Goal: Information Seeking & Learning: Learn about a topic

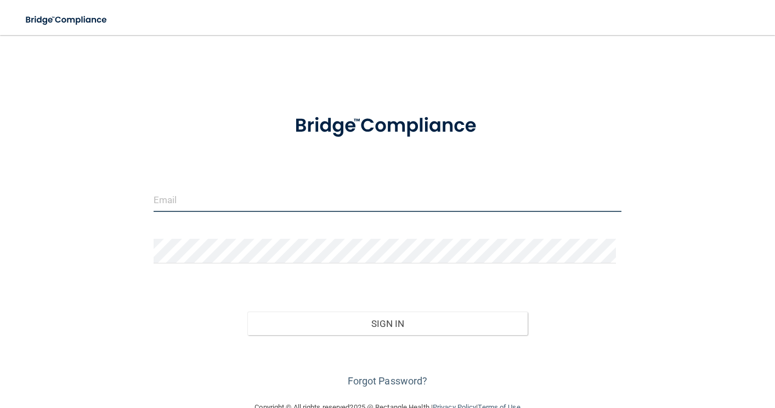
click at [164, 201] on input "email" at bounding box center [388, 199] width 468 height 25
type input "[EMAIL_ADDRESS][DOMAIN_NAME]"
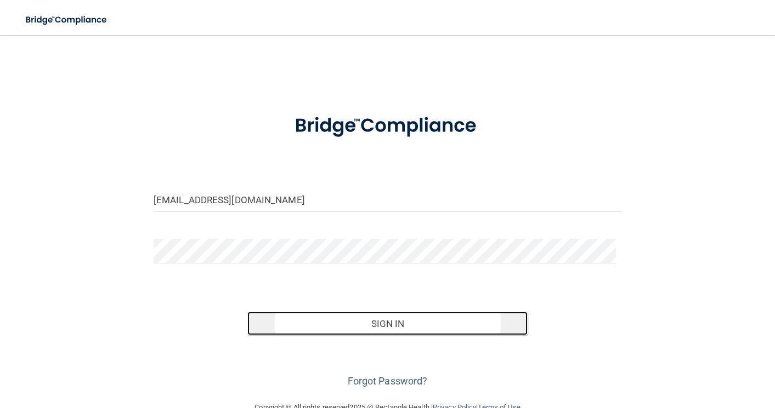
click at [393, 321] on button "Sign In" at bounding box center [387, 324] width 281 height 24
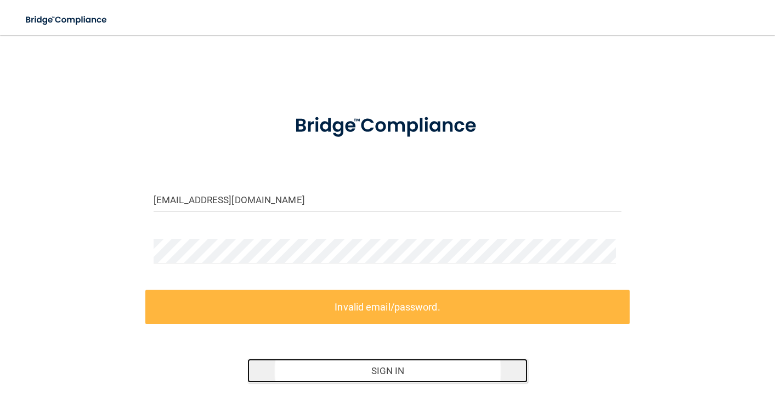
click at [375, 366] on button "Sign In" at bounding box center [387, 371] width 281 height 24
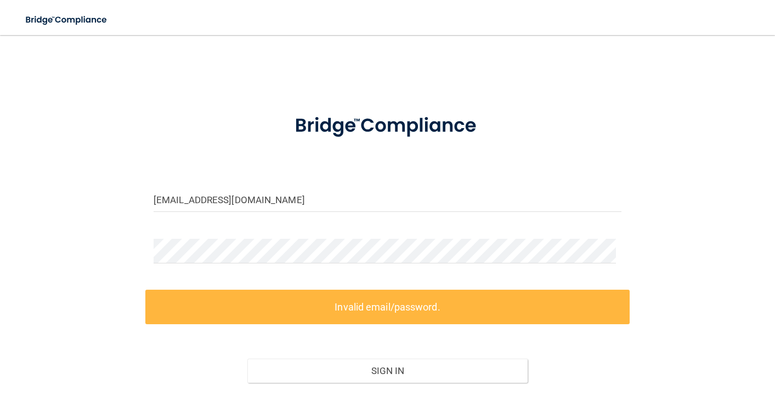
click at [366, 298] on label "Invalid email/password." at bounding box center [387, 307] width 484 height 35
click at [121, 251] on div "janik4356@gmail.com Invalid email/password. You don't have permission to access…" at bounding box center [387, 241] width 731 height 391
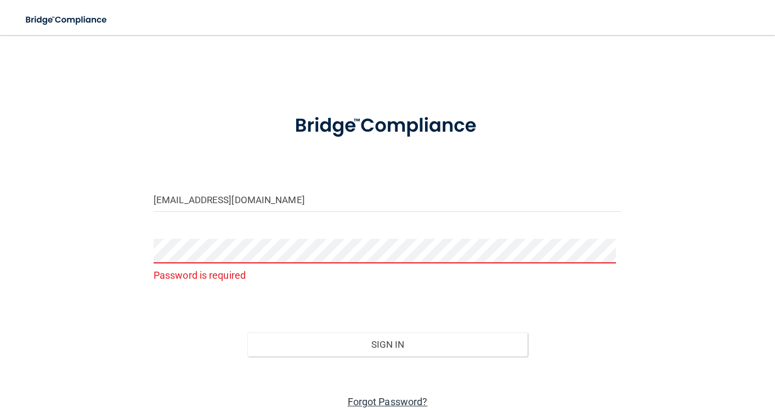
click at [392, 400] on link "Forgot Password?" at bounding box center [388, 402] width 80 height 12
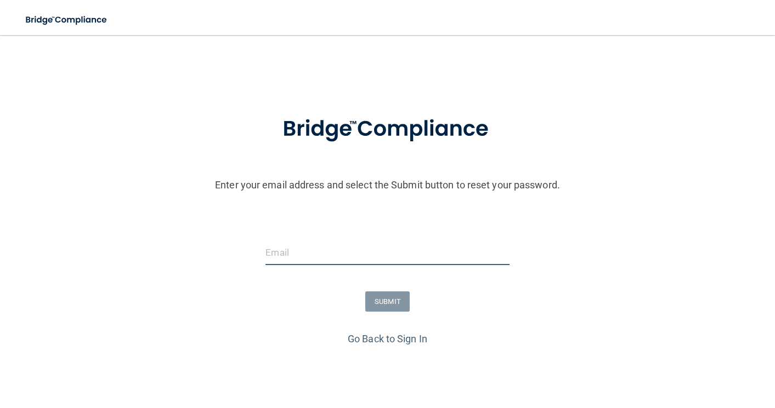
click at [270, 255] on input "email" at bounding box center [386, 253] width 243 height 25
type input "[EMAIL_ADDRESS][DOMAIN_NAME]"
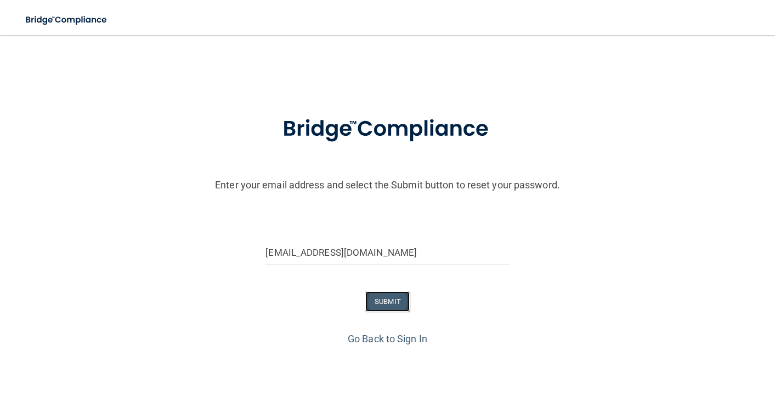
click at [377, 300] on button "SUBMIT" at bounding box center [387, 302] width 44 height 20
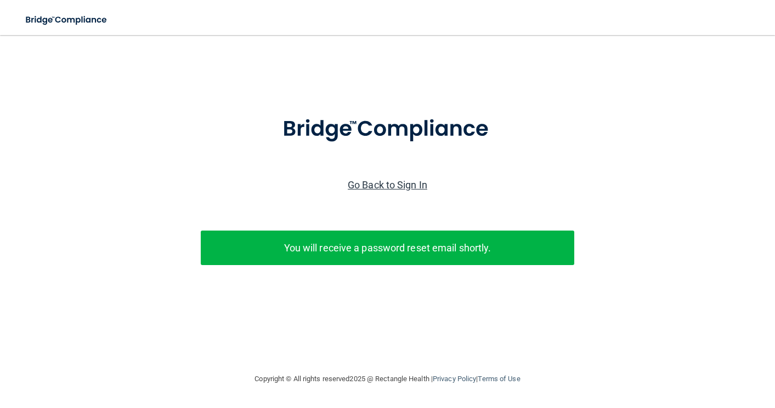
click at [398, 183] on link "Go Back to Sign In" at bounding box center [387, 185] width 79 height 12
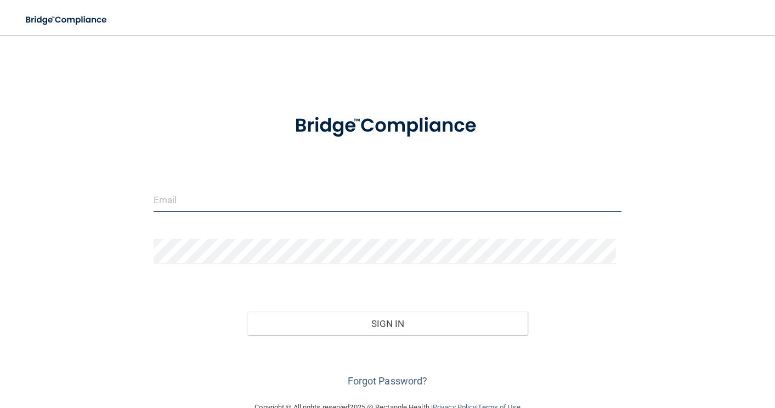
click at [156, 203] on input "email" at bounding box center [388, 199] width 468 height 25
type input "[EMAIL_ADDRESS][DOMAIN_NAME]"
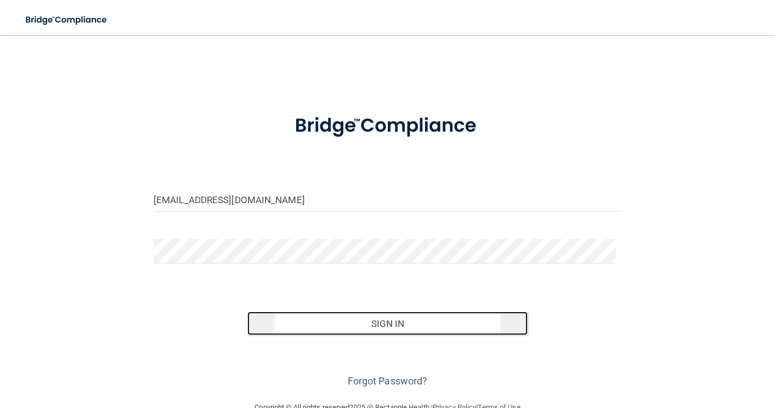
click at [384, 324] on button "Sign In" at bounding box center [387, 324] width 281 height 24
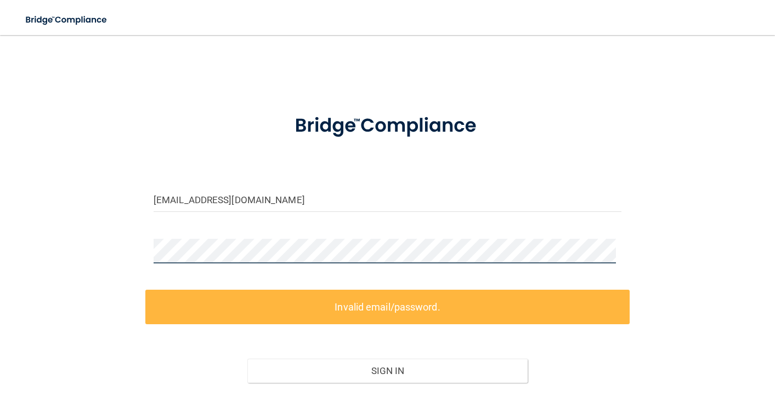
click at [140, 255] on div "janik4356@gmail.com Invalid email/password. You don't have permission to access…" at bounding box center [387, 241] width 731 height 391
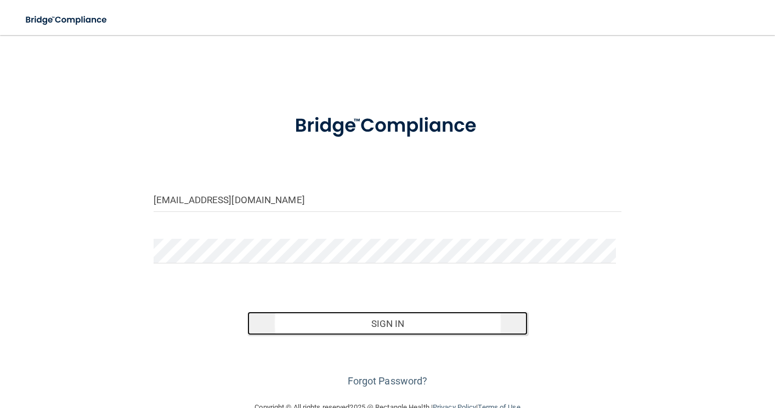
click at [397, 319] on button "Sign In" at bounding box center [387, 324] width 281 height 24
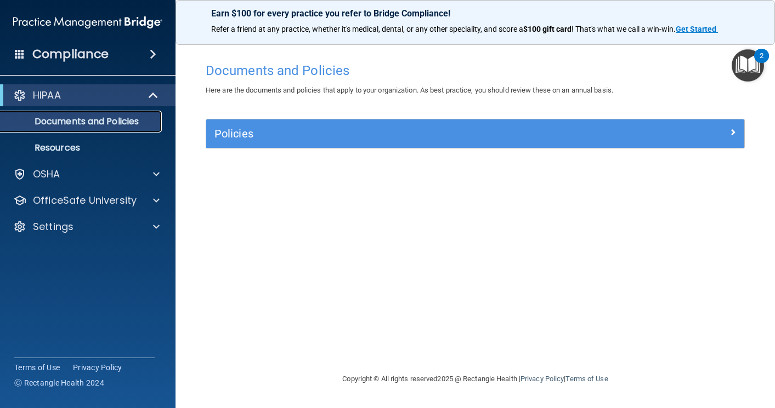
click at [72, 120] on p "Documents and Policies" at bounding box center [82, 121] width 150 height 11
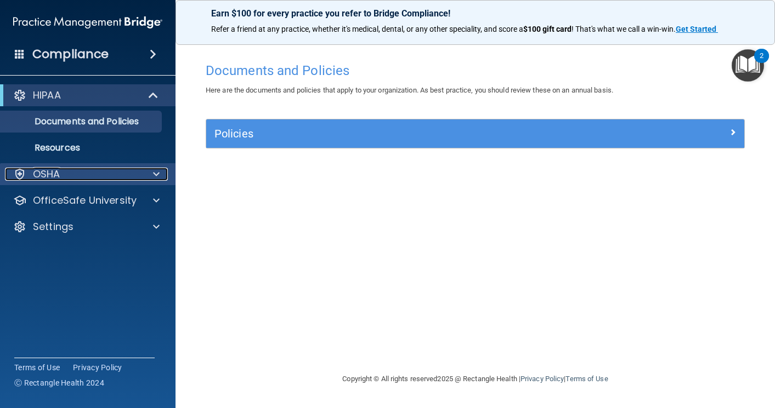
click at [54, 169] on p "OSHA" at bounding box center [46, 174] width 27 height 13
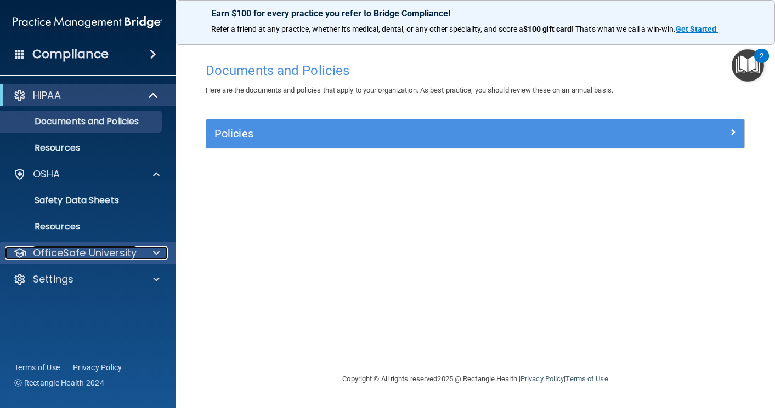
click at [75, 253] on p "OfficeSafe University" at bounding box center [85, 253] width 104 height 13
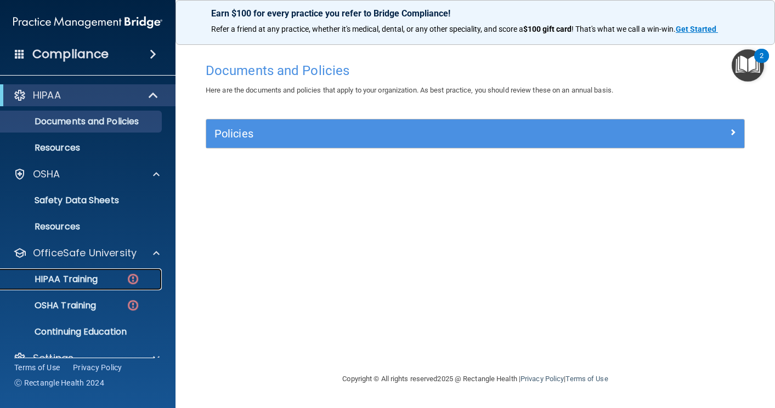
click at [97, 274] on p "HIPAA Training" at bounding box center [52, 279] width 90 height 11
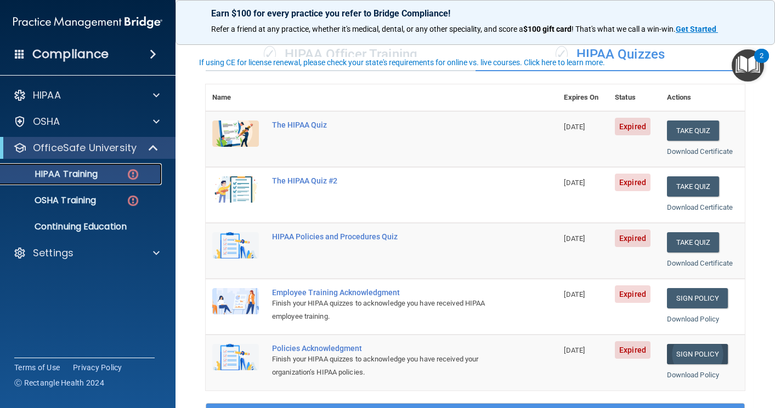
scroll to position [110, 0]
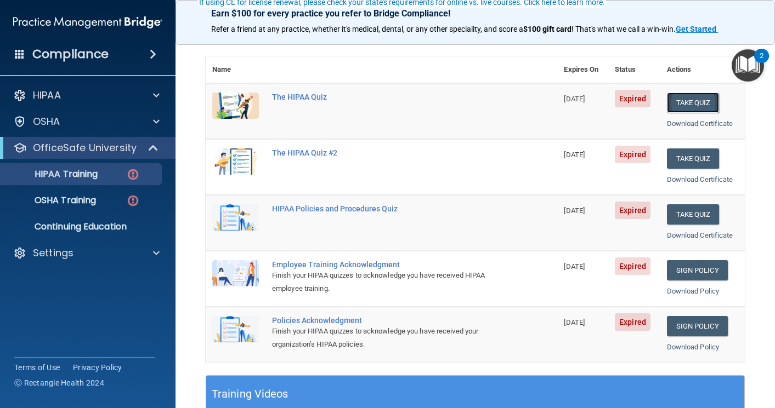
click at [696, 101] on button "Take Quiz" at bounding box center [693, 103] width 53 height 20
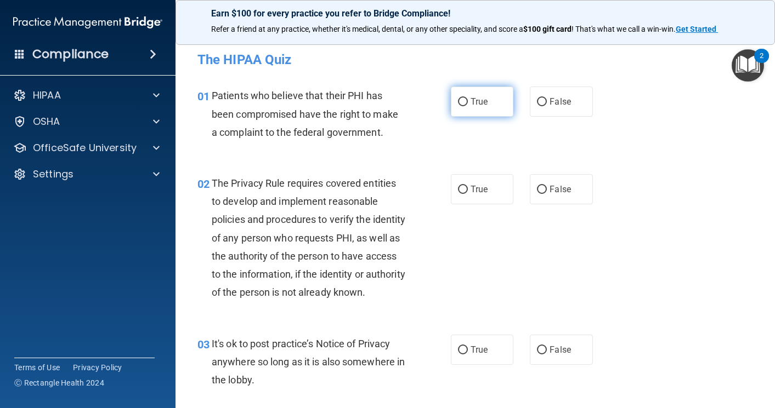
click at [458, 99] on input "True" at bounding box center [463, 102] width 10 height 8
radio input "true"
click at [458, 188] on input "True" at bounding box center [463, 190] width 10 height 8
radio input "true"
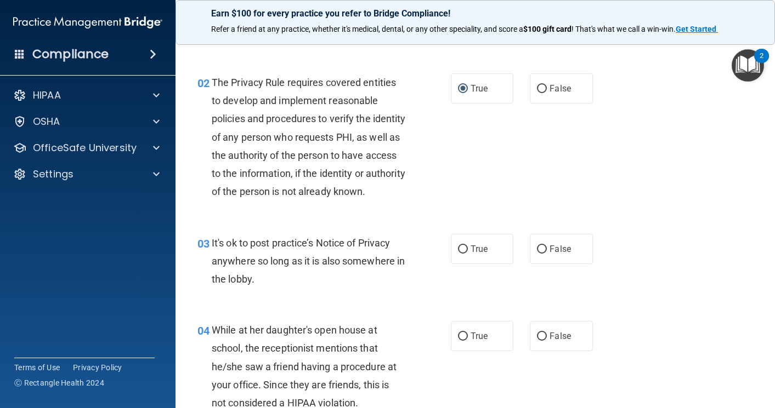
scroll to position [110, 0]
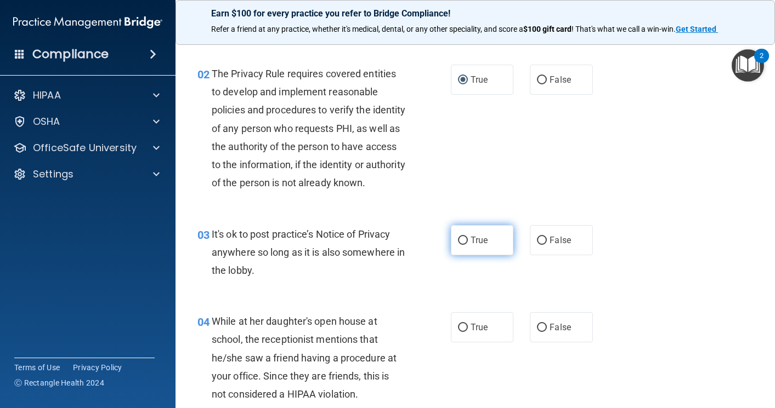
click at [458, 245] on input "True" at bounding box center [463, 241] width 10 height 8
radio input "true"
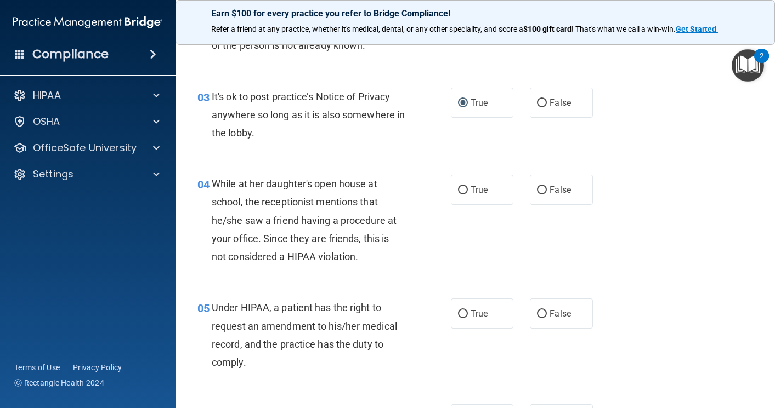
scroll to position [274, 0]
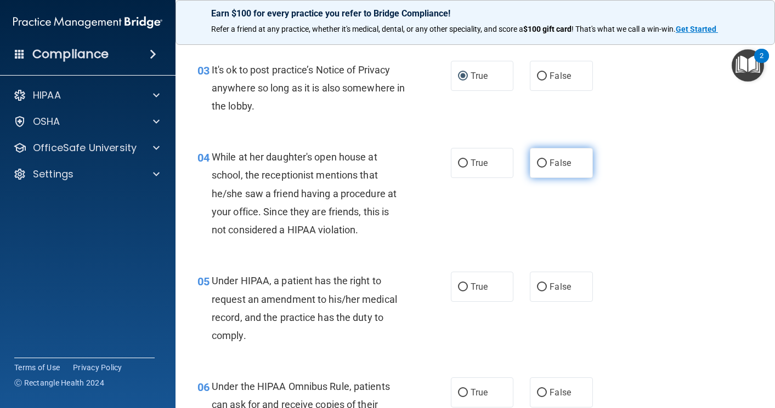
click at [538, 168] on input "False" at bounding box center [542, 164] width 10 height 8
radio input "true"
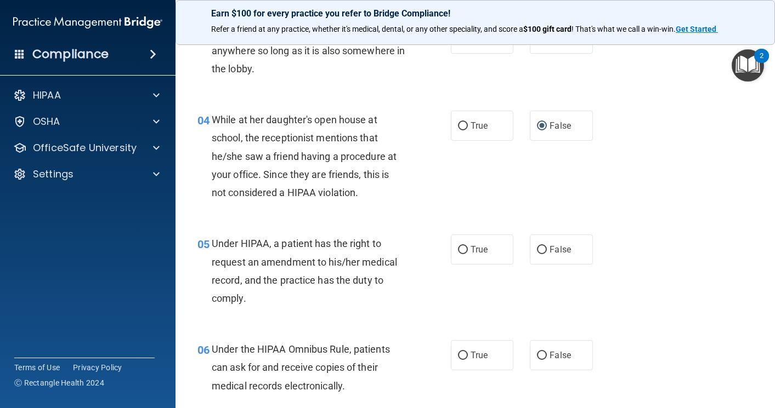
scroll to position [384, 0]
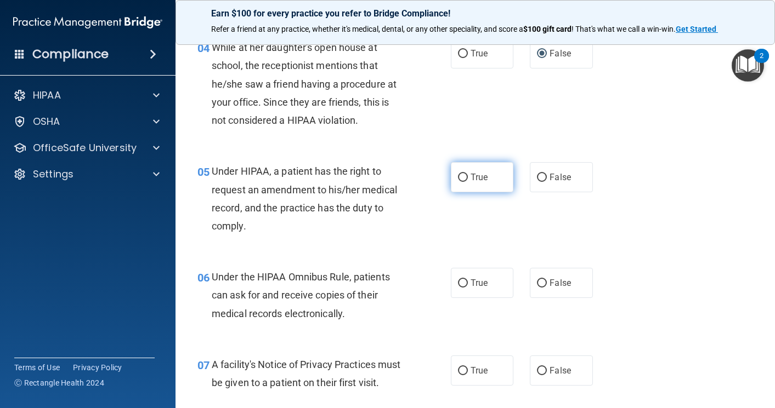
click at [458, 182] on input "True" at bounding box center [463, 178] width 10 height 8
radio input "true"
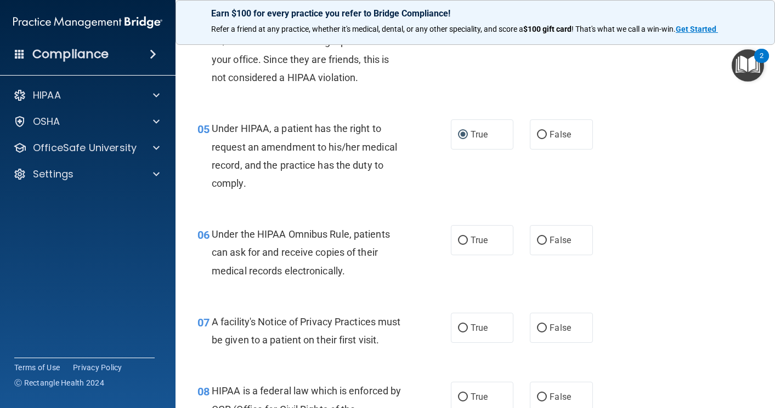
scroll to position [493, 0]
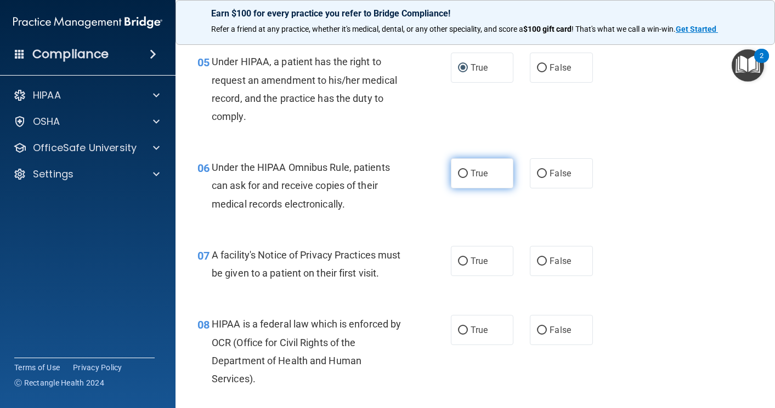
click at [462, 178] on input "True" at bounding box center [463, 174] width 10 height 8
radio input "true"
drag, startPoint x: 457, startPoint y: 280, endPoint x: 533, endPoint y: 287, distance: 77.1
click at [458, 266] on input "True" at bounding box center [463, 262] width 10 height 8
radio input "true"
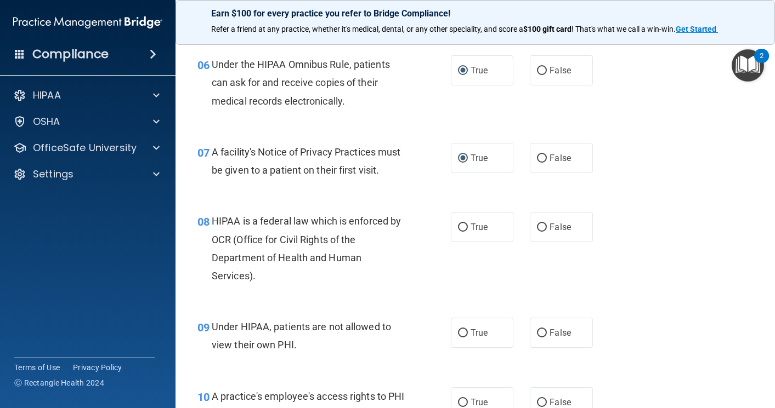
scroll to position [603, 0]
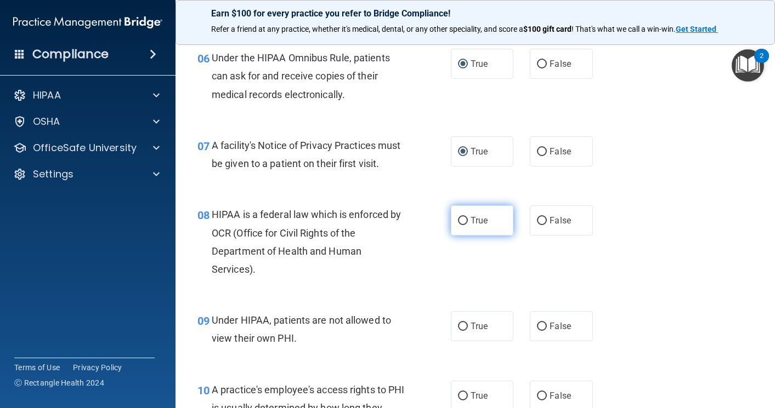
click at [461, 225] on input "True" at bounding box center [463, 221] width 10 height 8
radio input "true"
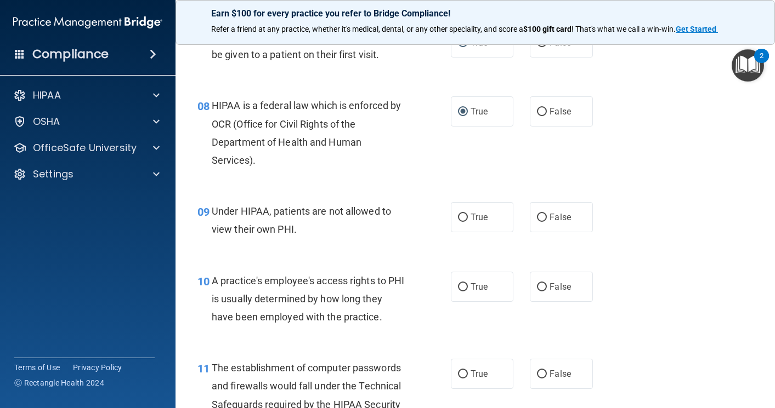
scroll to position [713, 0]
click at [537, 221] on input "False" at bounding box center [542, 217] width 10 height 8
radio input "true"
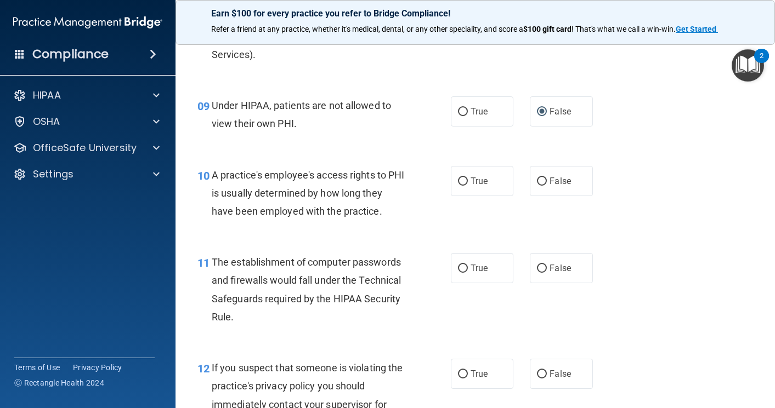
scroll to position [822, 0]
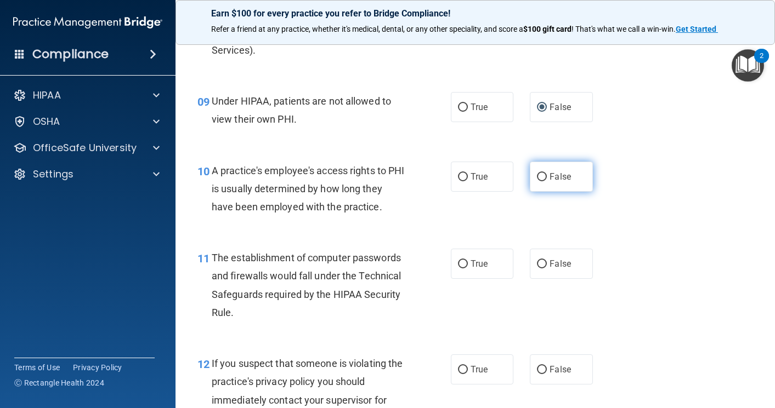
click at [537, 181] on input "False" at bounding box center [542, 177] width 10 height 8
radio input "true"
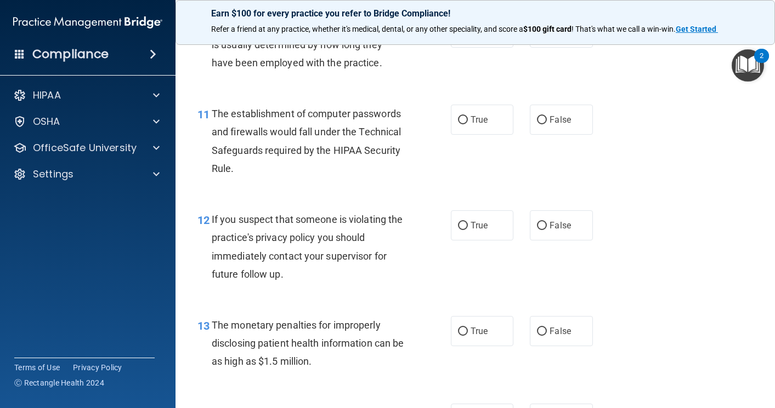
scroll to position [987, 0]
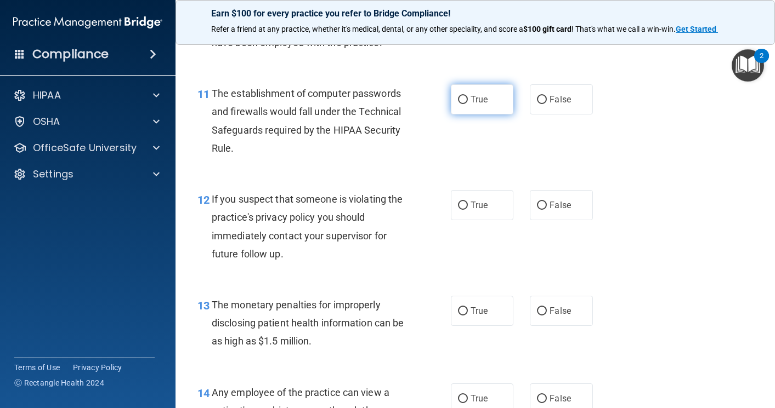
click at [459, 104] on input "True" at bounding box center [463, 100] width 10 height 8
radio input "true"
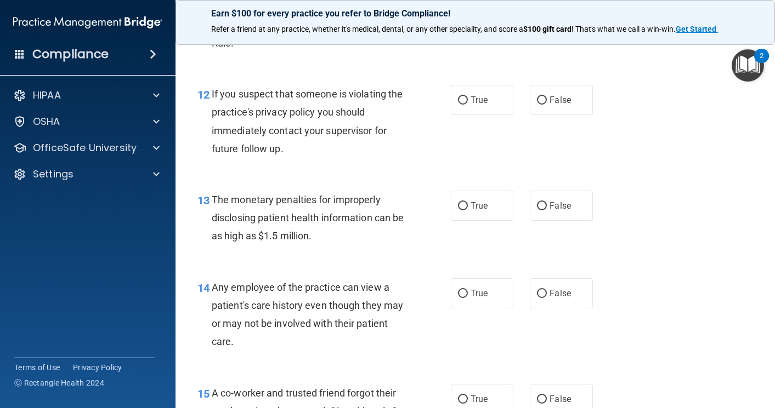
scroll to position [1096, 0]
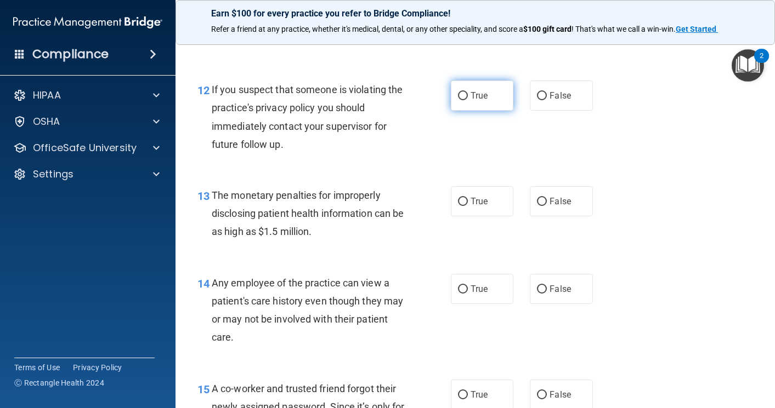
click at [458, 100] on input "True" at bounding box center [463, 96] width 10 height 8
radio input "true"
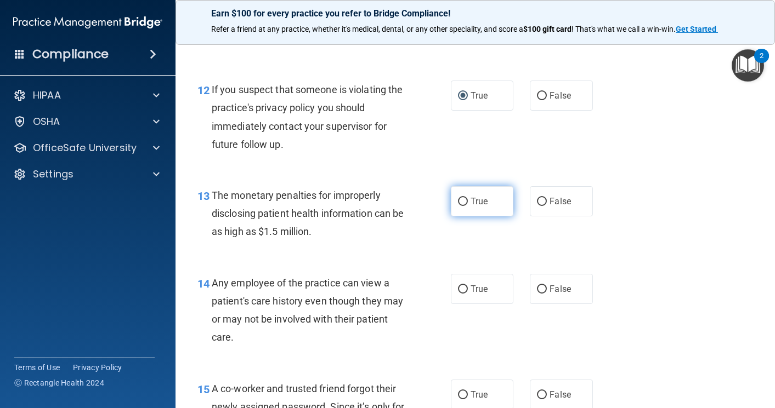
click at [458, 206] on input "True" at bounding box center [463, 202] width 10 height 8
radio input "true"
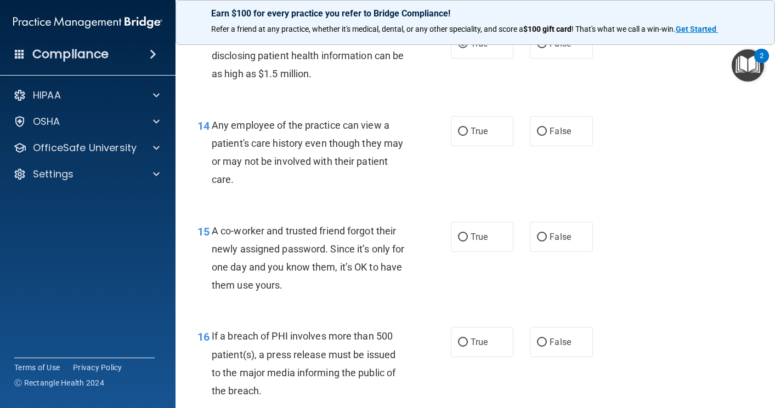
scroll to position [1261, 0]
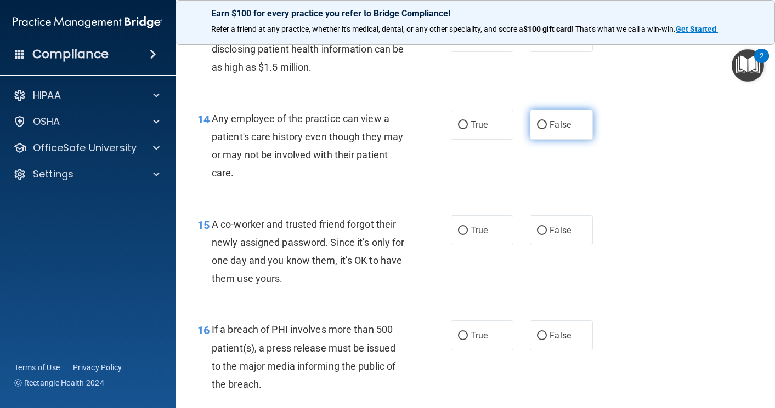
click at [537, 140] on label "False" at bounding box center [561, 125] width 63 height 30
click at [537, 129] on input "False" at bounding box center [542, 125] width 10 height 8
radio input "true"
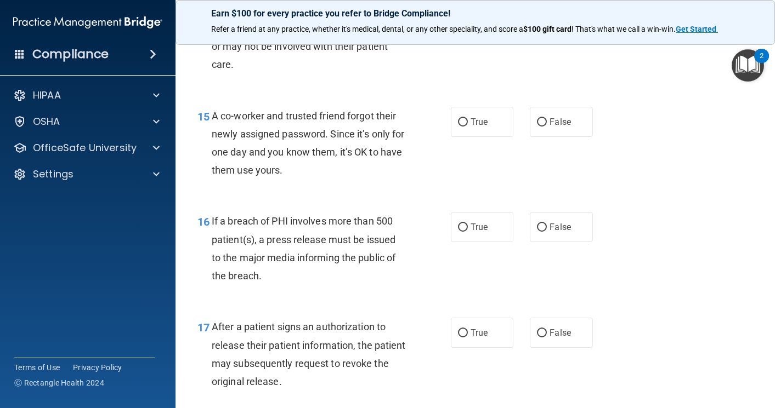
scroll to position [1371, 0]
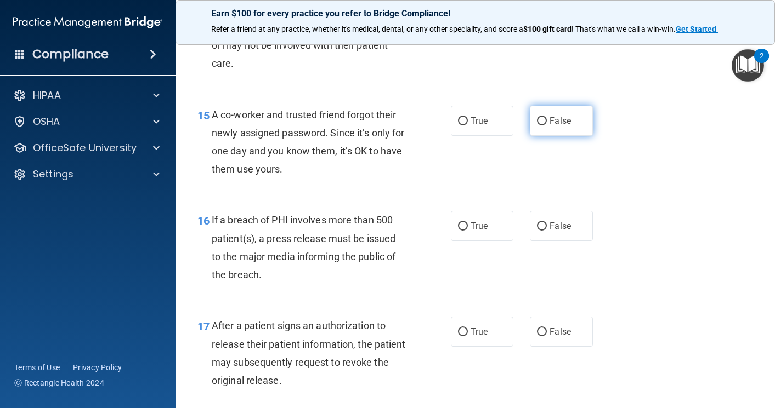
click at [539, 126] on input "False" at bounding box center [542, 121] width 10 height 8
radio input "true"
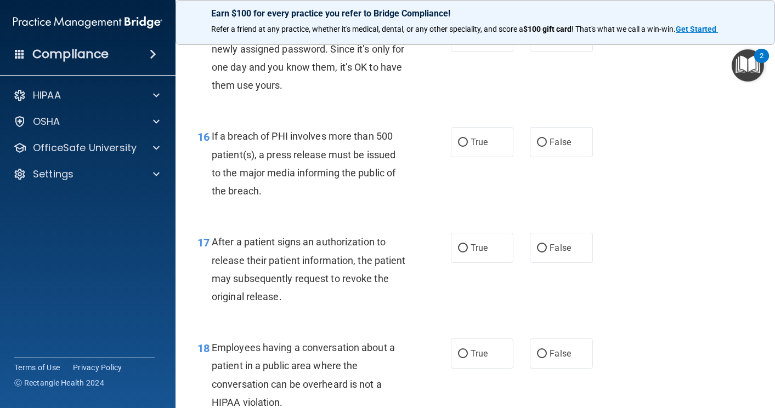
scroll to position [1480, 0]
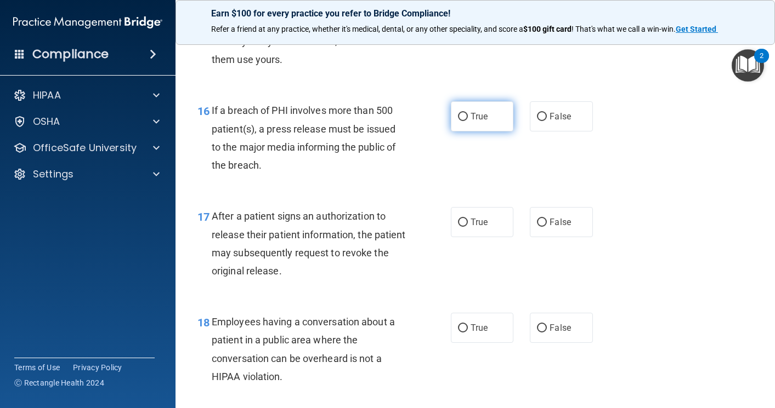
click at [461, 121] on input "True" at bounding box center [463, 117] width 10 height 8
radio input "true"
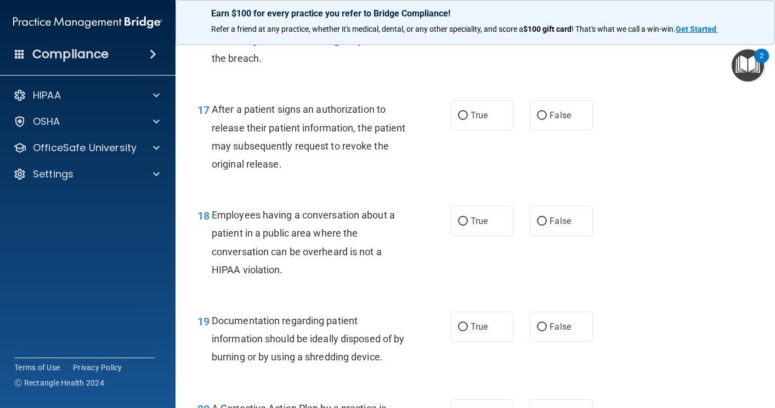
scroll to position [1590, 0]
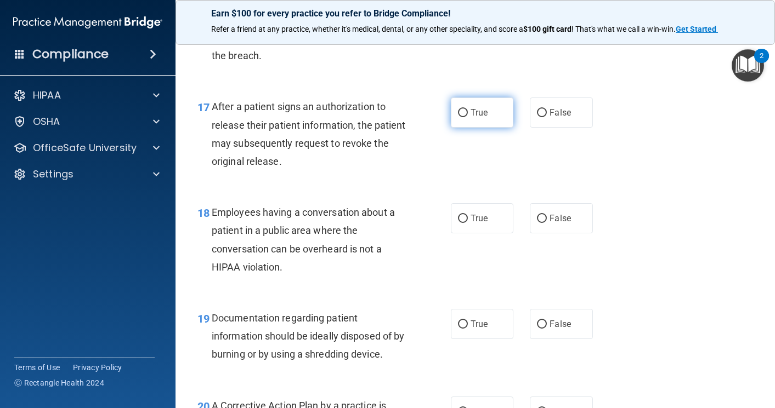
click at [458, 117] on input "True" at bounding box center [463, 113] width 10 height 8
radio input "true"
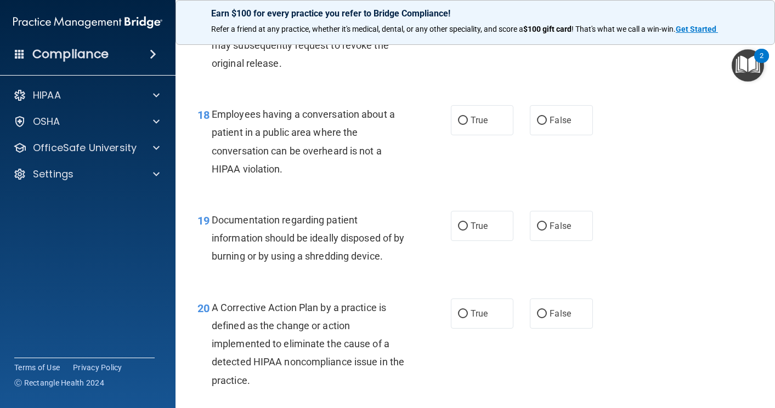
scroll to position [1699, 0]
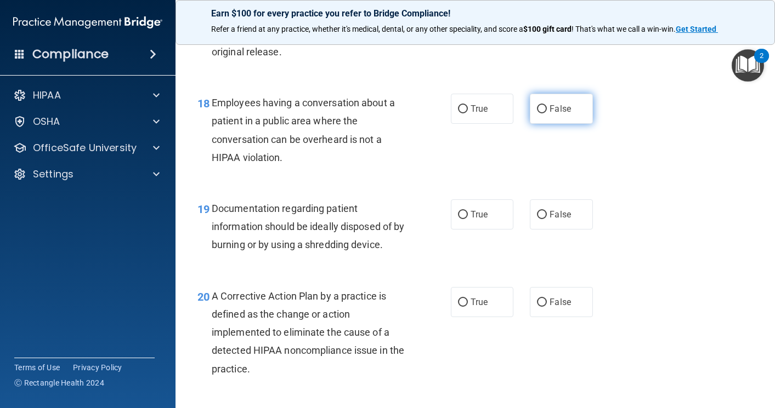
click at [538, 113] on input "False" at bounding box center [542, 109] width 10 height 8
radio input "true"
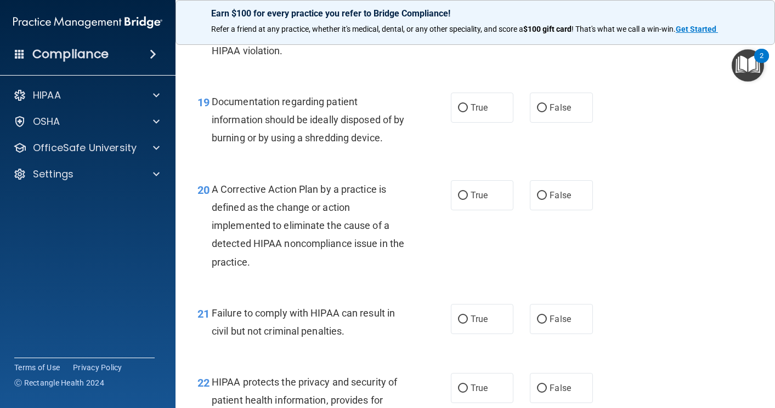
scroll to position [1809, 0]
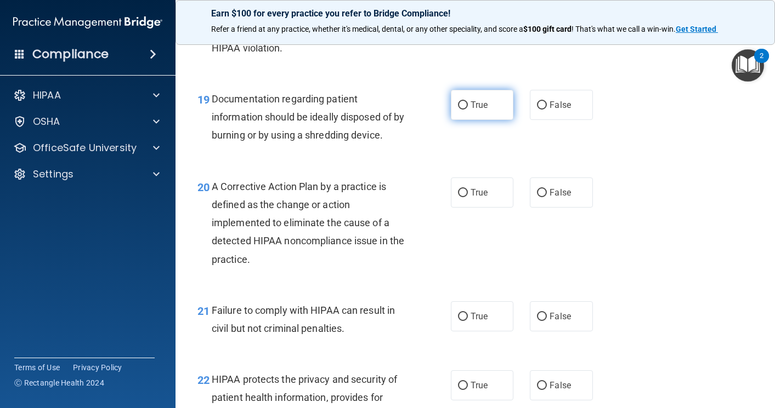
click at [457, 120] on label "True" at bounding box center [482, 105] width 63 height 30
click at [458, 110] on input "True" at bounding box center [463, 105] width 10 height 8
radio input "true"
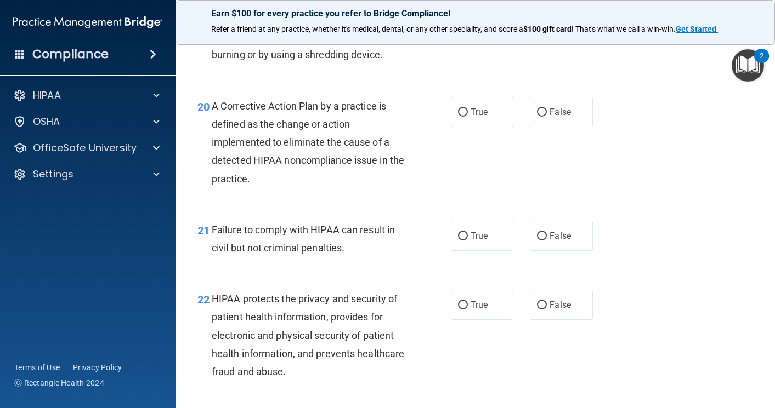
scroll to position [1919, 0]
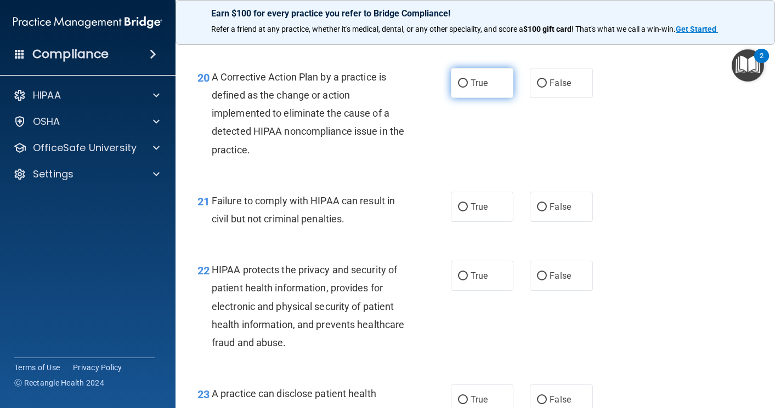
click at [458, 88] on input "True" at bounding box center [463, 83] width 10 height 8
radio input "true"
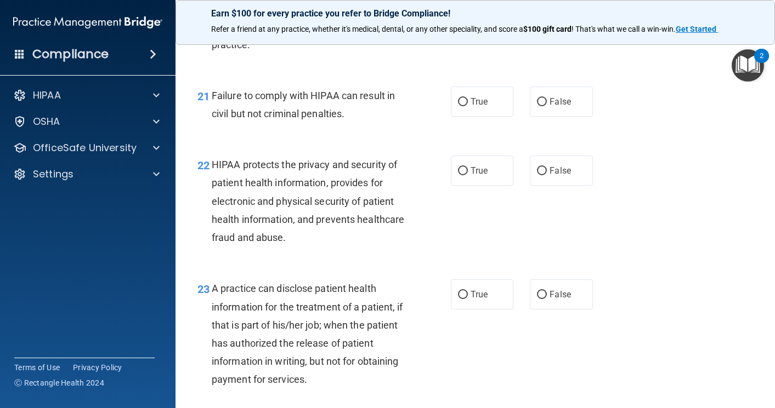
scroll to position [2028, 0]
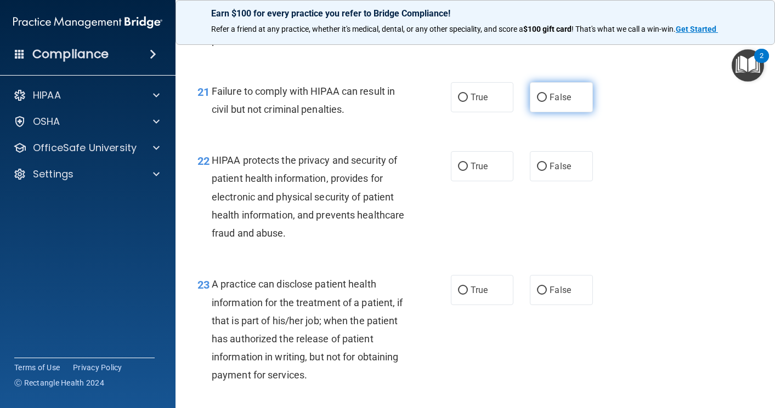
click at [537, 102] on input "False" at bounding box center [542, 98] width 10 height 8
radio input "true"
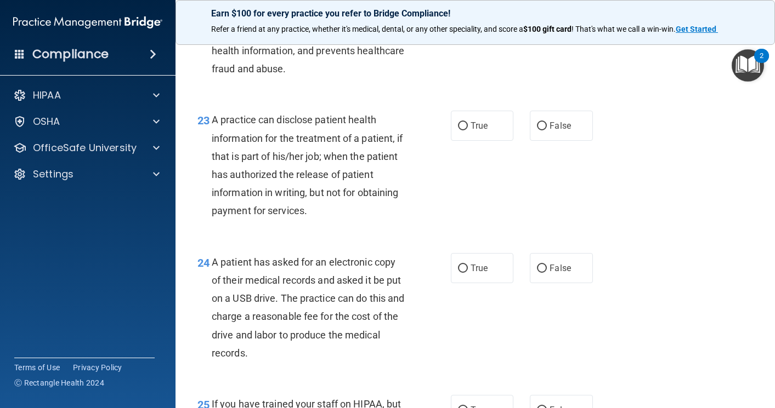
scroll to position [2138, 0]
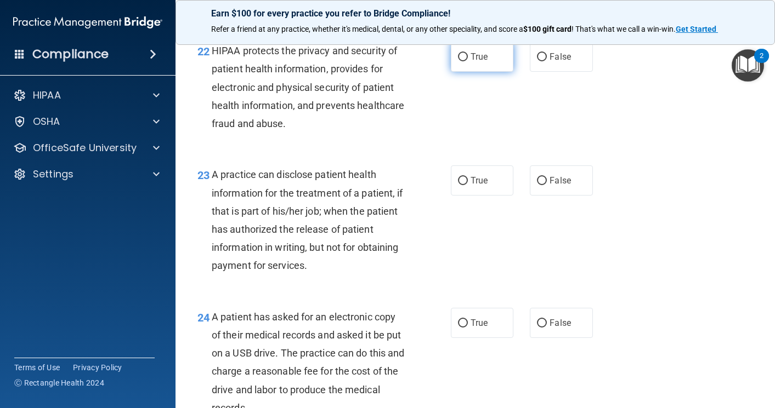
click at [458, 61] on input "True" at bounding box center [463, 57] width 10 height 8
radio input "true"
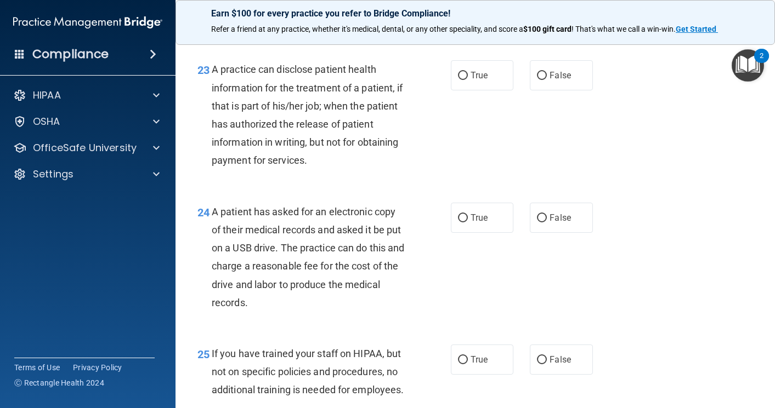
scroll to position [2248, 0]
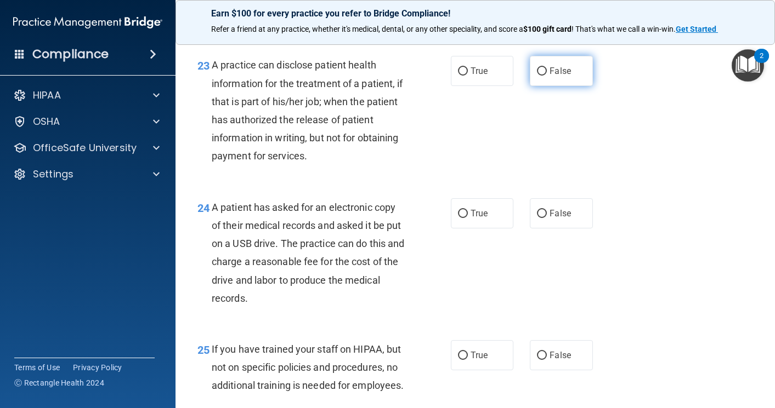
click at [537, 76] on input "False" at bounding box center [542, 71] width 10 height 8
radio input "true"
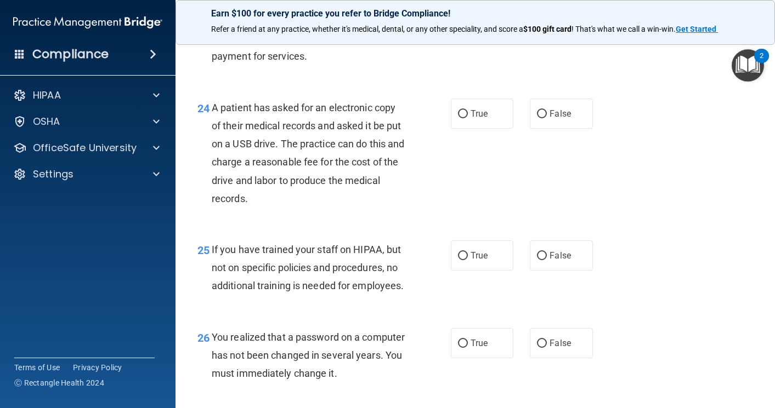
scroll to position [2357, 0]
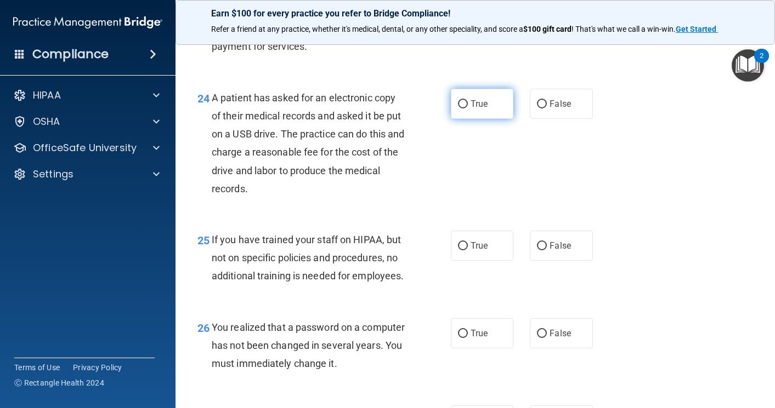
click at [459, 109] on input "True" at bounding box center [463, 104] width 10 height 8
radio input "true"
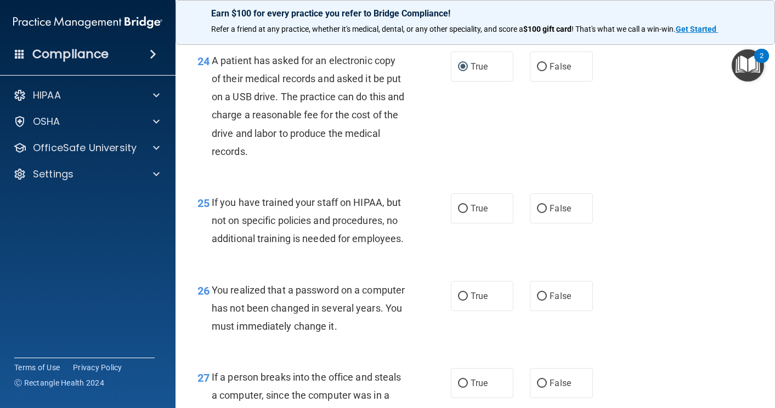
scroll to position [2467, 0]
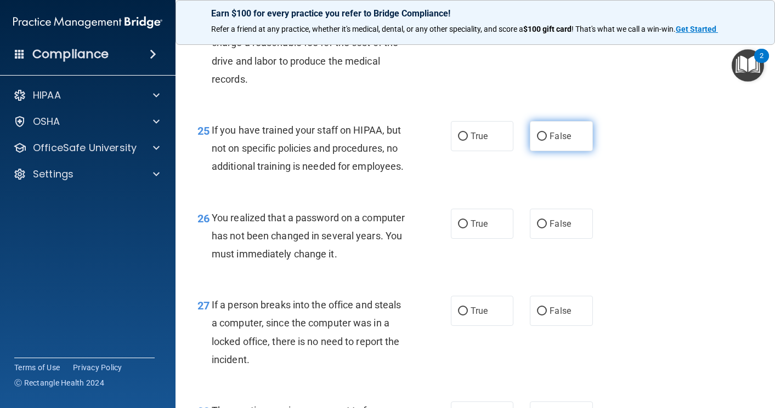
click at [537, 141] on input "False" at bounding box center [542, 137] width 10 height 8
radio input "true"
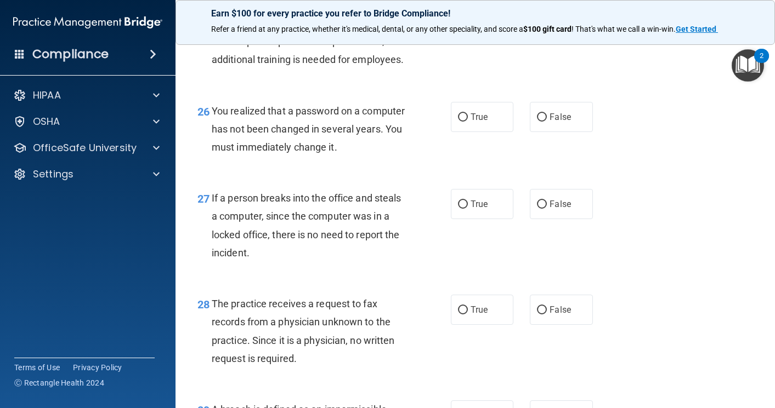
scroll to position [2577, 0]
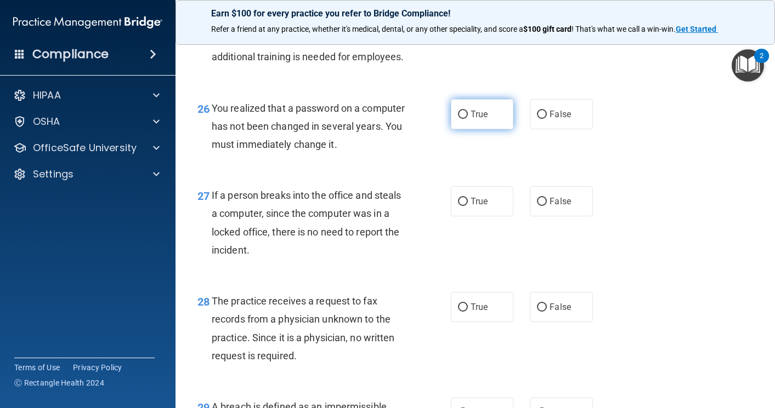
click at [460, 119] on input "True" at bounding box center [463, 115] width 10 height 8
radio input "true"
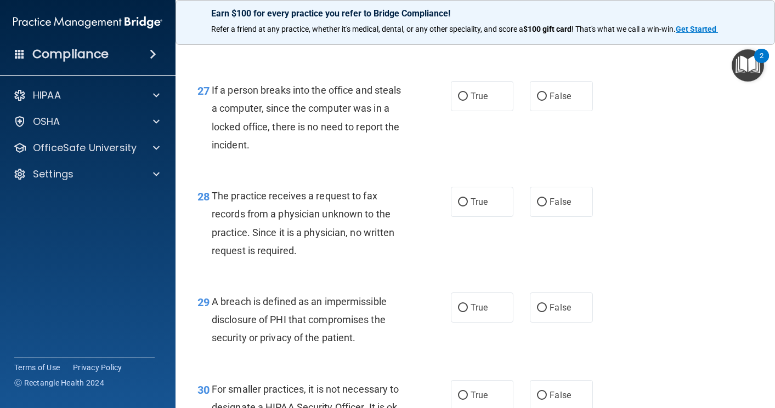
scroll to position [2686, 0]
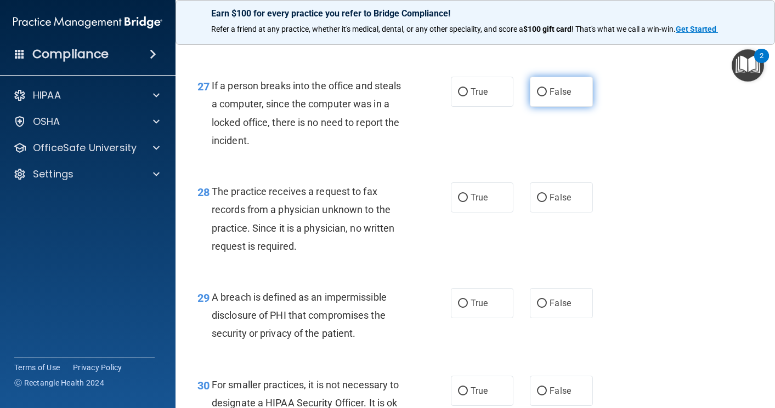
click at [539, 96] on input "False" at bounding box center [542, 92] width 10 height 8
radio input "true"
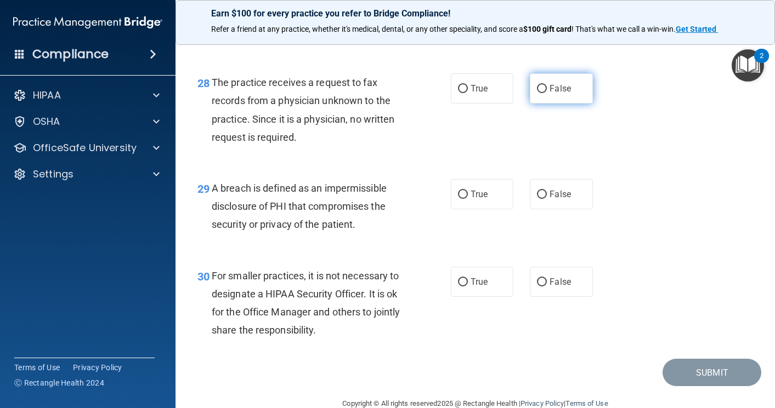
scroll to position [2796, 0]
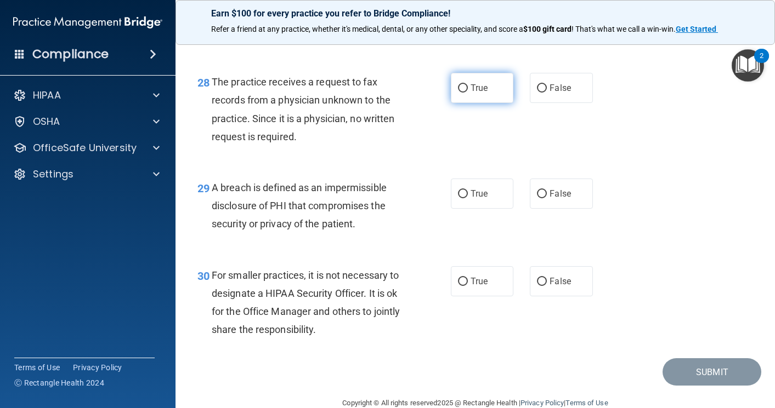
click at [458, 93] on input "True" at bounding box center [463, 88] width 10 height 8
radio input "true"
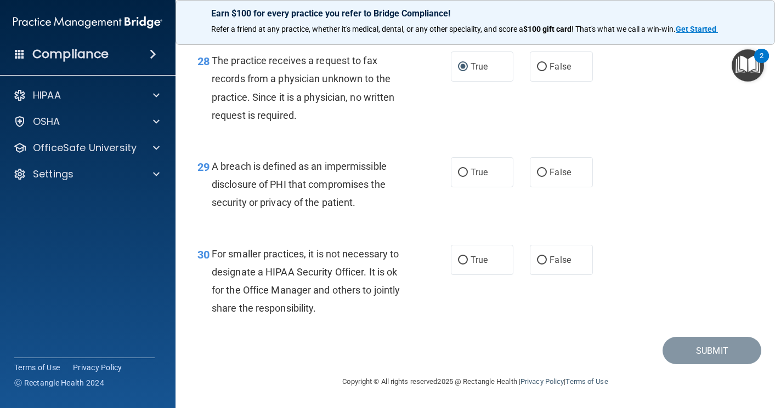
scroll to position [2872, 0]
click at [461, 170] on input "True" at bounding box center [463, 173] width 10 height 8
radio input "true"
click at [458, 257] on input "True" at bounding box center [463, 261] width 10 height 8
radio input "true"
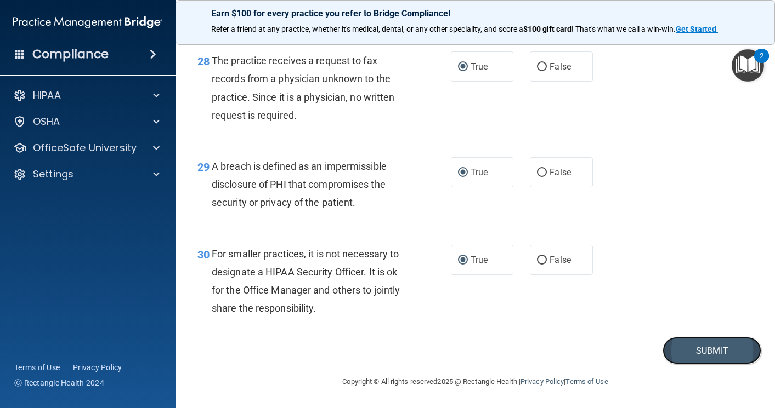
click at [710, 349] on button "Submit" at bounding box center [711, 351] width 99 height 28
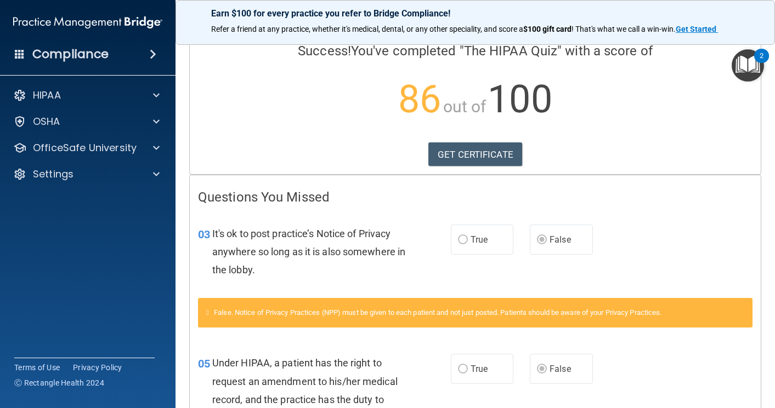
scroll to position [110, 0]
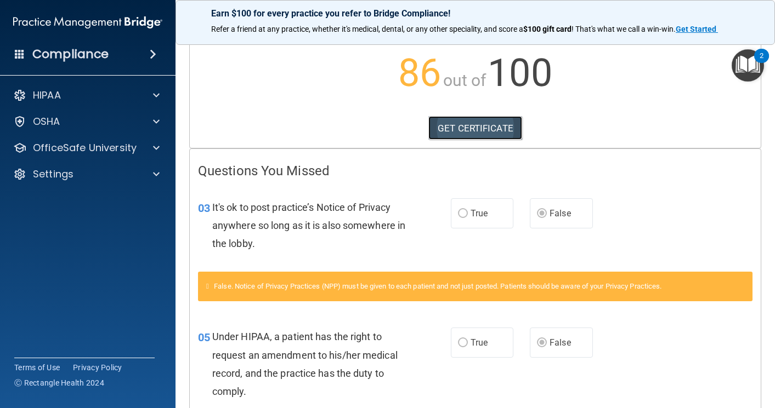
click at [454, 125] on link "GET CERTIFICATE" at bounding box center [475, 128] width 94 height 24
click at [62, 146] on p "OfficeSafe University" at bounding box center [85, 147] width 104 height 13
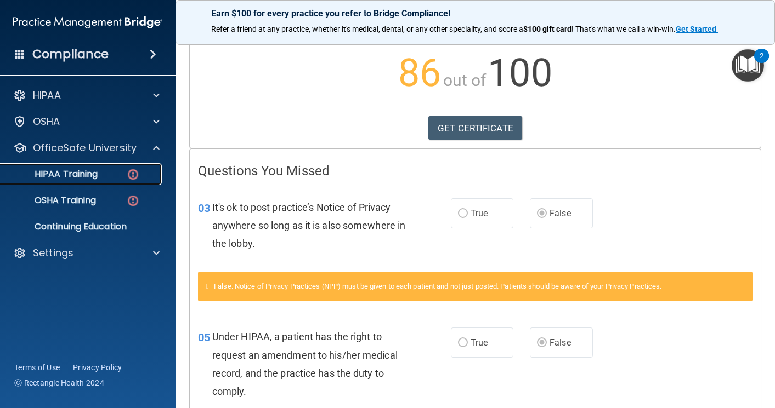
click at [120, 172] on div "HIPAA Training" at bounding box center [82, 174] width 150 height 11
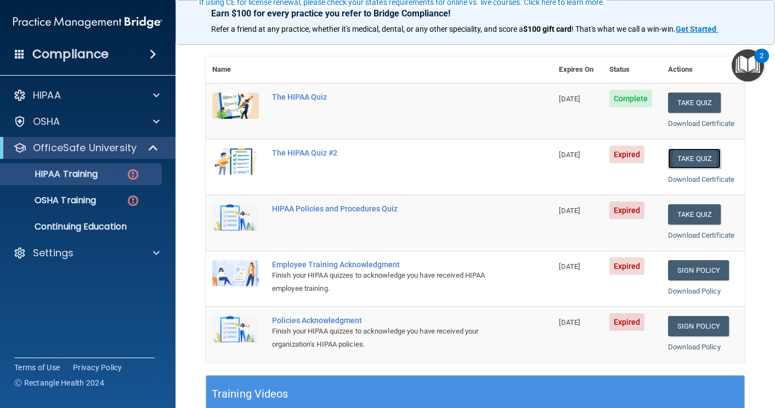
click at [684, 157] on button "Take Quiz" at bounding box center [694, 159] width 53 height 20
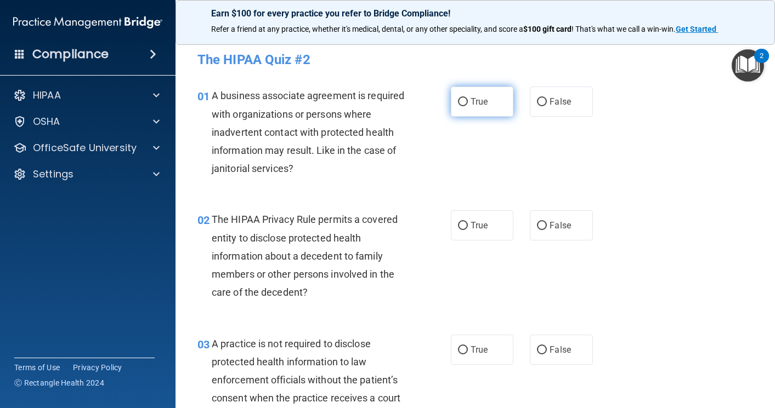
click at [458, 98] on input "True" at bounding box center [463, 102] width 10 height 8
radio input "true"
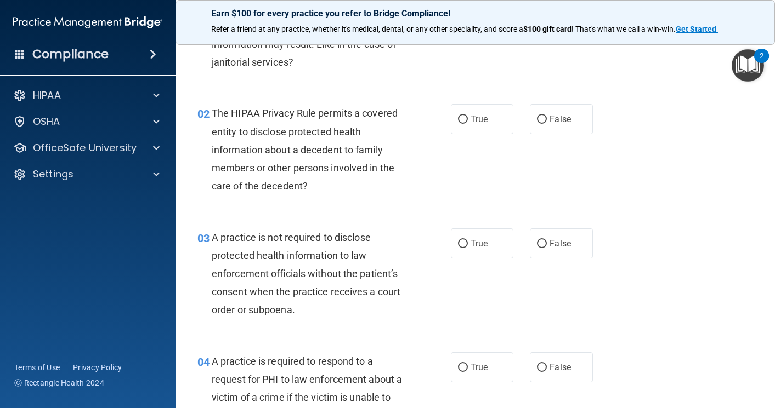
scroll to position [110, 0]
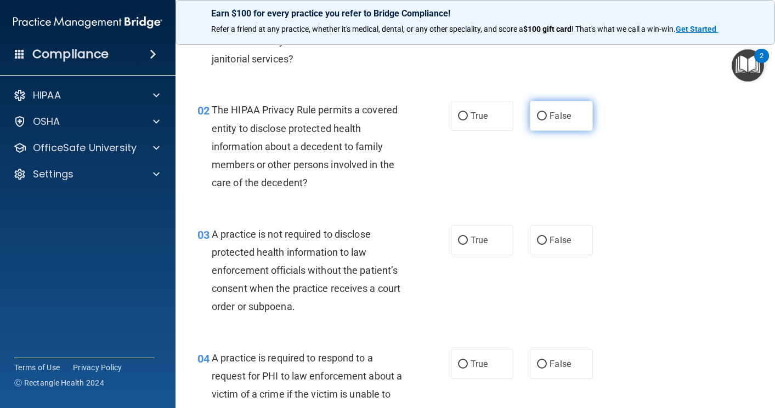
click at [538, 114] on input "False" at bounding box center [542, 116] width 10 height 8
radio input "true"
click at [537, 238] on input "False" at bounding box center [542, 241] width 10 height 8
radio input "true"
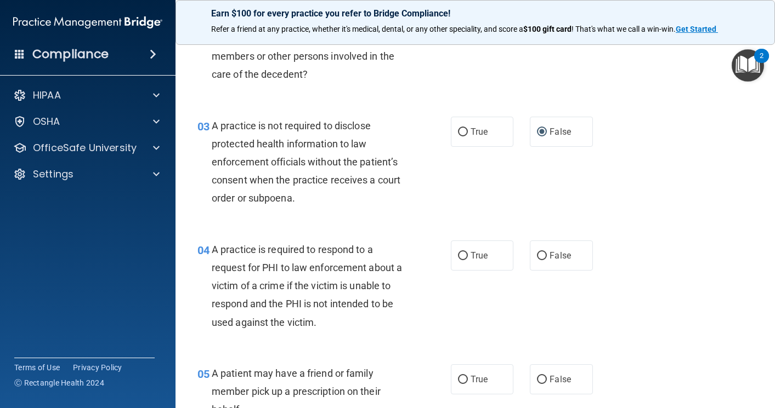
scroll to position [219, 0]
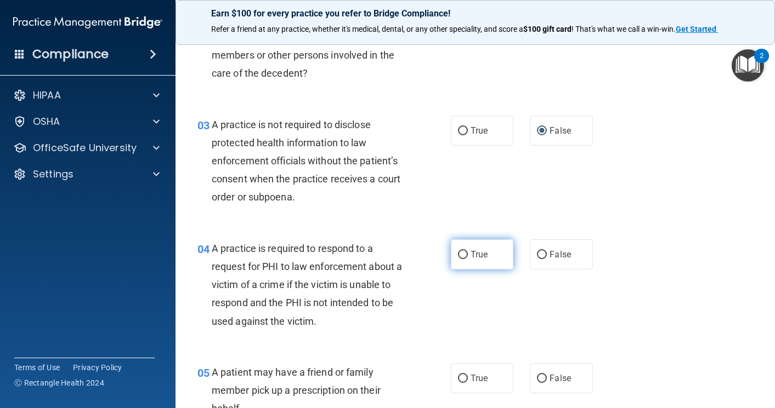
click at [458, 253] on input "True" at bounding box center [463, 255] width 10 height 8
radio input "true"
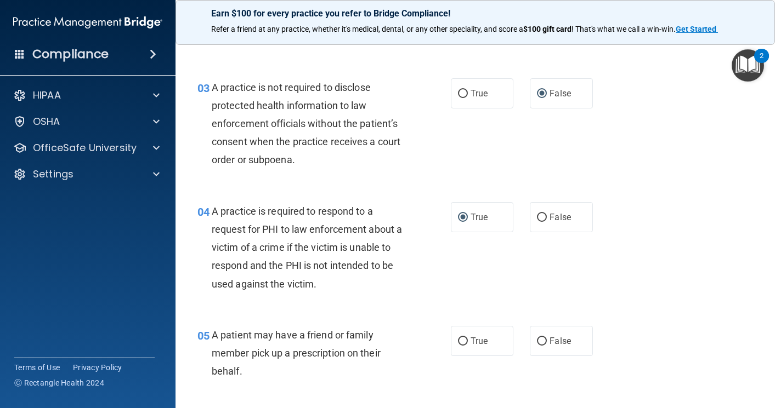
scroll to position [329, 0]
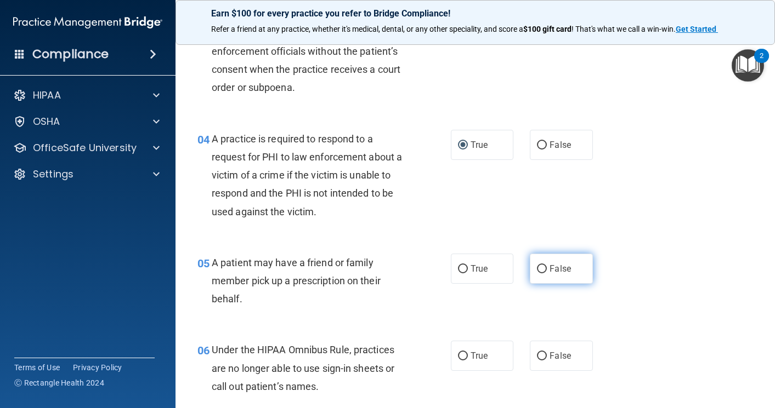
click at [537, 265] on input "False" at bounding box center [542, 269] width 10 height 8
radio input "true"
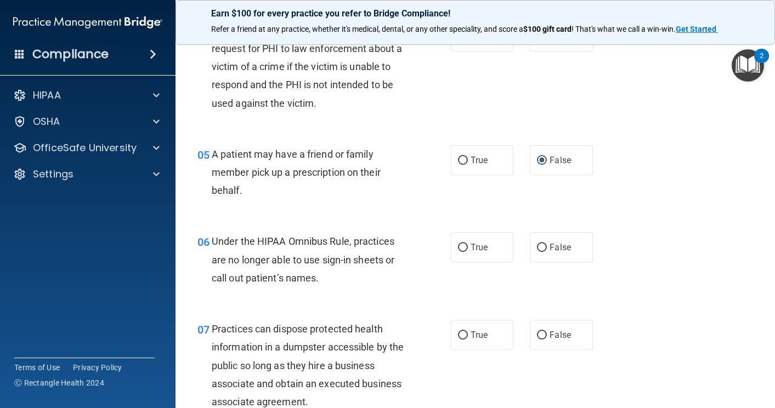
scroll to position [439, 0]
click at [458, 243] on input "True" at bounding box center [463, 247] width 10 height 8
radio input "true"
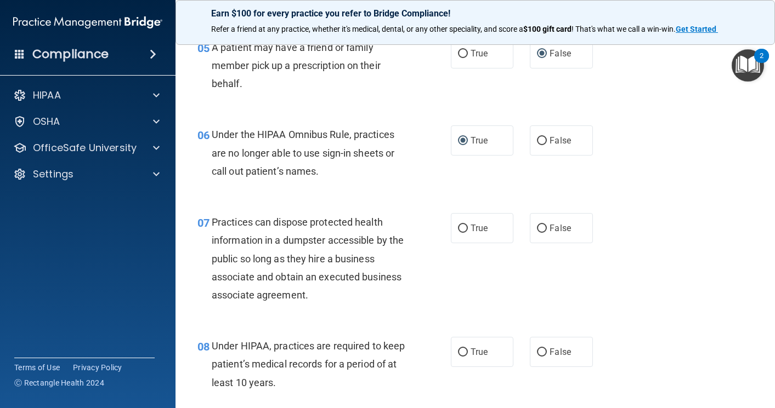
scroll to position [548, 0]
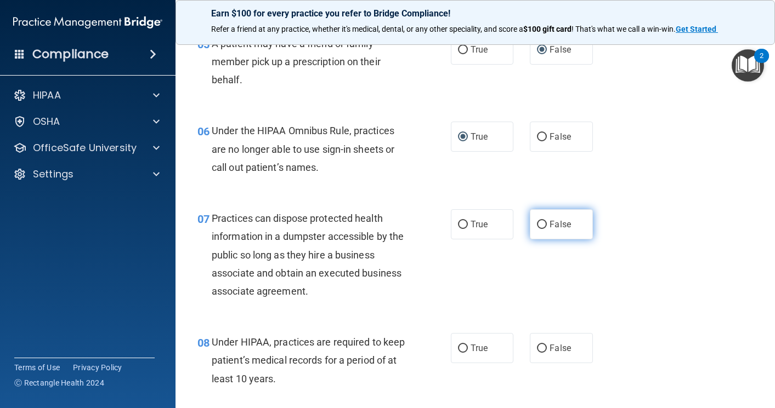
click at [537, 221] on input "False" at bounding box center [542, 225] width 10 height 8
radio input "true"
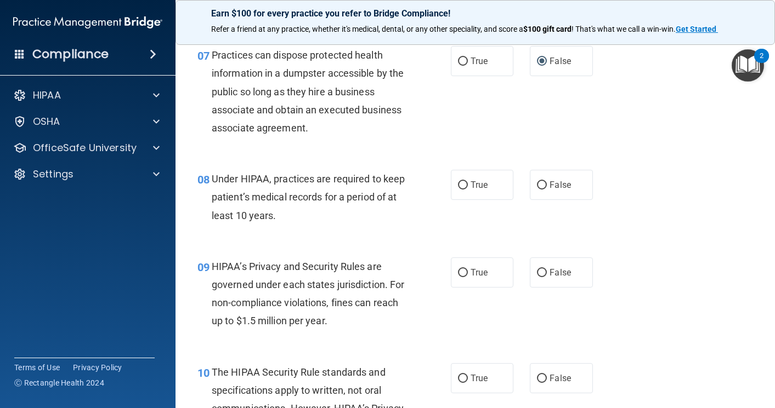
scroll to position [713, 0]
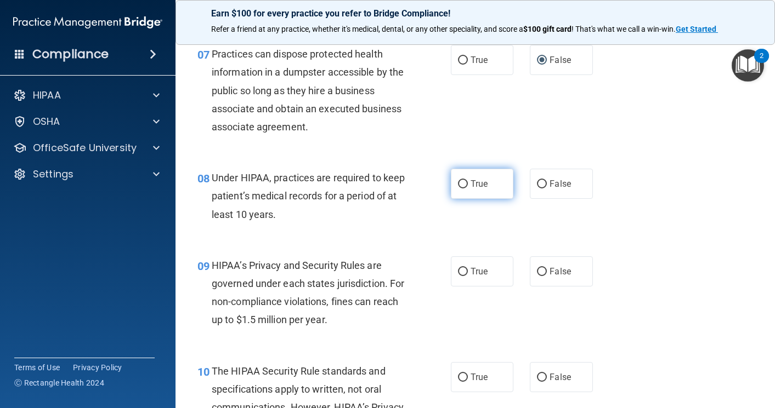
click at [459, 182] on input "True" at bounding box center [463, 184] width 10 height 8
radio input "true"
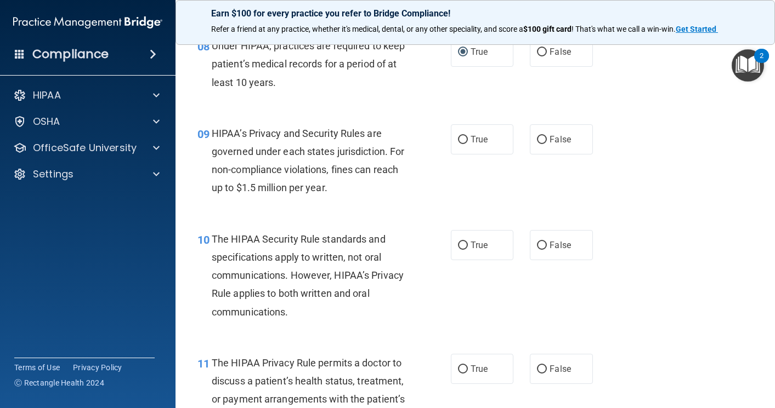
scroll to position [877, 0]
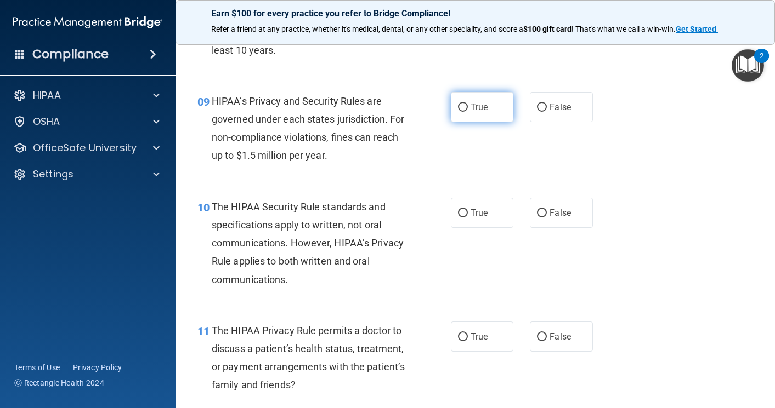
click at [458, 104] on input "True" at bounding box center [463, 108] width 10 height 8
radio input "true"
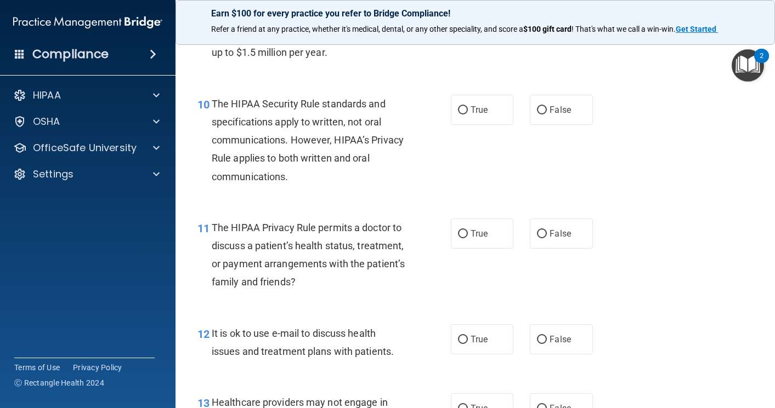
scroll to position [987, 0]
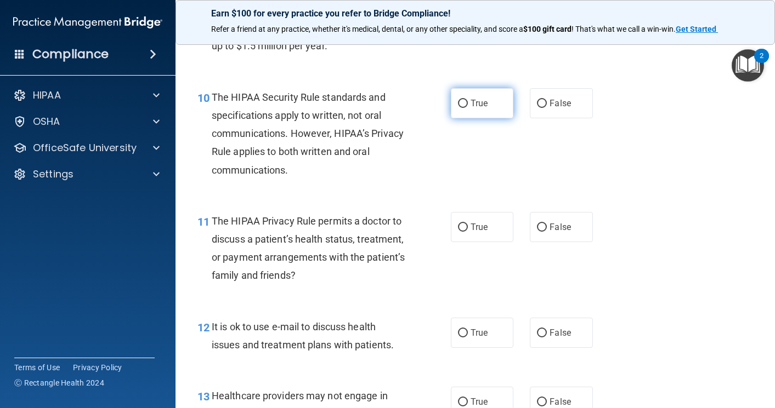
click at [458, 100] on input "True" at bounding box center [463, 104] width 10 height 8
radio input "true"
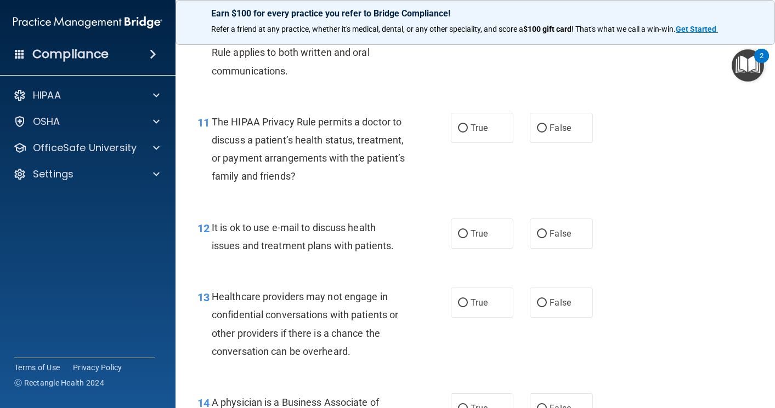
scroll to position [1096, 0]
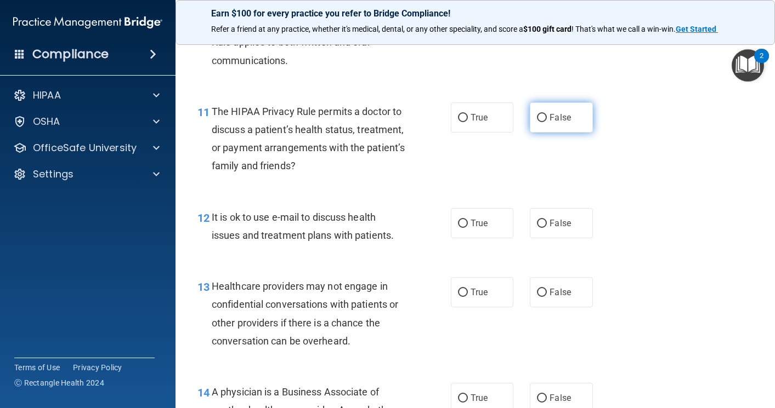
click at [537, 114] on input "False" at bounding box center [542, 118] width 10 height 8
radio input "true"
click at [538, 220] on input "False" at bounding box center [542, 224] width 10 height 8
radio input "true"
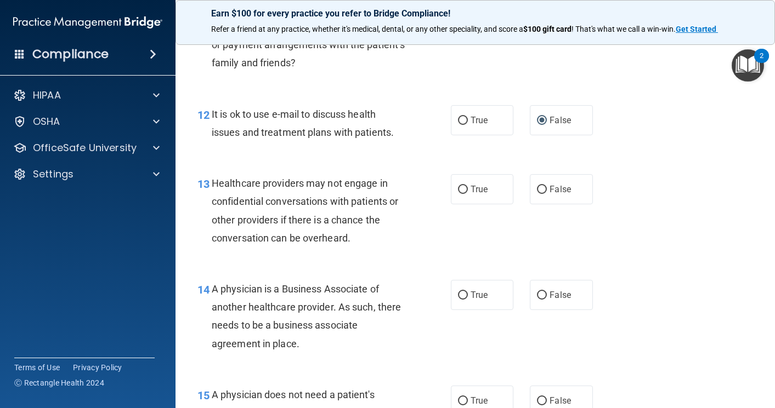
scroll to position [1206, 0]
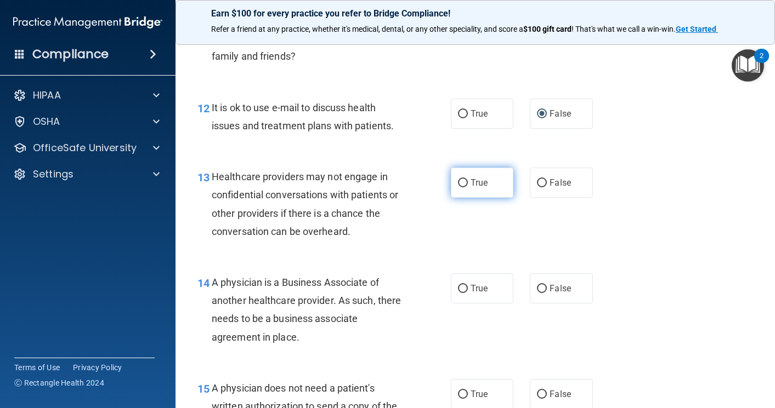
click at [459, 180] on input "True" at bounding box center [463, 183] width 10 height 8
radio input "true"
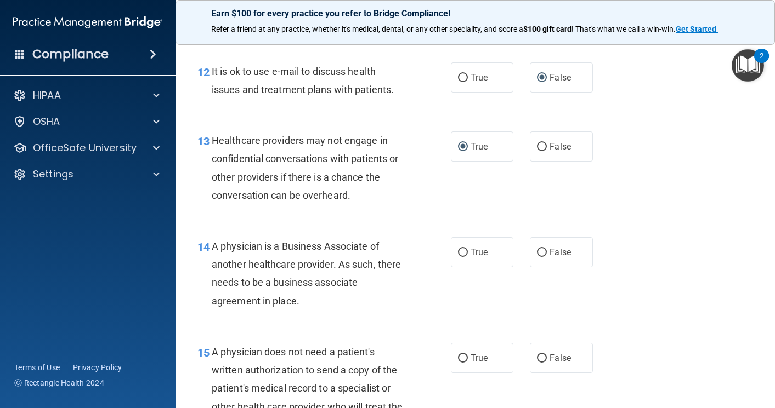
scroll to position [1316, 0]
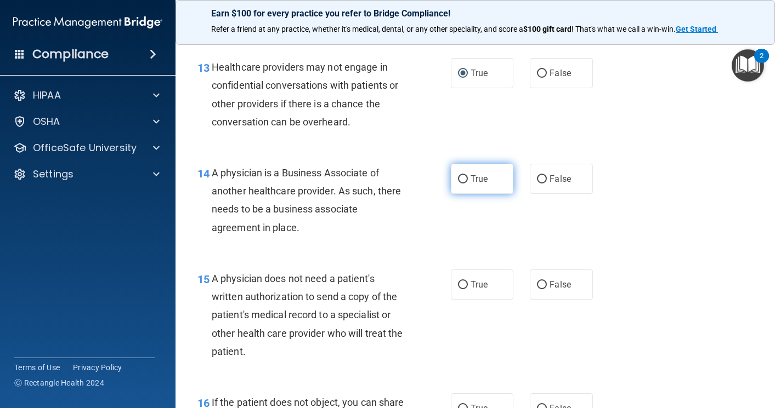
click at [461, 177] on input "True" at bounding box center [463, 179] width 10 height 8
radio input "true"
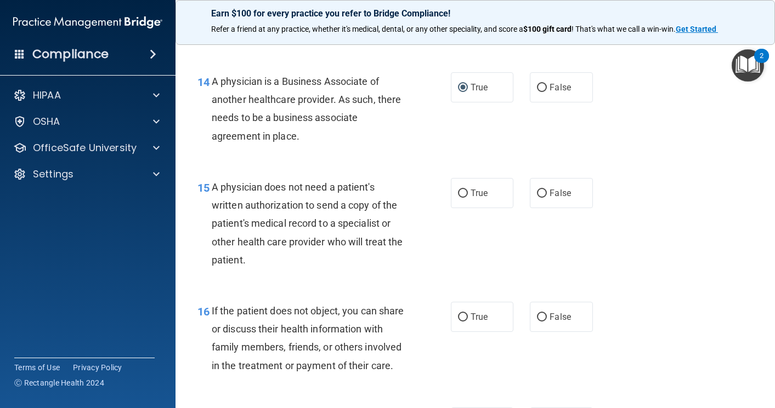
scroll to position [1425, 0]
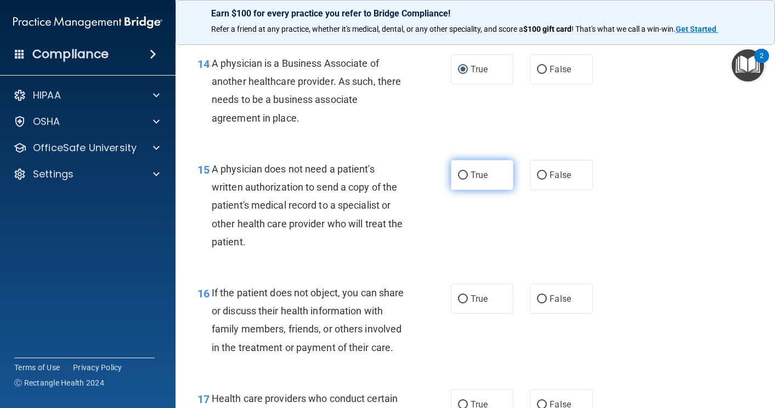
click at [458, 172] on input "True" at bounding box center [463, 176] width 10 height 8
radio input "true"
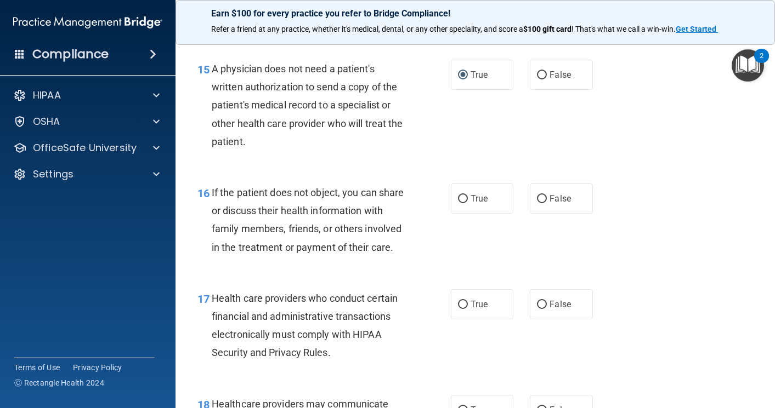
scroll to position [1535, 0]
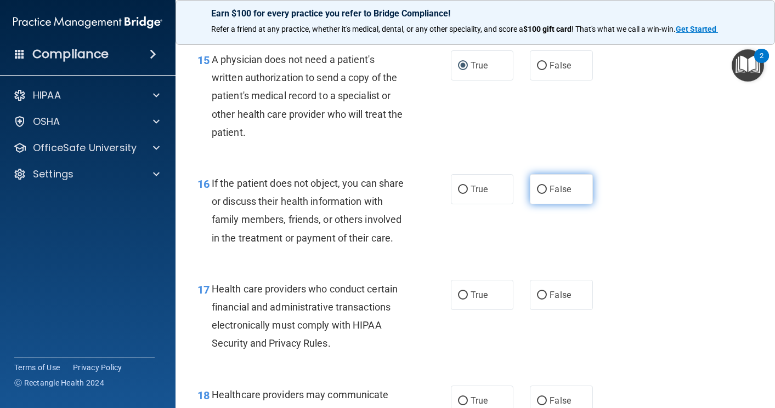
click at [537, 189] on input "False" at bounding box center [542, 190] width 10 height 8
radio input "true"
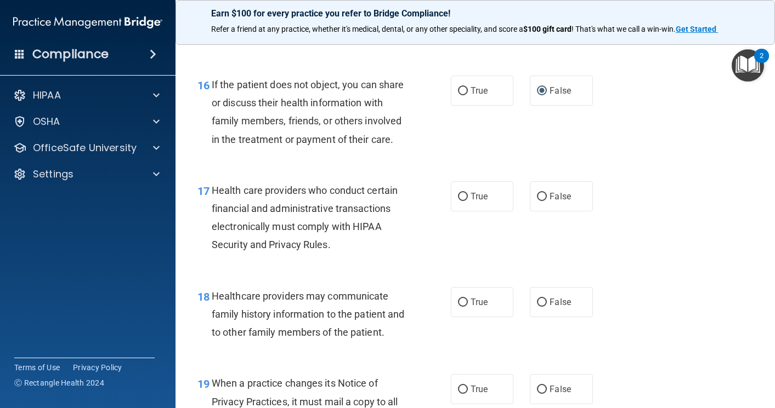
scroll to position [1645, 0]
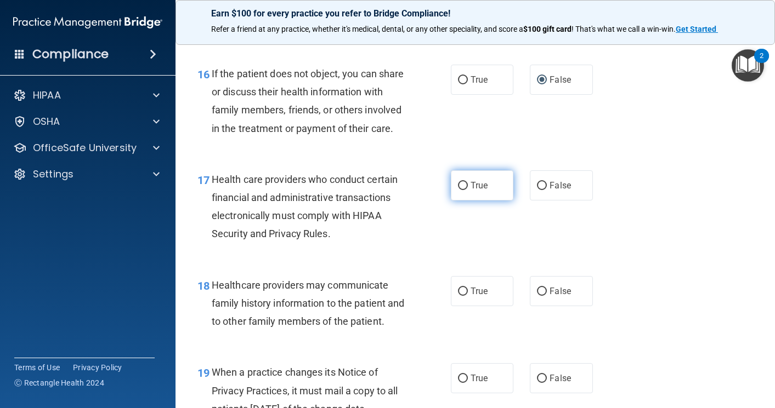
drag, startPoint x: 459, startPoint y: 198, endPoint x: 497, endPoint y: 212, distance: 40.2
click at [459, 198] on label "True" at bounding box center [482, 185] width 63 height 30
click at [459, 190] on input "True" at bounding box center [463, 186] width 10 height 8
radio input "true"
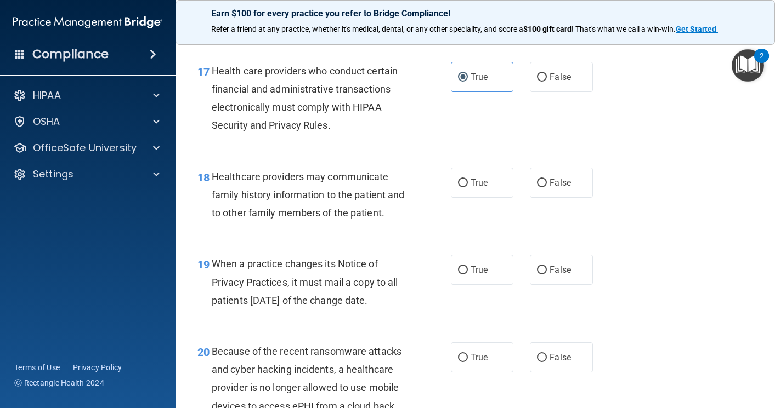
scroll to position [1754, 0]
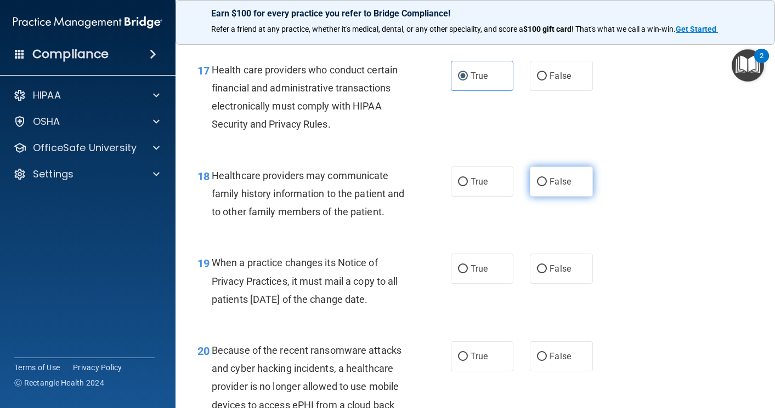
click at [537, 194] on label "False" at bounding box center [561, 182] width 63 height 30
click at [537, 186] on input "False" at bounding box center [542, 182] width 10 height 8
radio input "true"
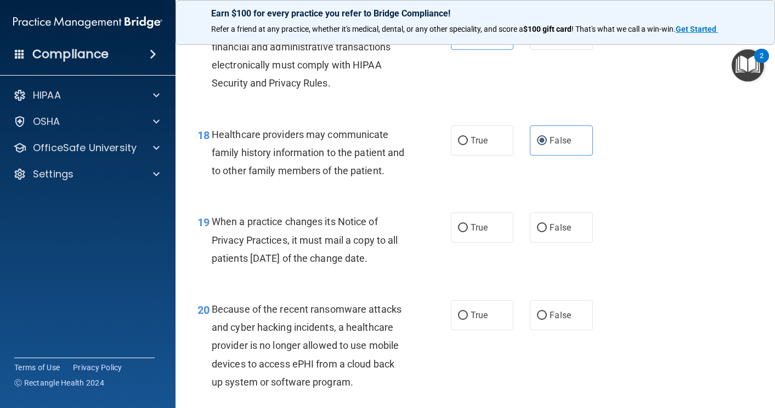
scroll to position [1864, 0]
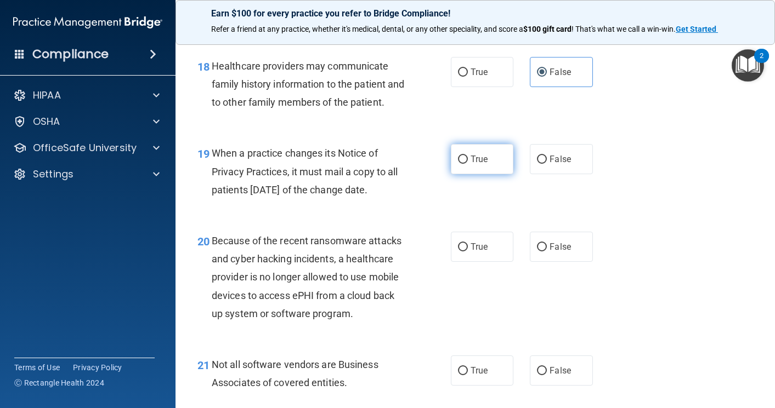
click at [460, 164] on input "True" at bounding box center [463, 160] width 10 height 8
radio input "true"
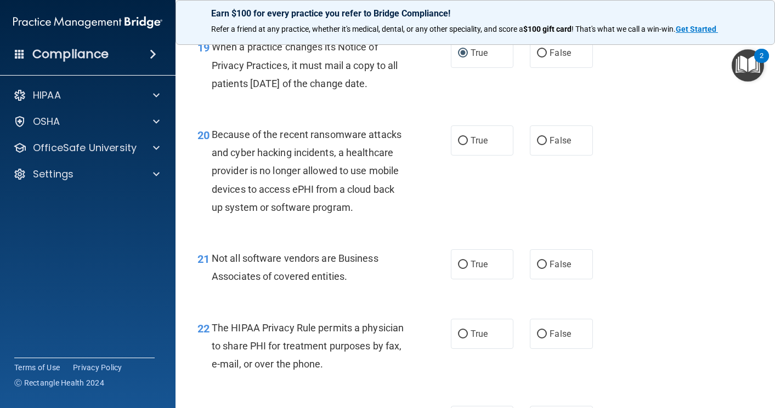
scroll to position [1974, 0]
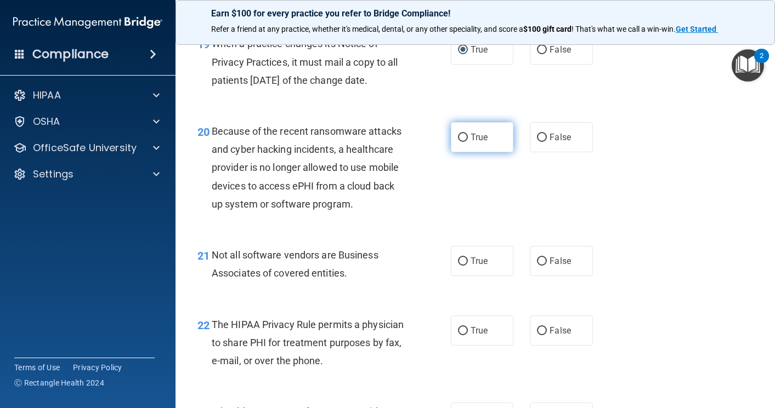
click at [458, 142] on input "True" at bounding box center [463, 138] width 10 height 8
radio input "true"
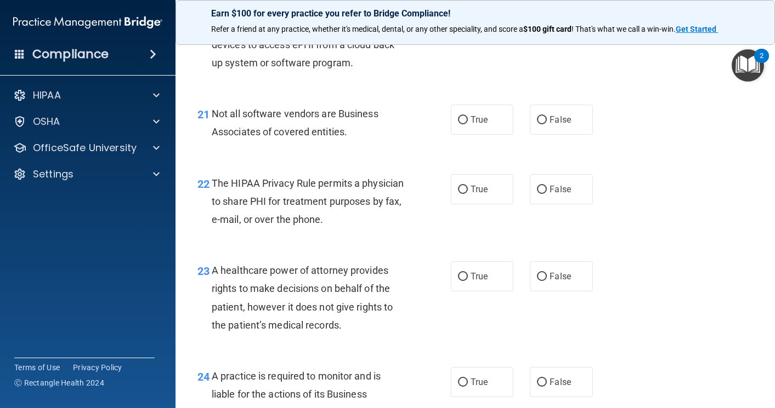
scroll to position [2138, 0]
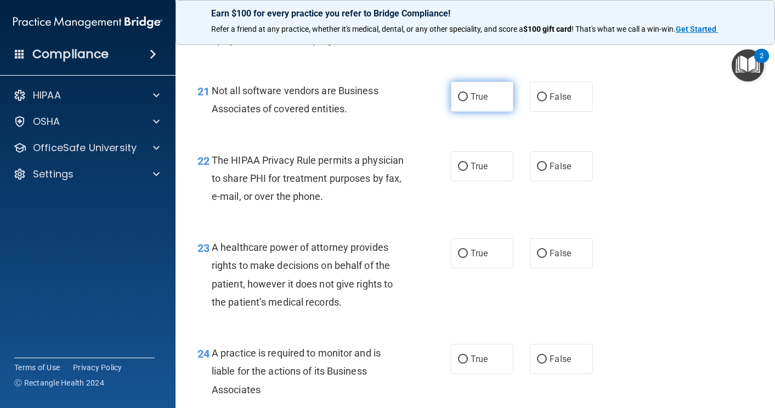
click at [460, 101] on input "True" at bounding box center [463, 97] width 10 height 8
radio input "true"
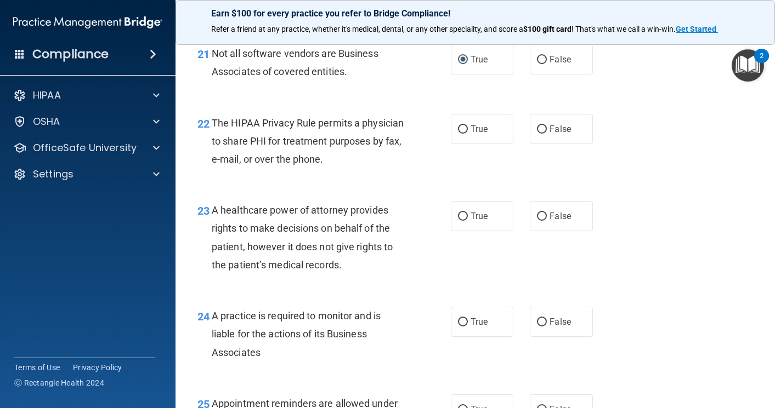
scroll to position [2248, 0]
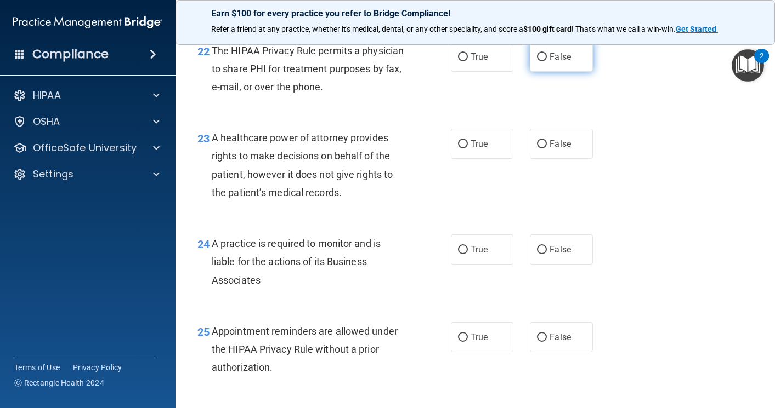
click at [537, 61] on input "False" at bounding box center [542, 57] width 10 height 8
radio input "true"
click at [459, 149] on input "True" at bounding box center [463, 144] width 10 height 8
radio input "true"
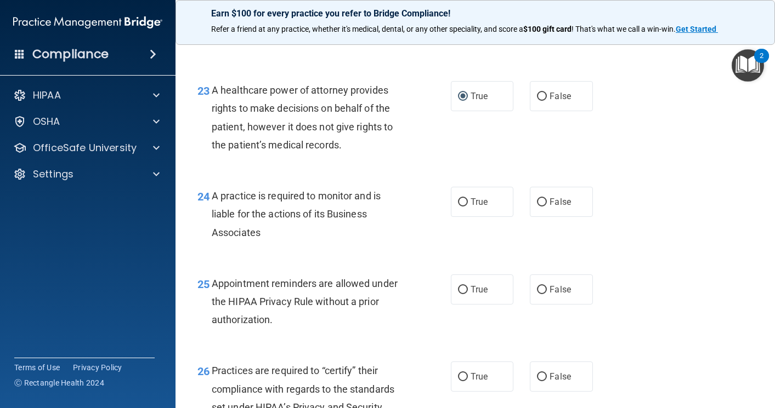
scroll to position [2412, 0]
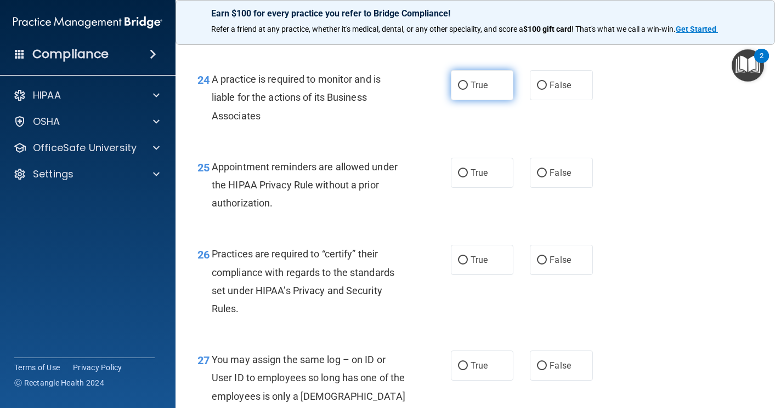
click at [459, 90] on input "True" at bounding box center [463, 86] width 10 height 8
radio input "true"
click at [458, 178] on input "True" at bounding box center [463, 173] width 10 height 8
radio input "true"
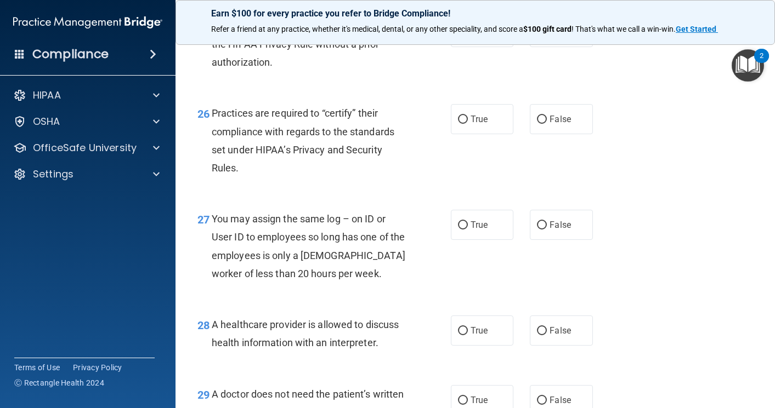
scroll to position [2577, 0]
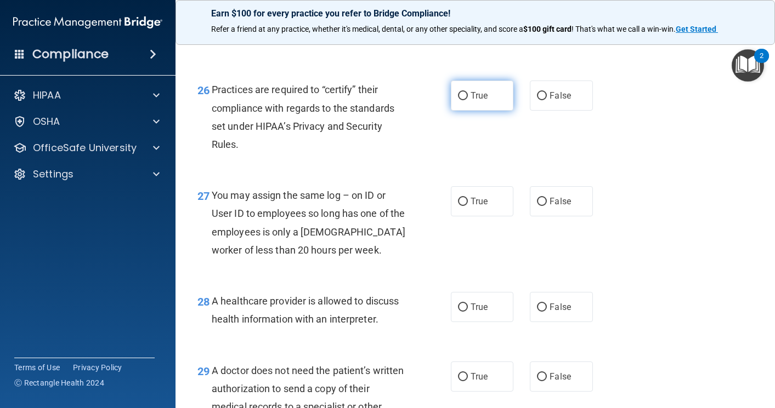
click at [458, 100] on input "True" at bounding box center [463, 96] width 10 height 8
radio input "true"
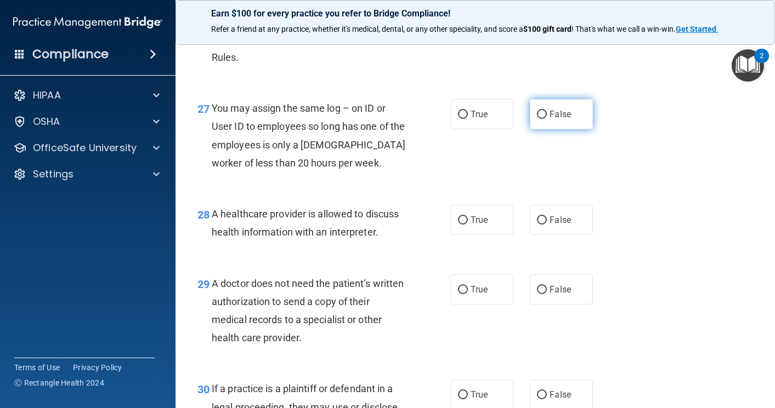
scroll to position [2686, 0]
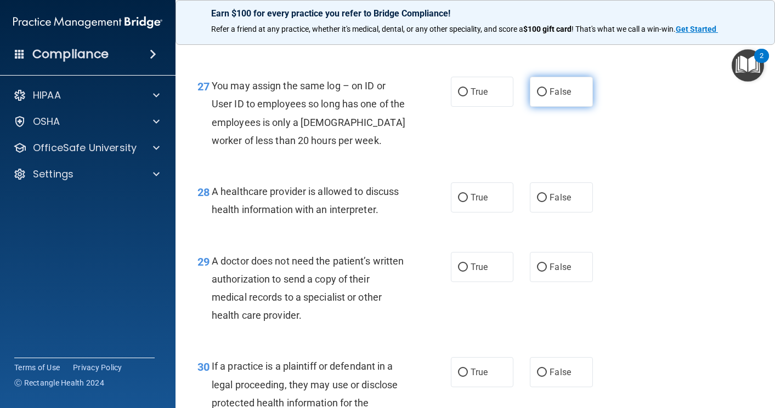
click at [537, 96] on input "False" at bounding box center [542, 92] width 10 height 8
radio input "true"
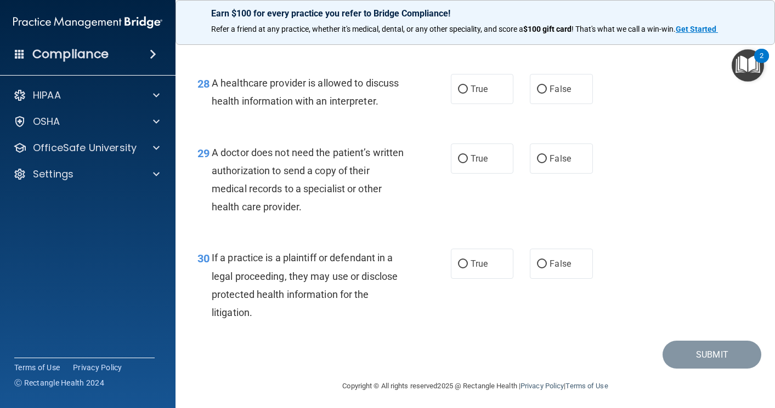
scroll to position [2796, 0]
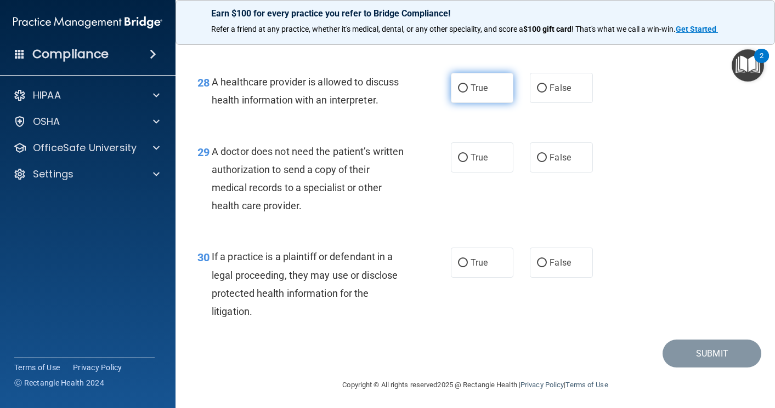
click at [458, 93] on input "True" at bounding box center [463, 88] width 10 height 8
radio input "true"
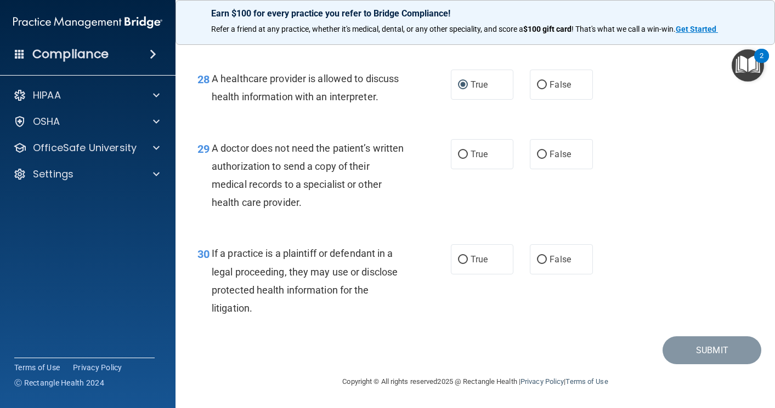
scroll to position [2835, 0]
click at [458, 152] on input "True" at bounding box center [463, 155] width 10 height 8
radio input "true"
click at [537, 257] on input "False" at bounding box center [542, 260] width 10 height 8
radio input "true"
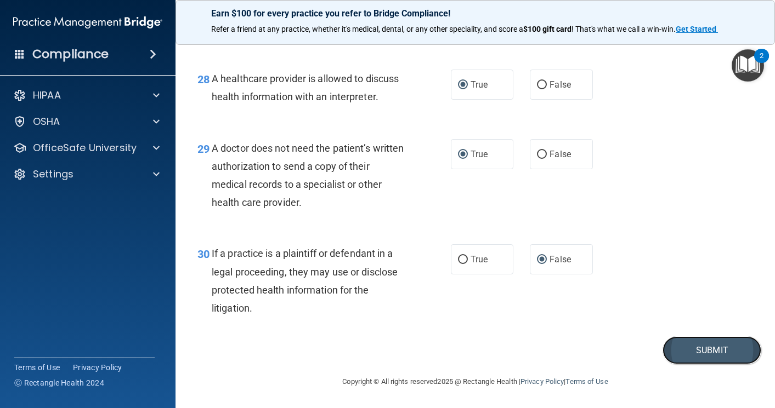
click at [708, 346] on button "Submit" at bounding box center [711, 351] width 99 height 28
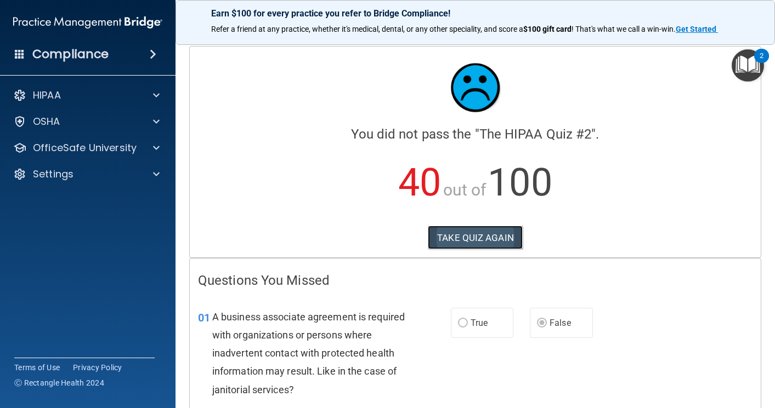
click at [458, 239] on button "TAKE QUIZ AGAIN" at bounding box center [475, 238] width 95 height 24
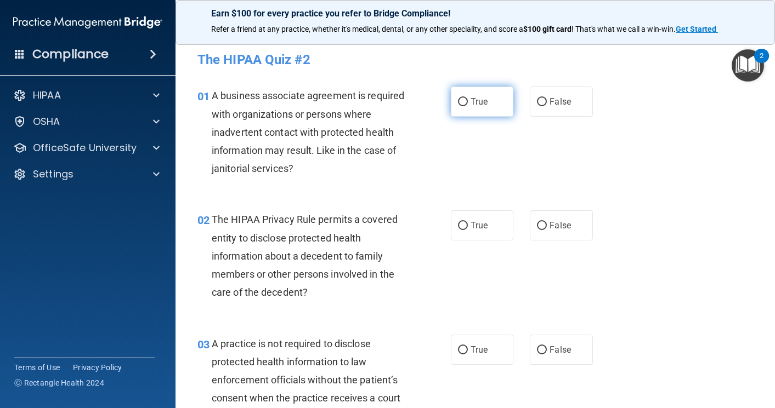
click at [458, 100] on input "True" at bounding box center [463, 102] width 10 height 8
radio input "true"
click at [458, 222] on input "True" at bounding box center [463, 226] width 10 height 8
radio input "true"
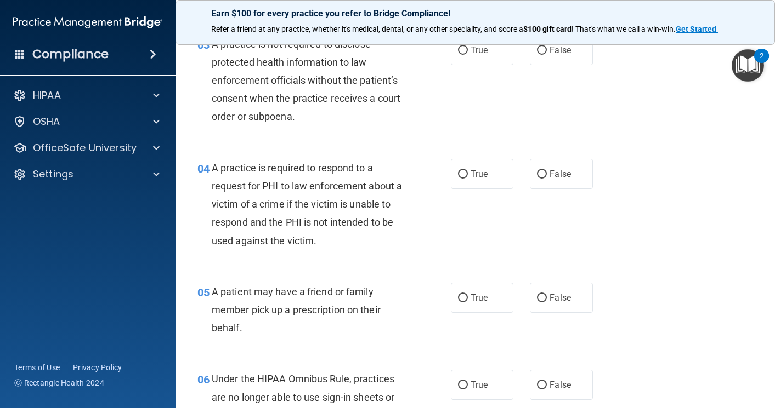
scroll to position [329, 0]
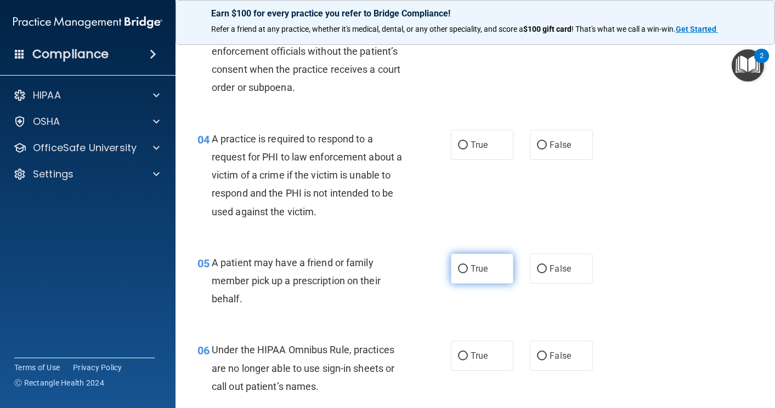
click at [458, 267] on input "True" at bounding box center [463, 269] width 10 height 8
radio input "true"
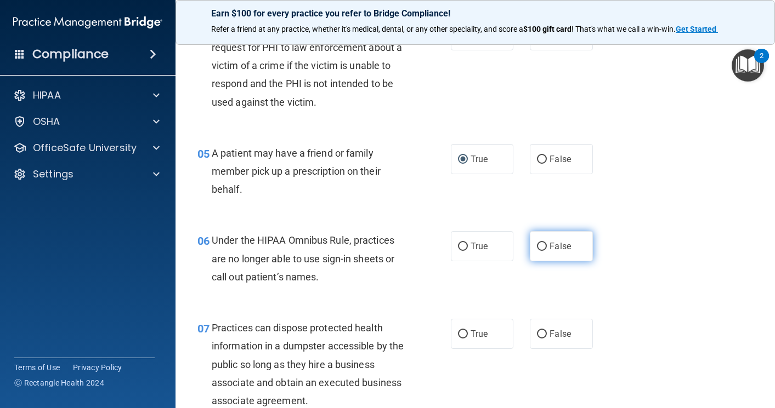
click at [537, 244] on input "False" at bounding box center [542, 247] width 10 height 8
radio input "true"
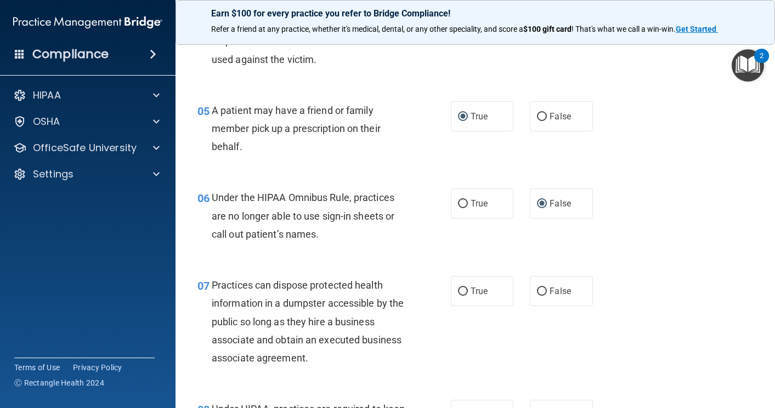
scroll to position [603, 0]
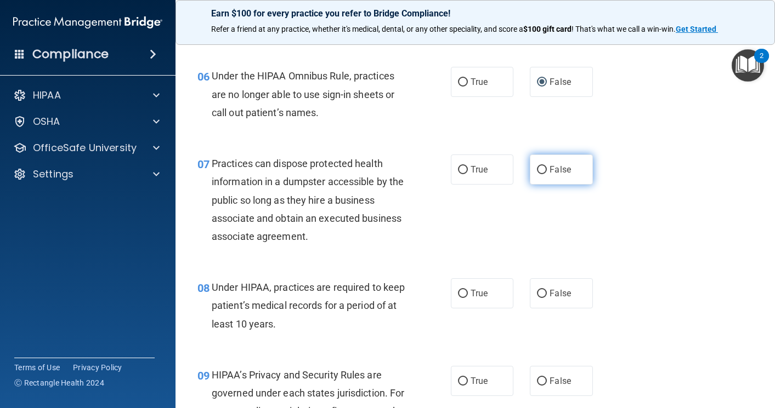
click at [537, 167] on input "False" at bounding box center [542, 170] width 10 height 8
radio input "true"
click at [539, 290] on input "False" at bounding box center [542, 294] width 10 height 8
radio input "true"
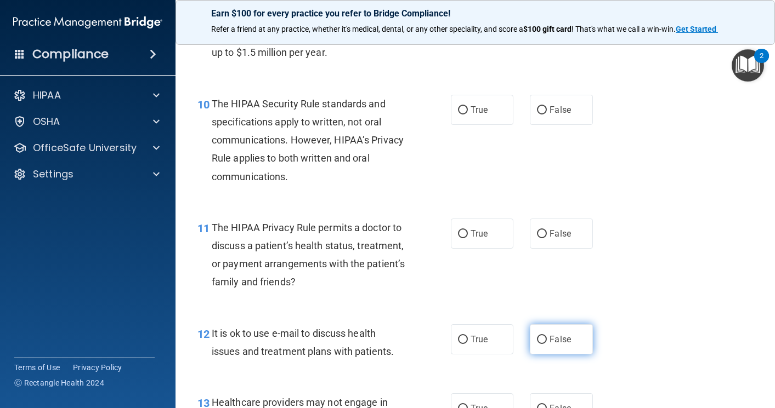
scroll to position [987, 0]
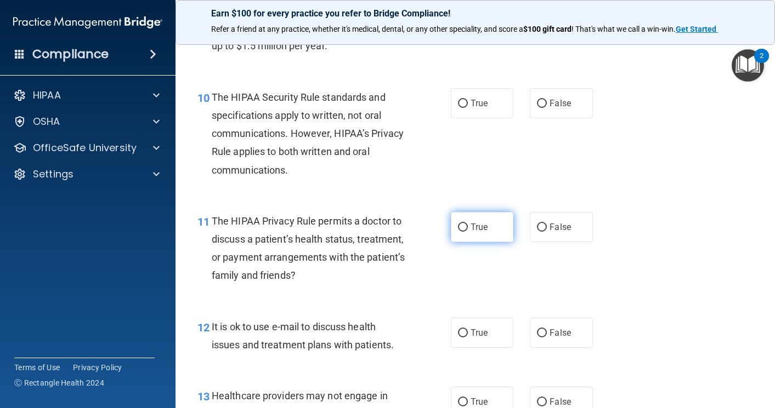
click at [458, 224] on input "True" at bounding box center [463, 228] width 10 height 8
radio input "true"
click at [458, 331] on input "True" at bounding box center [463, 333] width 10 height 8
radio input "true"
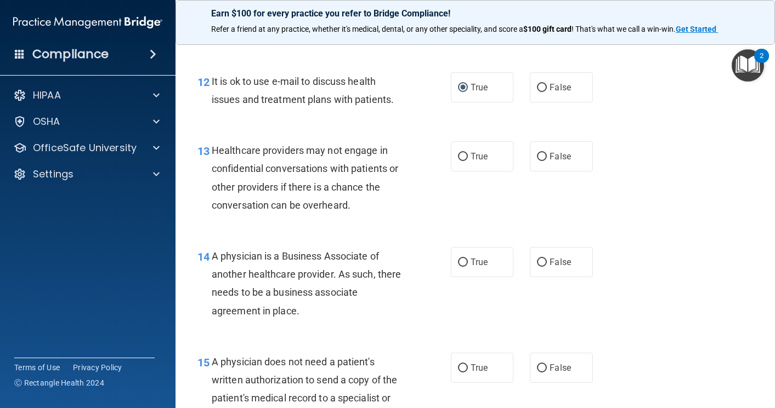
scroll to position [1261, 0]
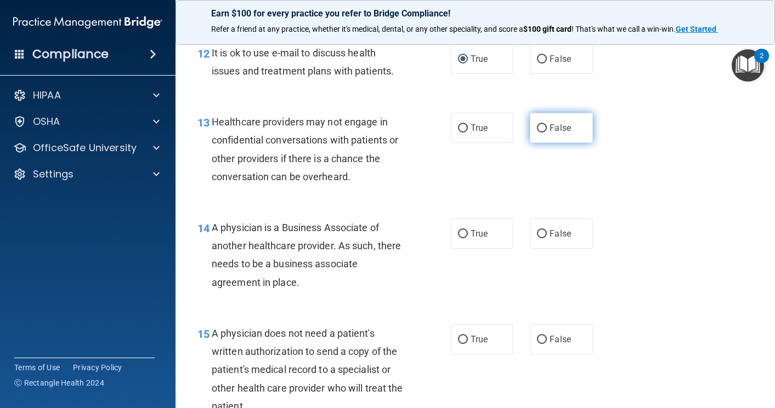
click at [539, 127] on input "False" at bounding box center [542, 128] width 10 height 8
radio input "true"
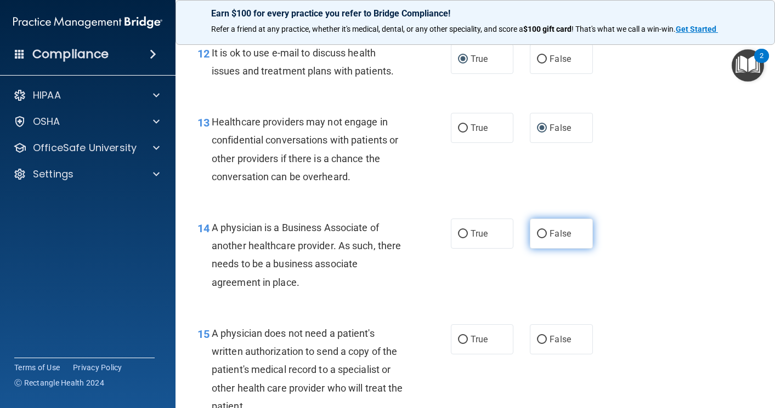
click at [538, 230] on input "False" at bounding box center [542, 234] width 10 height 8
radio input "true"
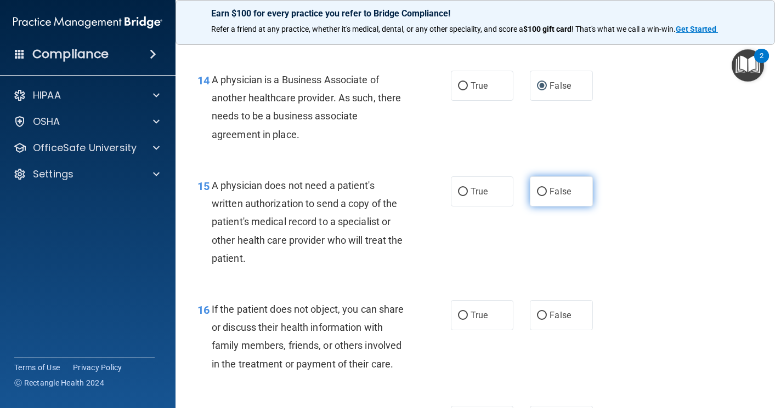
scroll to position [1425, 0]
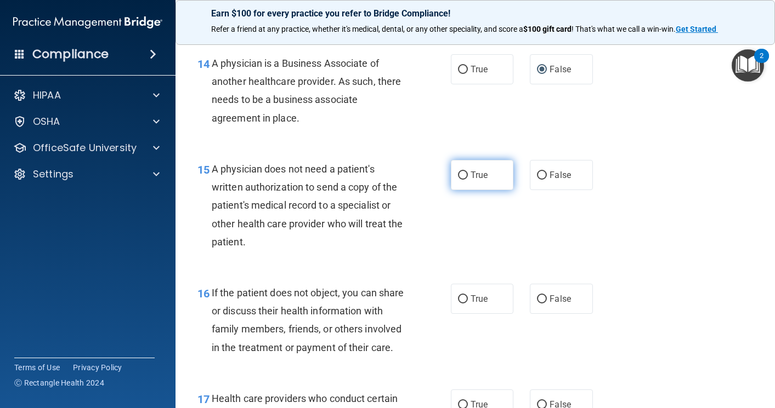
click at [463, 170] on label "True" at bounding box center [482, 175] width 63 height 30
click at [463, 172] on input "True" at bounding box center [463, 176] width 10 height 8
radio input "true"
drag, startPoint x: 458, startPoint y: 298, endPoint x: 637, endPoint y: 310, distance: 179.6
click at [458, 298] on input "True" at bounding box center [463, 299] width 10 height 8
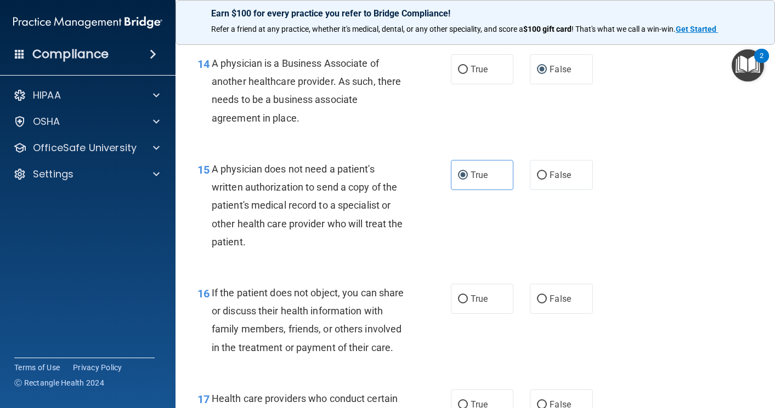
radio input "true"
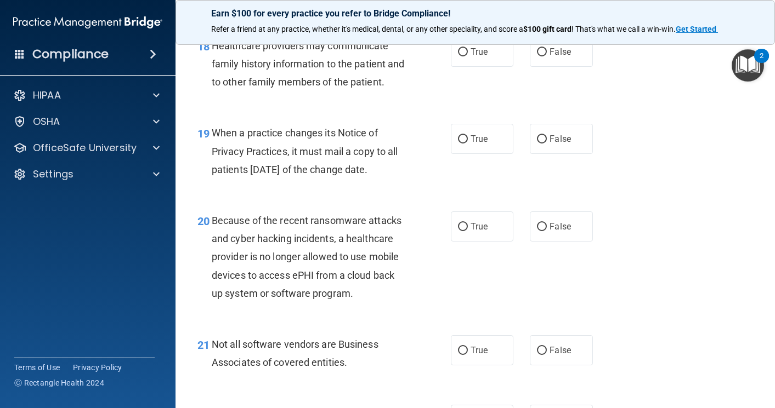
scroll to position [1919, 0]
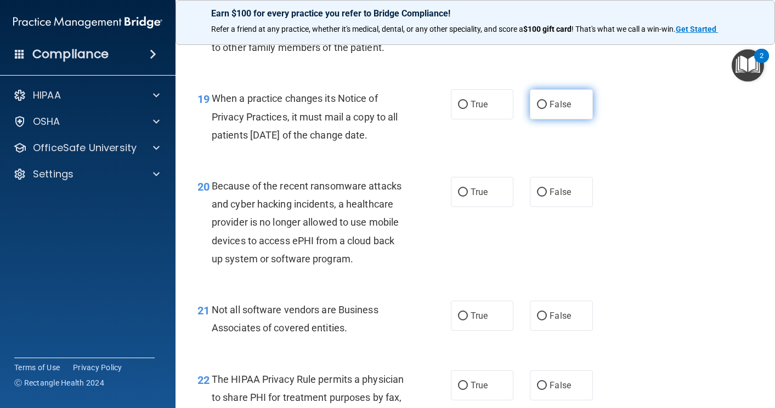
click at [537, 109] on input "False" at bounding box center [542, 105] width 10 height 8
radio input "true"
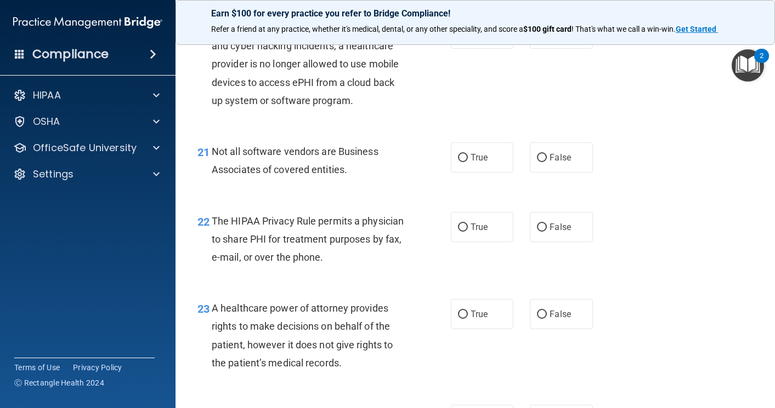
scroll to position [2083, 0]
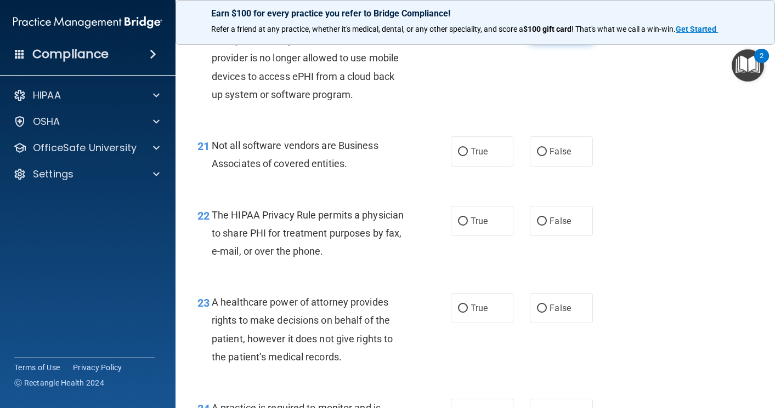
click at [540, 32] on input "False" at bounding box center [542, 28] width 10 height 8
radio input "true"
click at [461, 226] on input "True" at bounding box center [463, 222] width 10 height 8
radio input "true"
click at [454, 167] on label "True" at bounding box center [482, 152] width 63 height 30
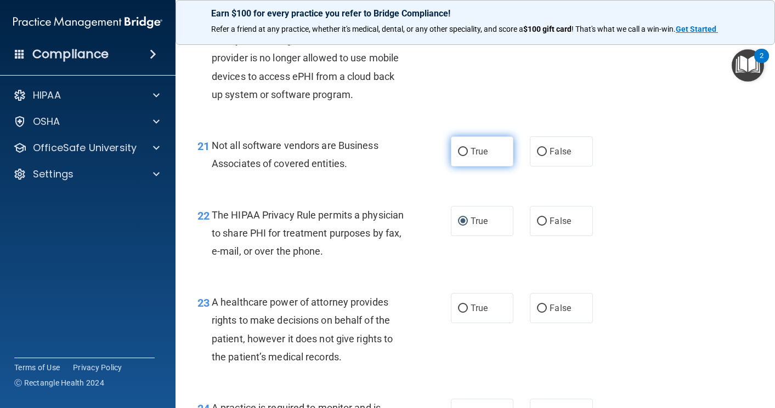
click at [458, 156] on input "True" at bounding box center [463, 152] width 10 height 8
radio input "true"
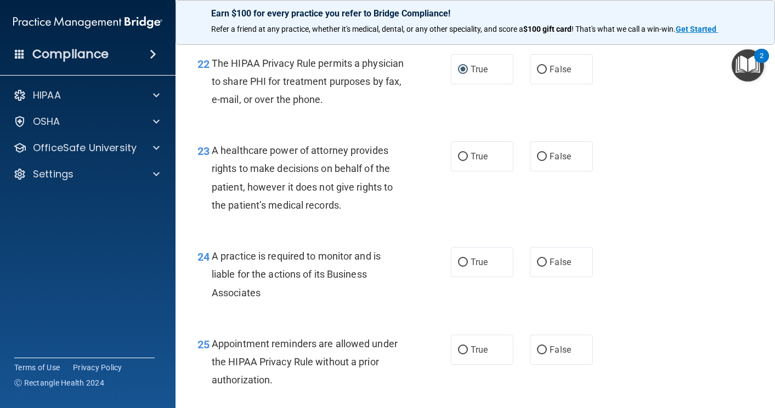
scroll to position [2248, 0]
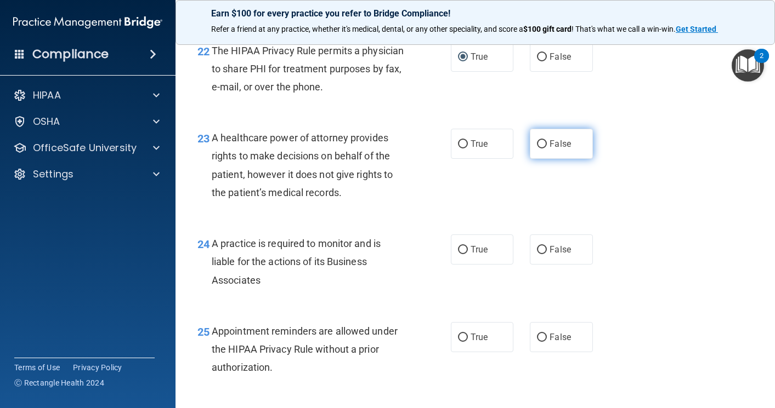
click at [537, 149] on input "False" at bounding box center [542, 144] width 10 height 8
radio input "true"
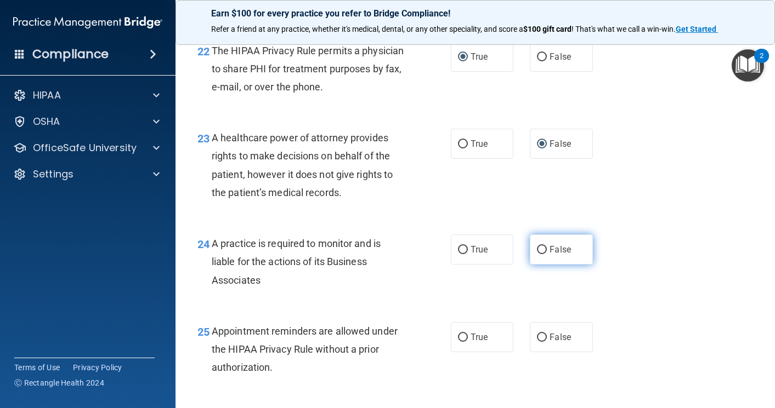
click at [537, 254] on input "False" at bounding box center [542, 250] width 10 height 8
radio input "true"
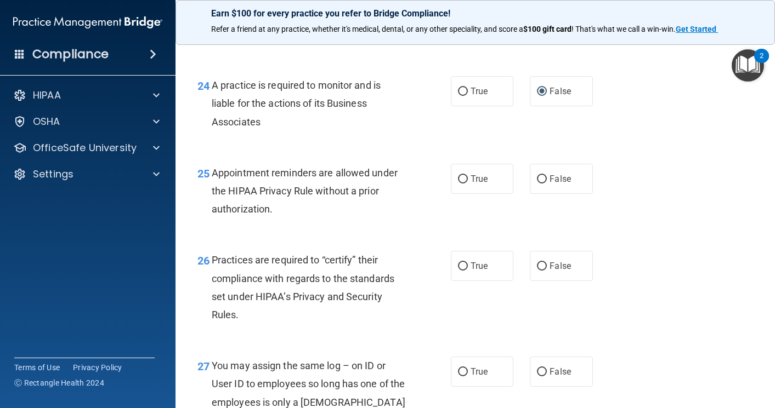
scroll to position [2412, 0]
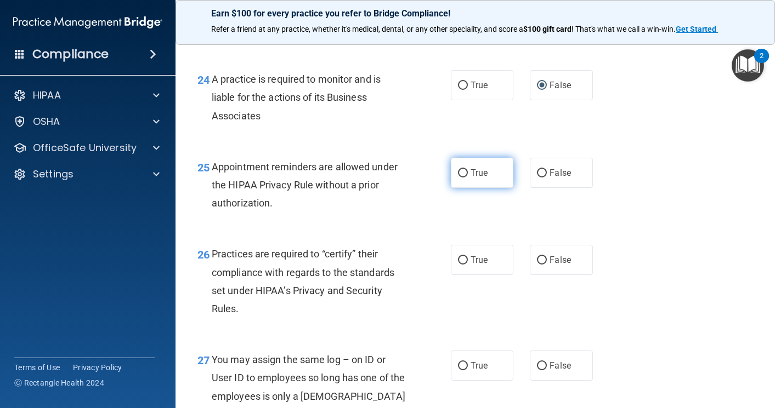
click at [458, 178] on input "True" at bounding box center [463, 173] width 10 height 8
radio input "true"
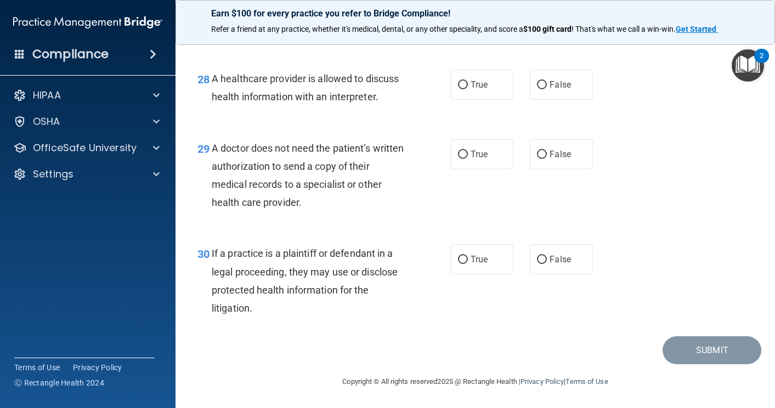
scroll to position [2835, 0]
click at [539, 256] on input "False" at bounding box center [542, 260] width 10 height 8
radio input "true"
click at [458, 151] on input "True" at bounding box center [463, 155] width 10 height 8
radio input "true"
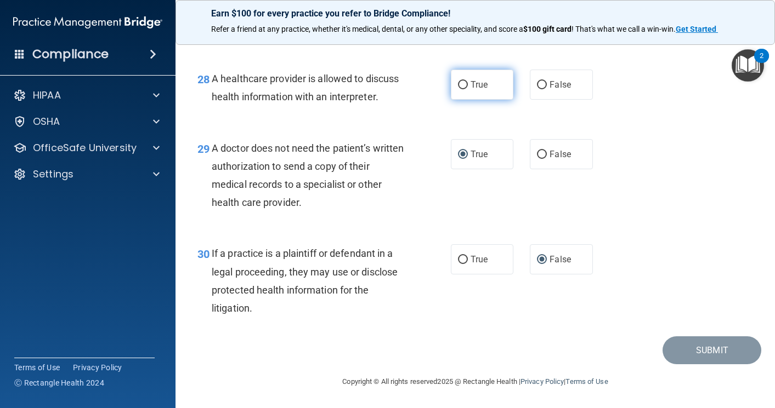
click at [458, 81] on input "True" at bounding box center [463, 85] width 10 height 8
radio input "true"
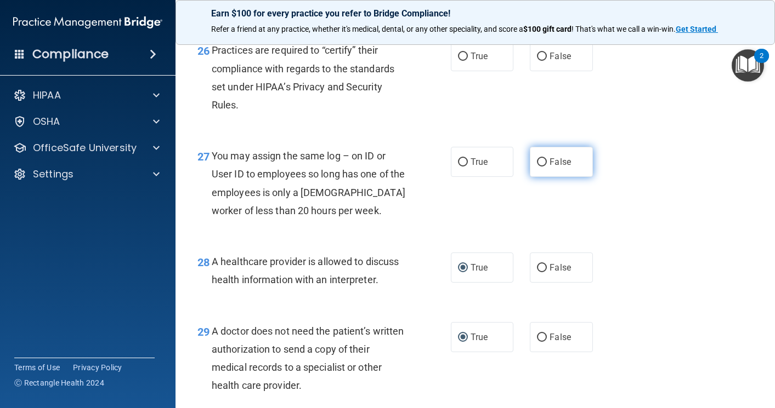
click at [537, 167] on input "False" at bounding box center [542, 162] width 10 height 8
radio input "true"
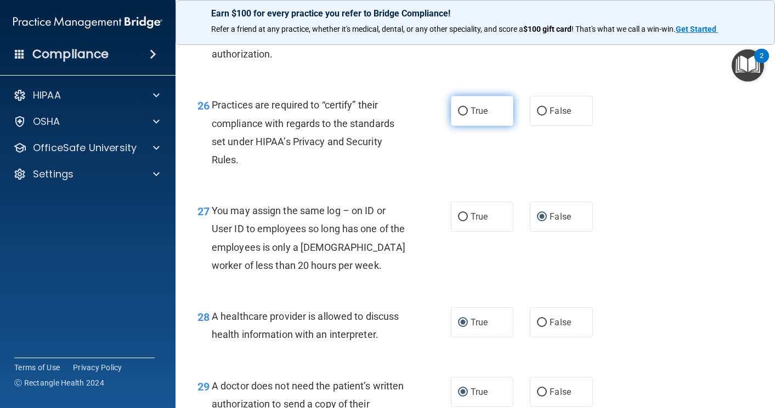
click at [459, 116] on input "True" at bounding box center [463, 111] width 10 height 8
radio input "true"
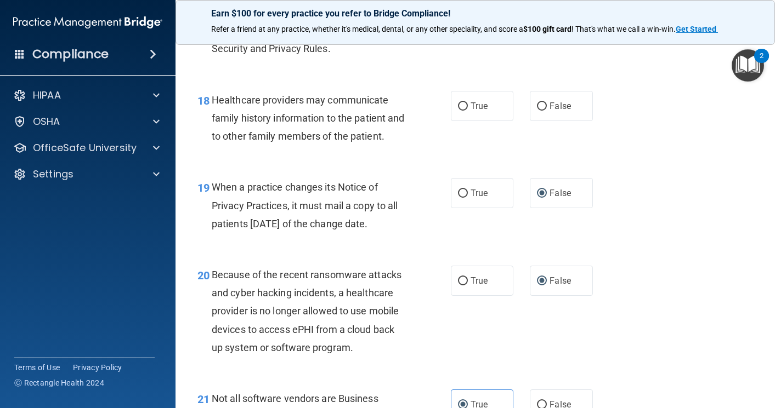
scroll to position [1794, 0]
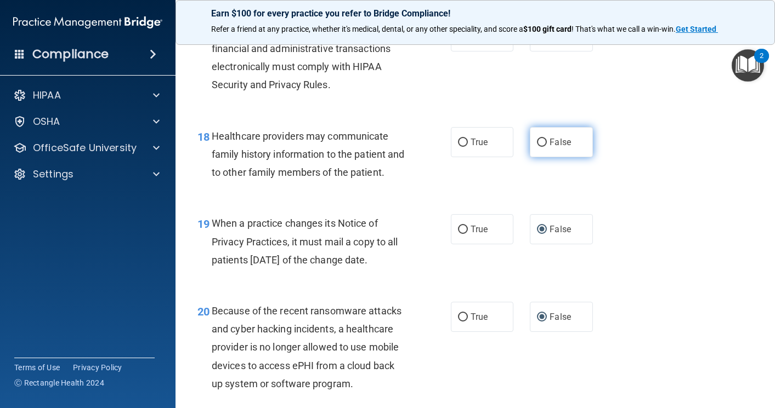
click at [538, 147] on input "False" at bounding box center [542, 143] width 10 height 8
radio input "true"
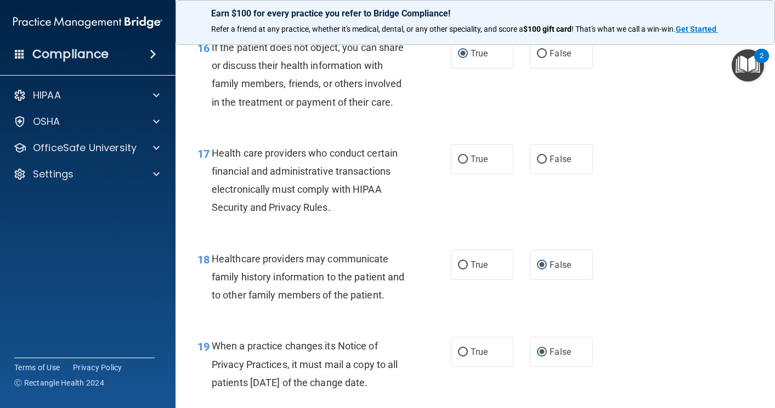
scroll to position [1629, 0]
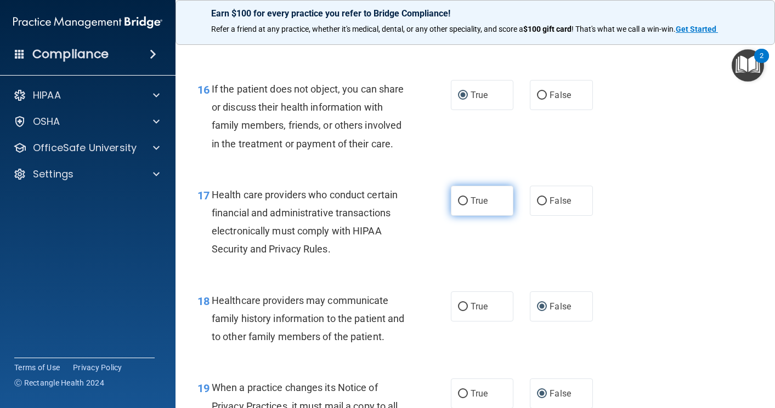
click at [459, 206] on input "True" at bounding box center [463, 201] width 10 height 8
radio input "true"
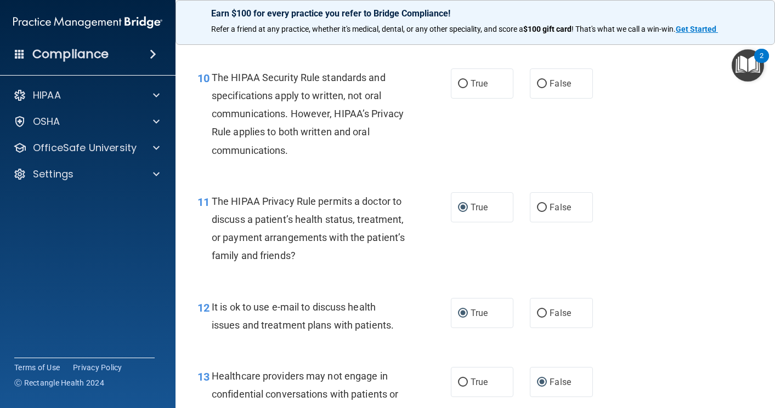
scroll to position [971, 0]
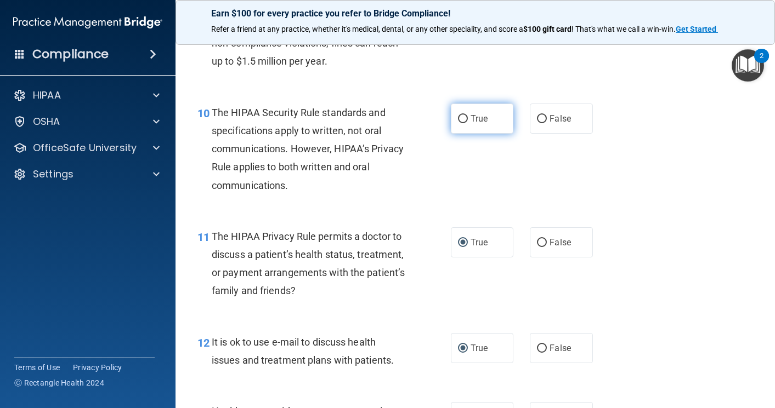
click at [456, 113] on label "True" at bounding box center [482, 119] width 63 height 30
click at [458, 115] on input "True" at bounding box center [463, 119] width 10 height 8
radio input "true"
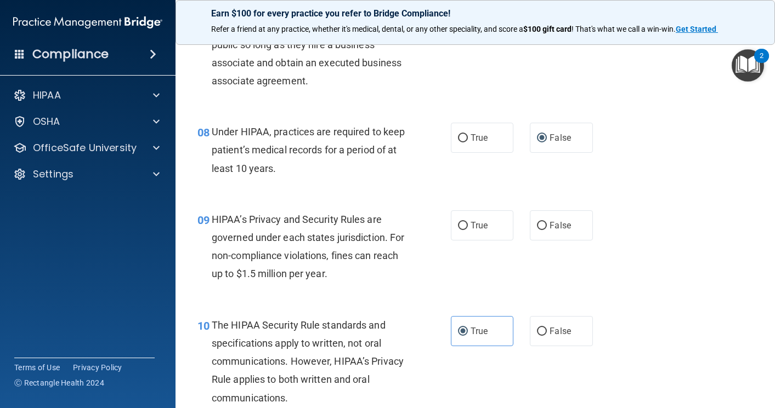
scroll to position [752, 0]
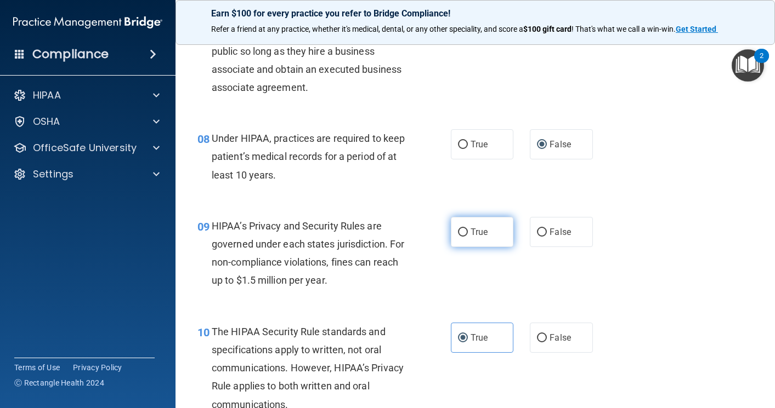
click at [458, 229] on input "True" at bounding box center [463, 233] width 10 height 8
radio input "true"
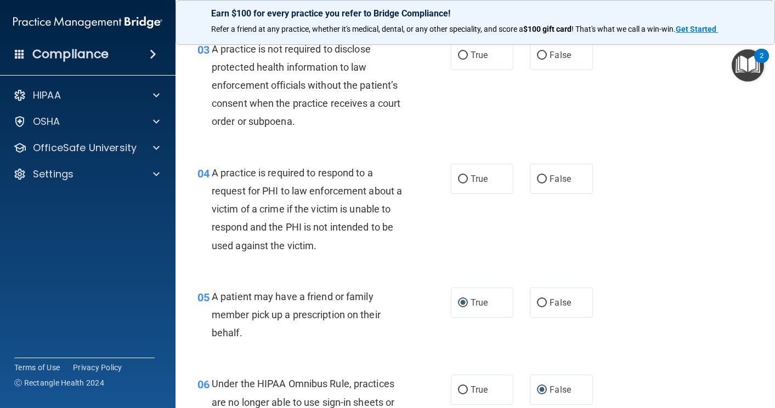
scroll to position [259, 0]
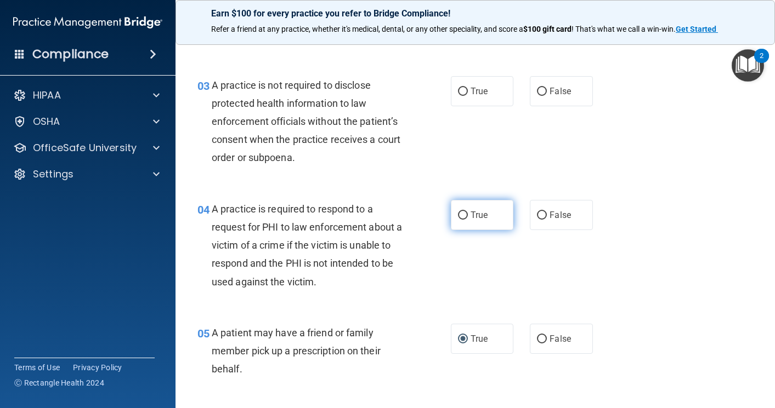
click at [462, 214] on input "True" at bounding box center [463, 216] width 10 height 8
radio input "true"
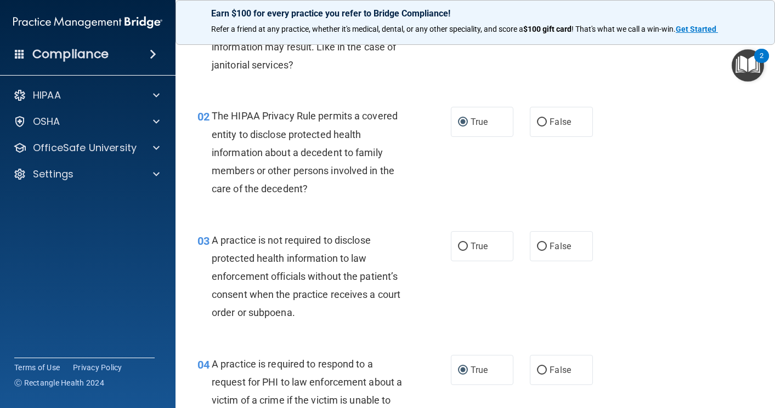
scroll to position [94, 0]
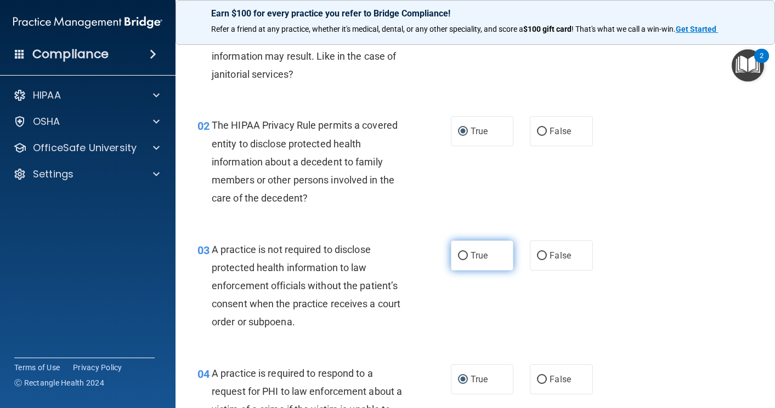
click at [458, 253] on input "True" at bounding box center [463, 256] width 10 height 8
radio input "true"
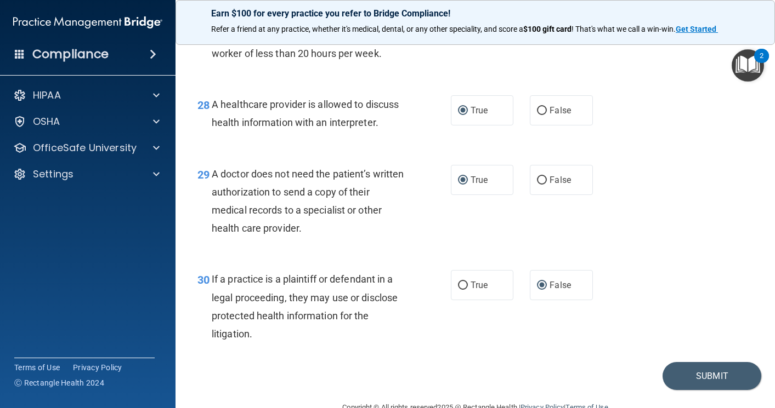
scroll to position [2835, 0]
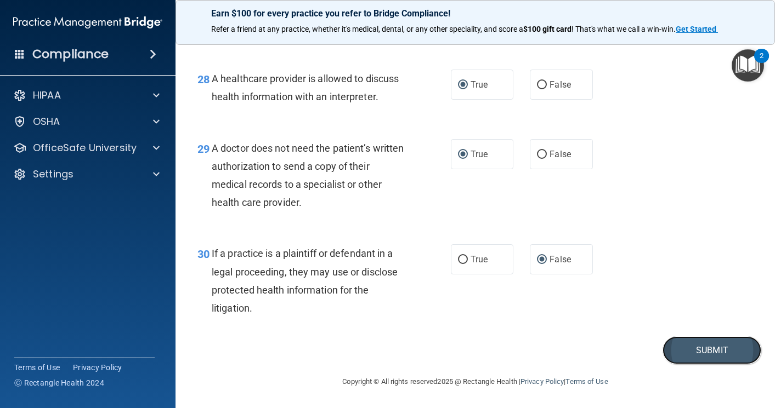
click at [691, 346] on button "Submit" at bounding box center [711, 351] width 99 height 28
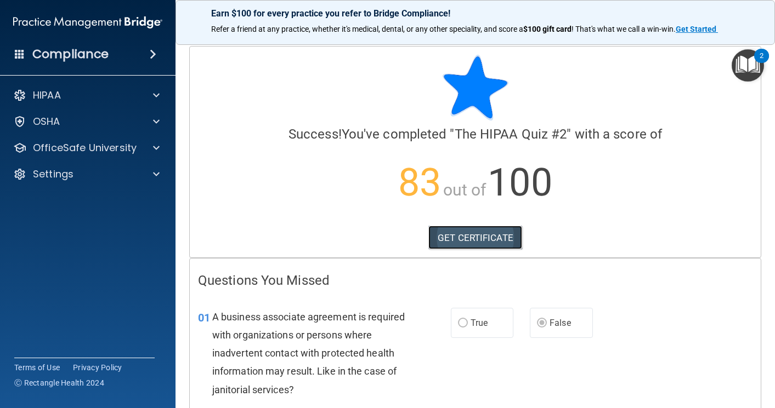
click at [455, 236] on link "GET CERTIFICATE" at bounding box center [475, 238] width 94 height 24
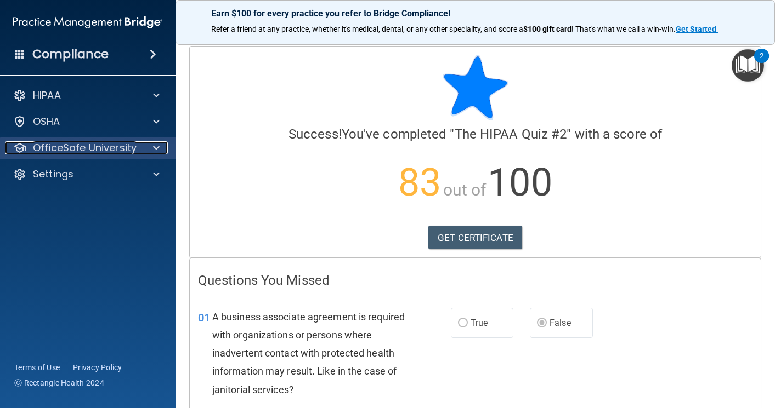
click at [104, 145] on p "OfficeSafe University" at bounding box center [85, 147] width 104 height 13
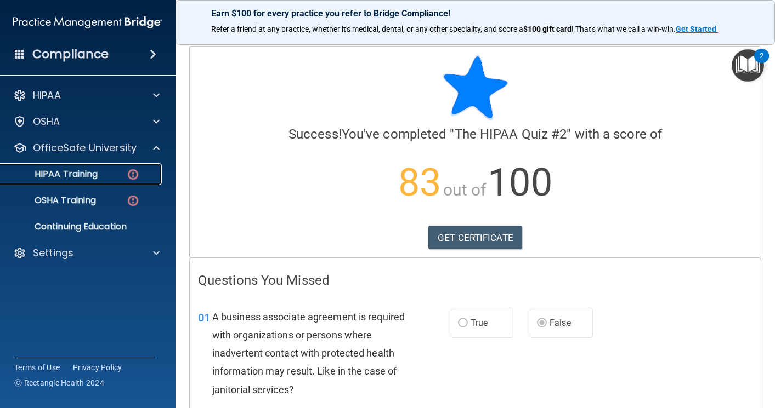
click at [95, 172] on p "HIPAA Training" at bounding box center [52, 174] width 90 height 11
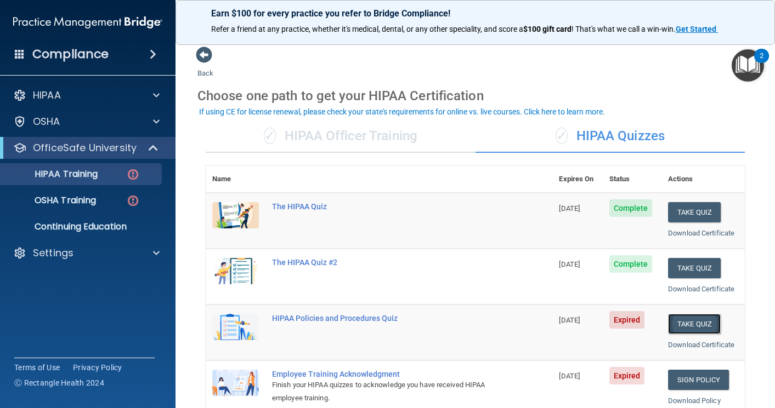
click at [696, 323] on button "Take Quiz" at bounding box center [694, 324] width 53 height 20
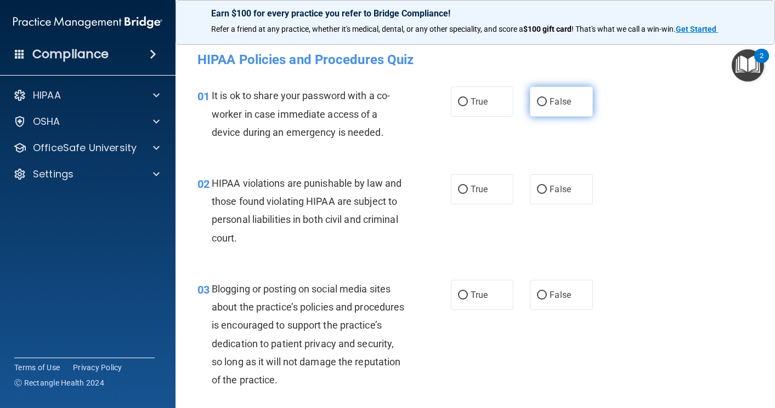
click at [538, 101] on input "False" at bounding box center [542, 102] width 10 height 8
radio input "true"
click at [458, 187] on input "True" at bounding box center [463, 190] width 10 height 8
radio input "true"
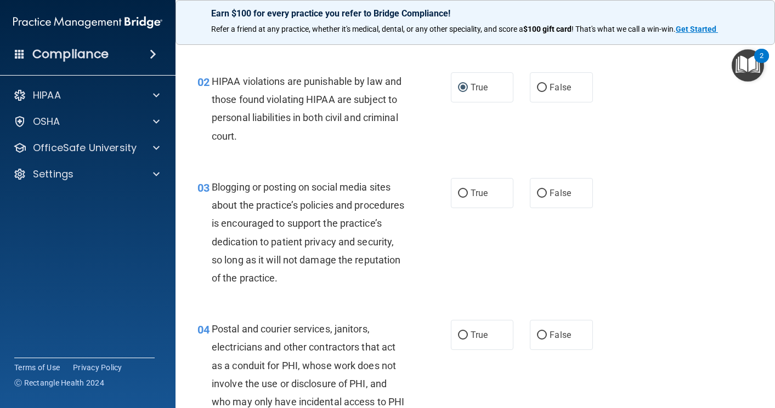
scroll to position [110, 0]
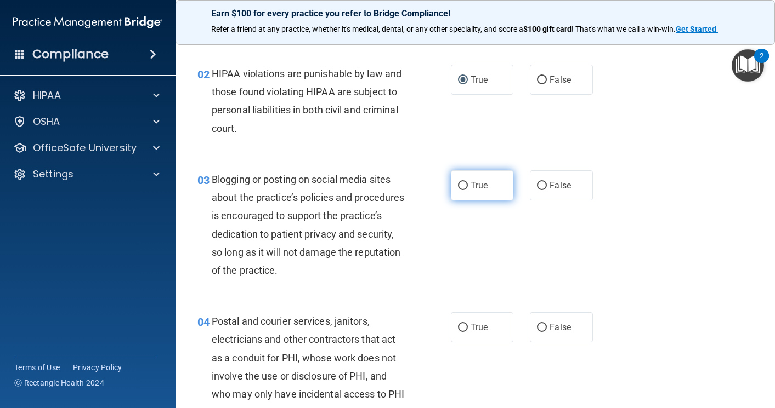
click at [458, 183] on input "True" at bounding box center [463, 186] width 10 height 8
radio input "true"
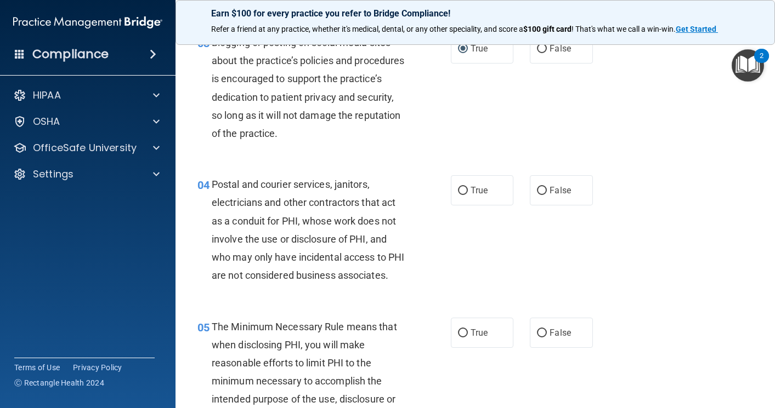
scroll to position [274, 0]
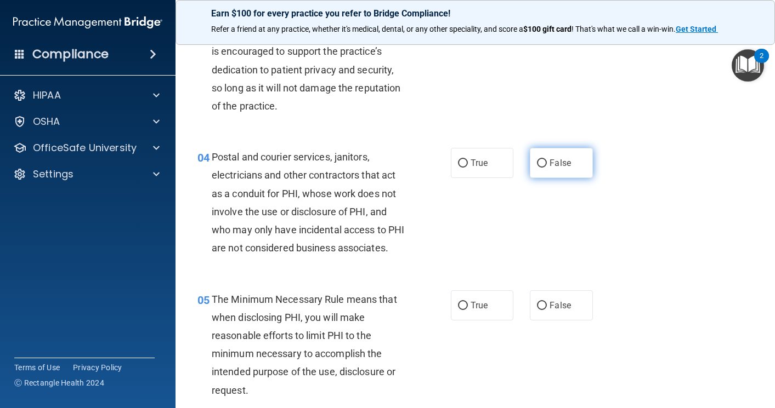
drag, startPoint x: 537, startPoint y: 160, endPoint x: 565, endPoint y: 203, distance: 52.0
click at [537, 160] on input "False" at bounding box center [542, 164] width 10 height 8
radio input "true"
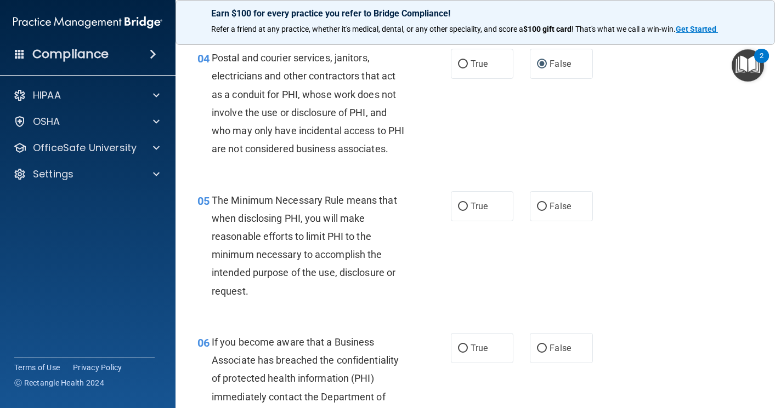
scroll to position [384, 0]
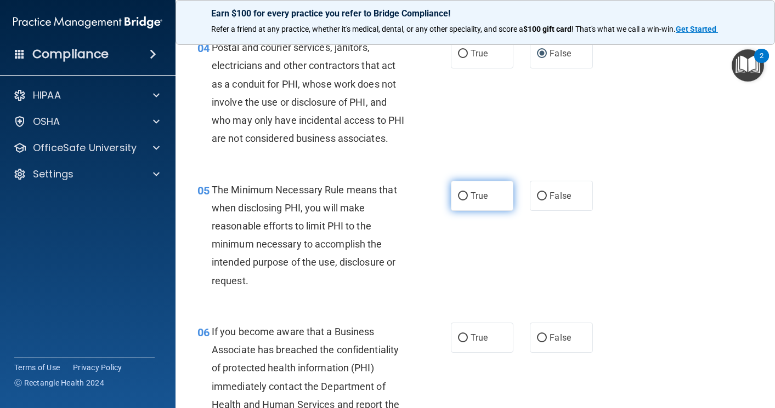
click at [458, 201] on input "True" at bounding box center [463, 196] width 10 height 8
radio input "true"
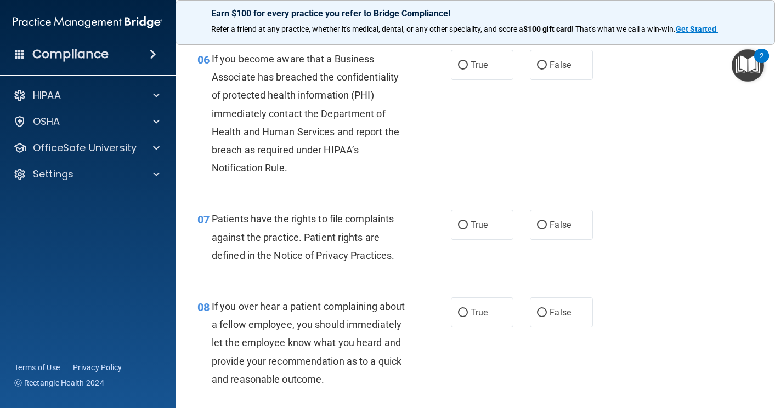
scroll to position [658, 0]
click at [458, 69] on input "True" at bounding box center [463, 64] width 10 height 8
radio input "true"
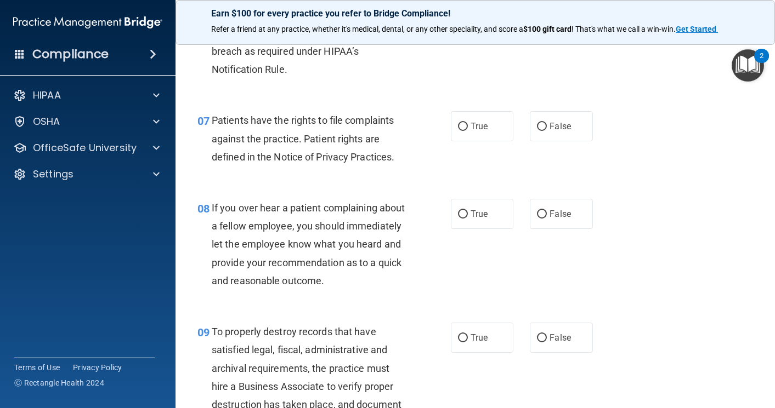
scroll to position [768, 0]
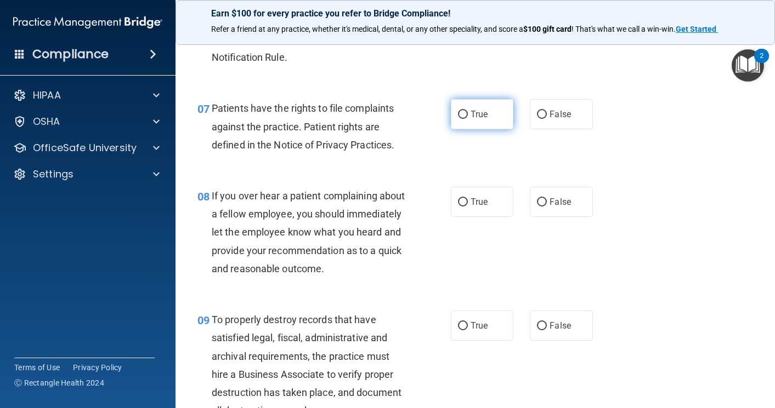
click at [458, 119] on input "True" at bounding box center [463, 115] width 10 height 8
radio input "true"
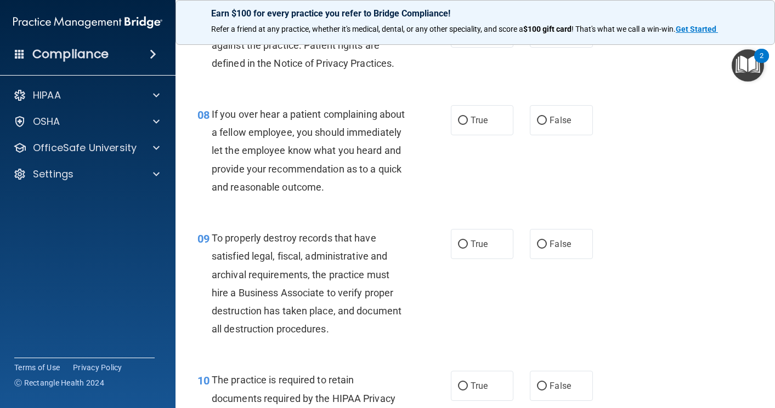
scroll to position [877, 0]
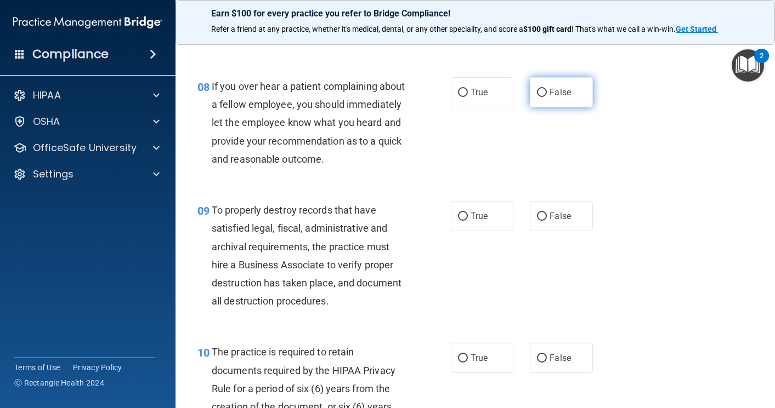
click at [539, 97] on input "False" at bounding box center [542, 93] width 10 height 8
radio input "true"
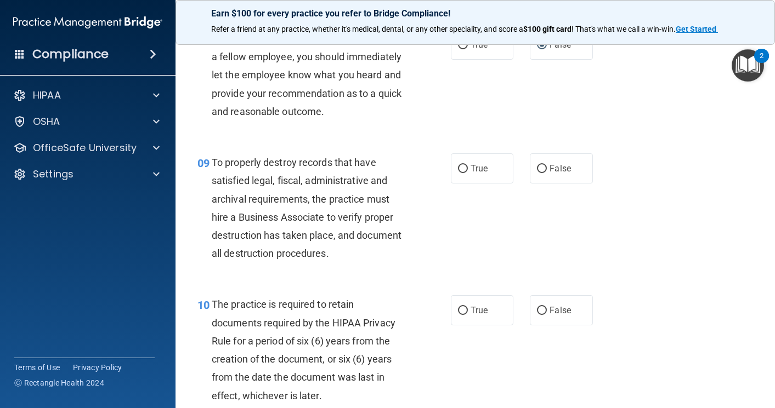
scroll to position [987, 0]
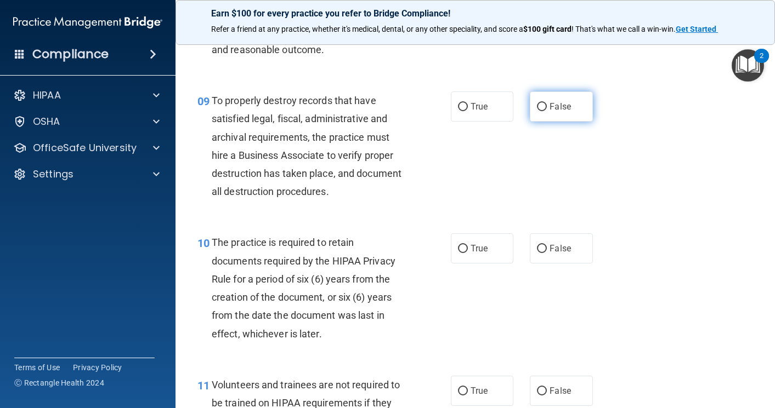
click at [537, 111] on input "False" at bounding box center [542, 107] width 10 height 8
radio input "true"
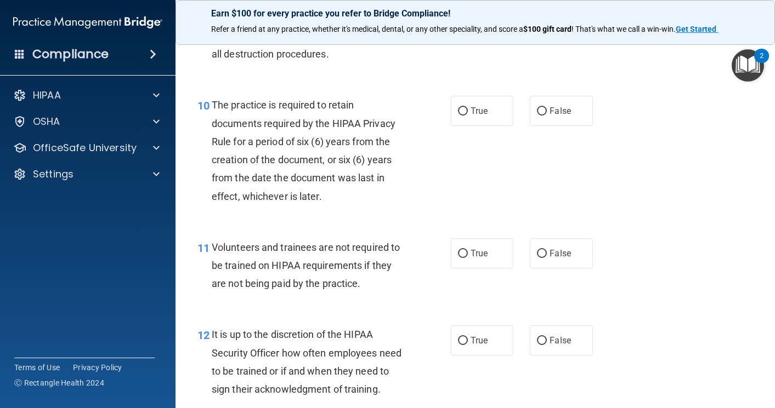
scroll to position [1151, 0]
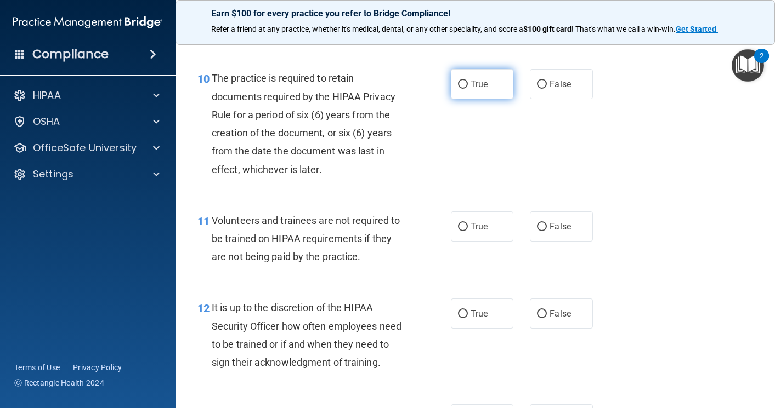
click at [459, 89] on input "True" at bounding box center [463, 85] width 10 height 8
radio input "true"
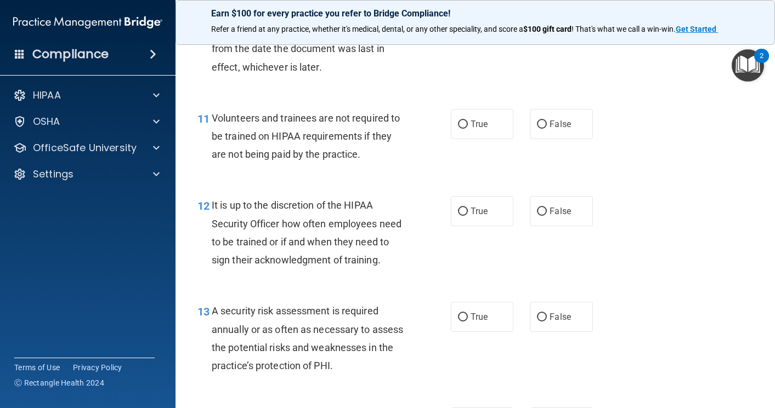
scroll to position [1261, 0]
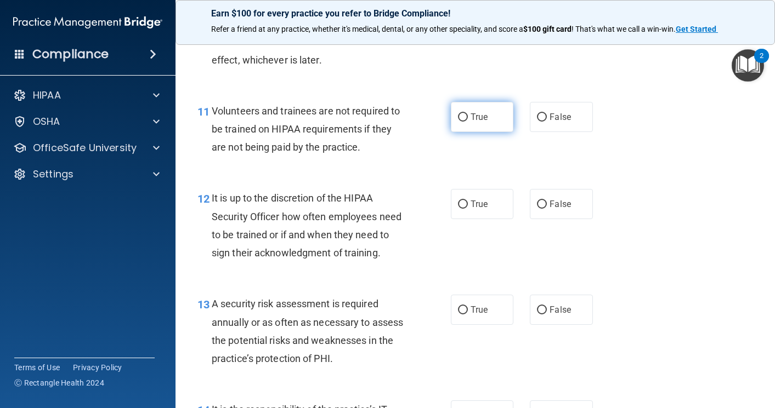
click at [459, 122] on input "True" at bounding box center [463, 117] width 10 height 8
radio input "true"
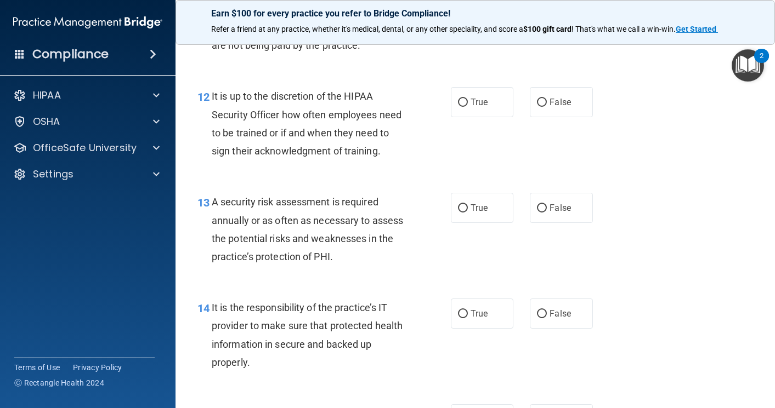
scroll to position [1371, 0]
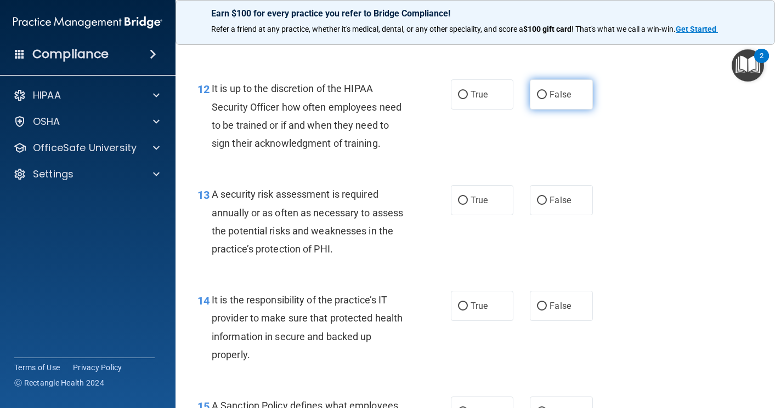
click at [537, 99] on input "False" at bounding box center [542, 95] width 10 height 8
radio input "true"
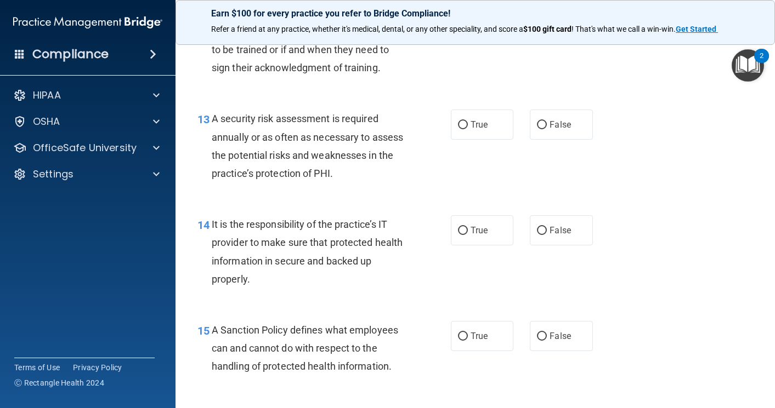
scroll to position [1480, 0]
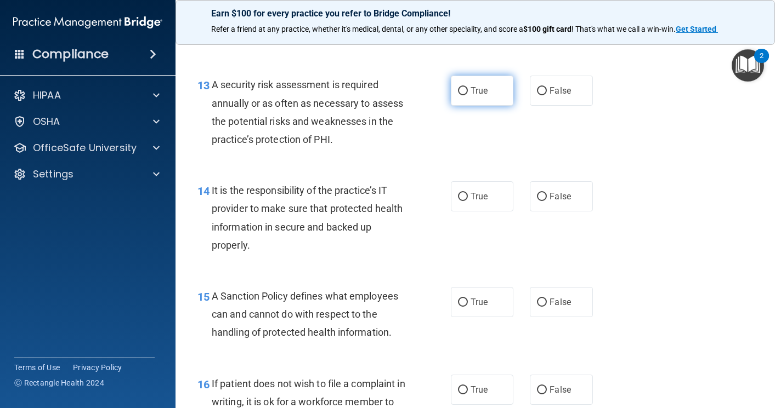
click at [460, 95] on input "True" at bounding box center [463, 91] width 10 height 8
radio input "true"
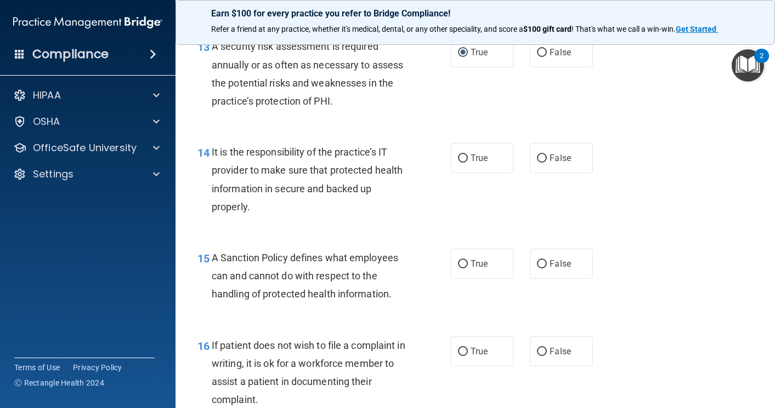
scroll to position [1590, 0]
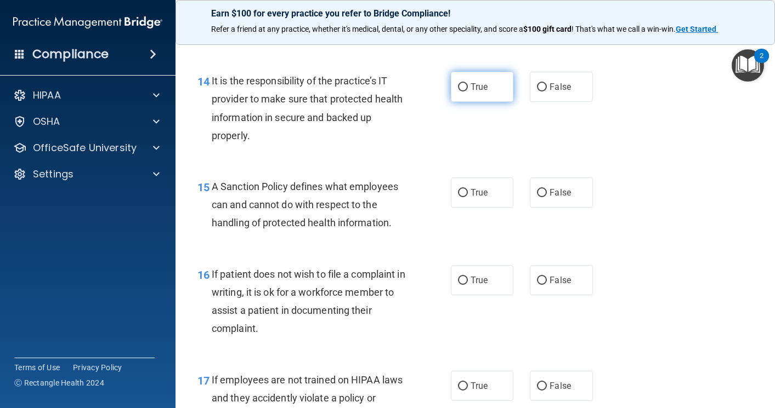
click at [459, 92] on input "True" at bounding box center [463, 87] width 10 height 8
radio input "true"
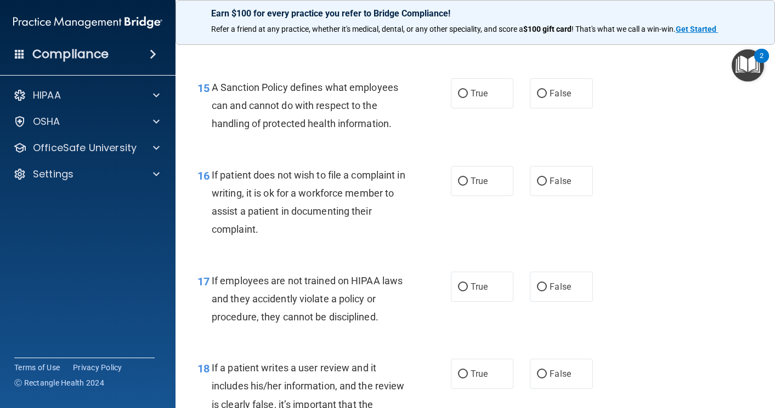
scroll to position [1699, 0]
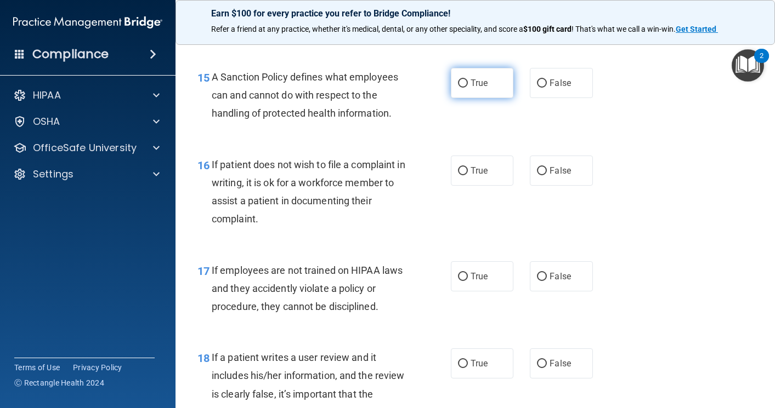
click at [462, 88] on input "True" at bounding box center [463, 83] width 10 height 8
radio input "true"
click at [461, 175] on input "True" at bounding box center [463, 171] width 10 height 8
radio input "true"
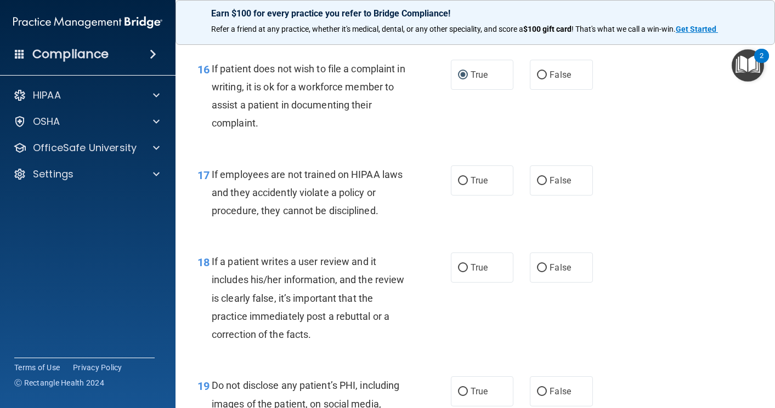
scroll to position [1809, 0]
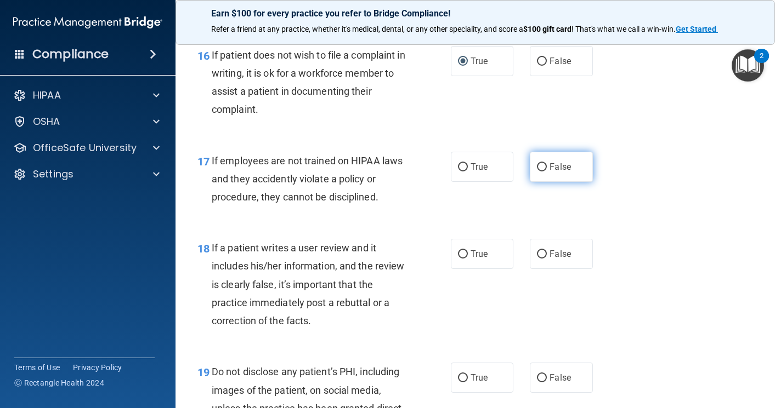
click at [537, 172] on input "False" at bounding box center [542, 167] width 10 height 8
radio input "true"
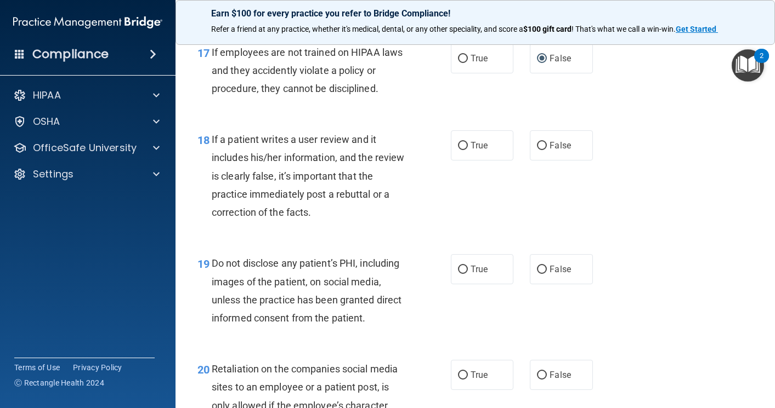
scroll to position [1919, 0]
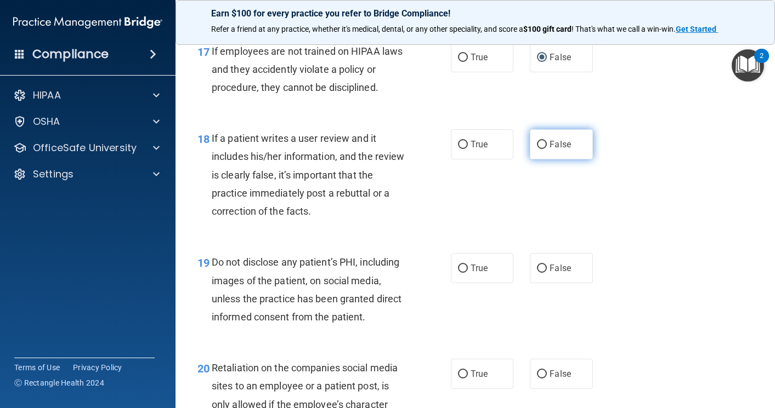
click at [537, 149] on input "False" at bounding box center [542, 145] width 10 height 8
radio input "true"
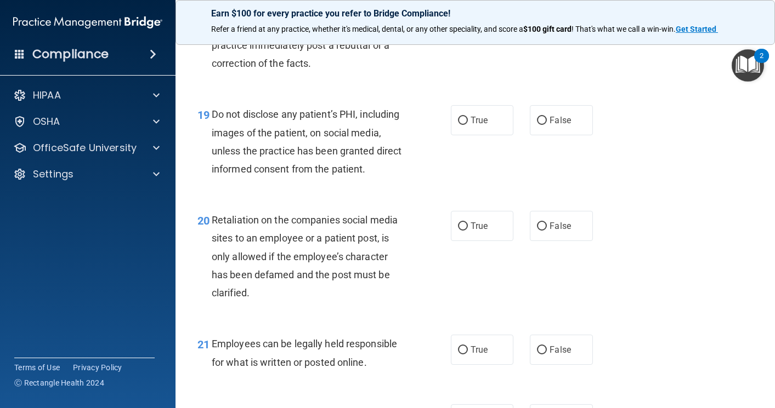
scroll to position [2083, 0]
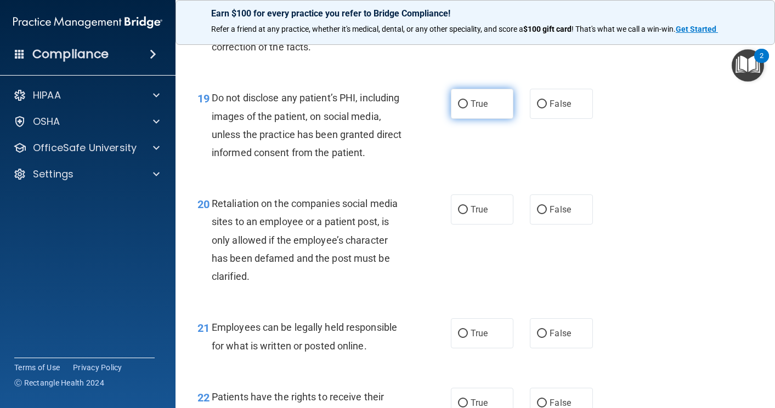
click at [459, 109] on input "True" at bounding box center [463, 104] width 10 height 8
radio input "true"
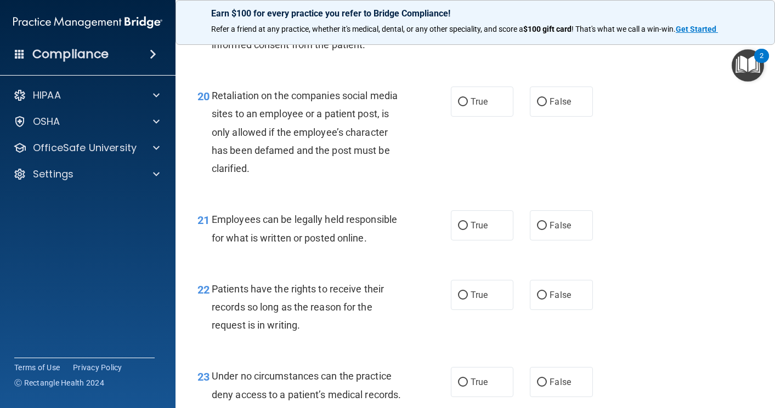
scroll to position [2193, 0]
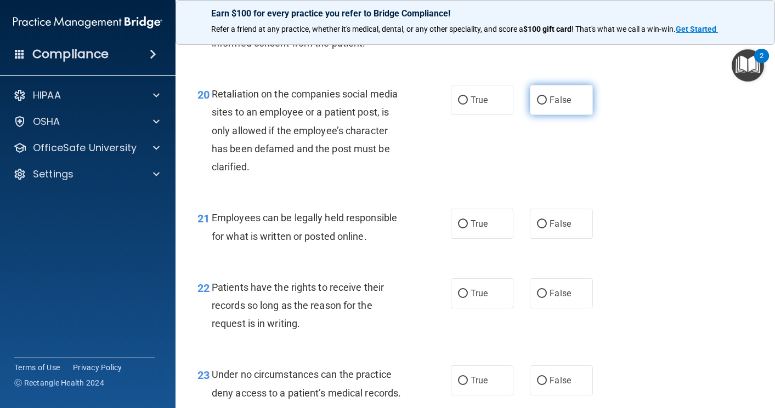
click at [537, 105] on input "False" at bounding box center [542, 100] width 10 height 8
radio input "true"
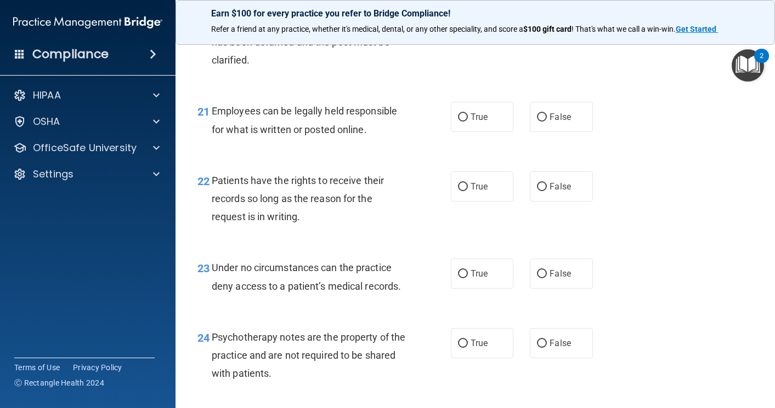
scroll to position [2303, 0]
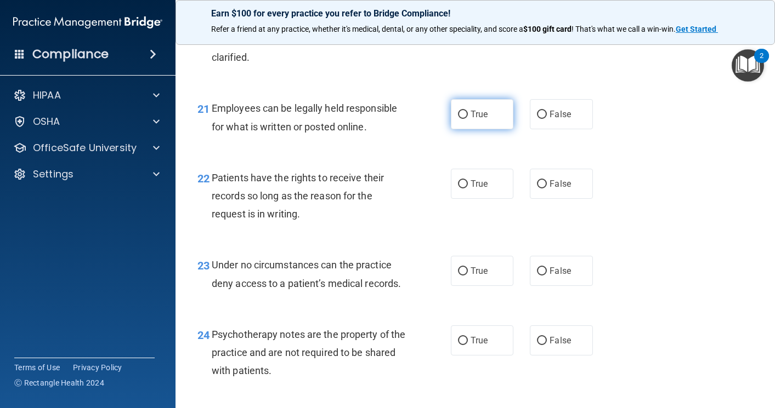
click at [458, 119] on input "True" at bounding box center [463, 115] width 10 height 8
radio input "true"
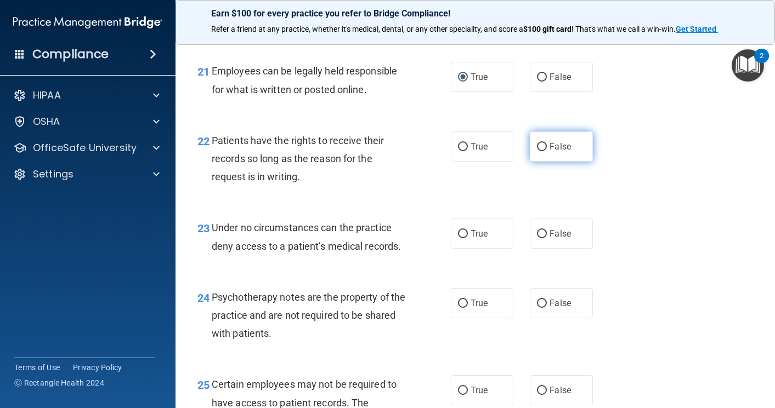
scroll to position [2412, 0]
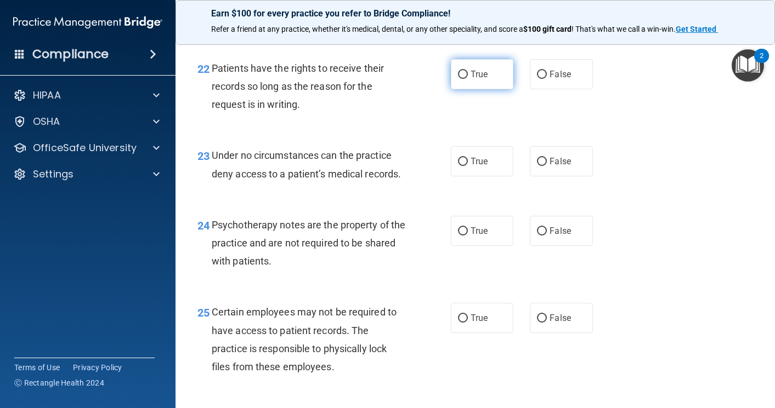
click at [458, 79] on input "True" at bounding box center [463, 75] width 10 height 8
radio input "true"
click at [537, 166] on input "False" at bounding box center [542, 162] width 10 height 8
radio input "true"
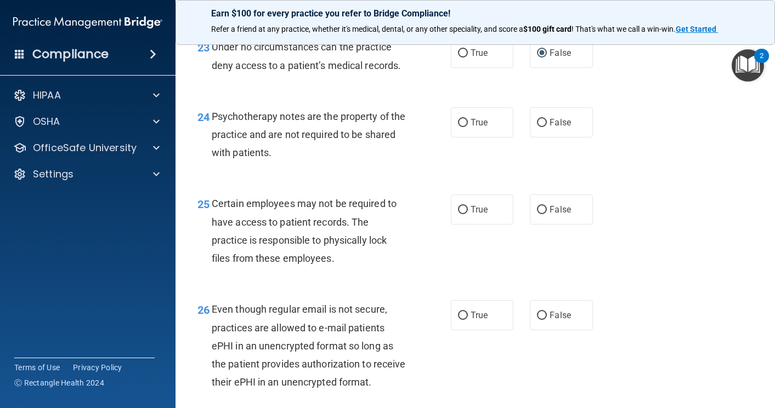
scroll to position [2522, 0]
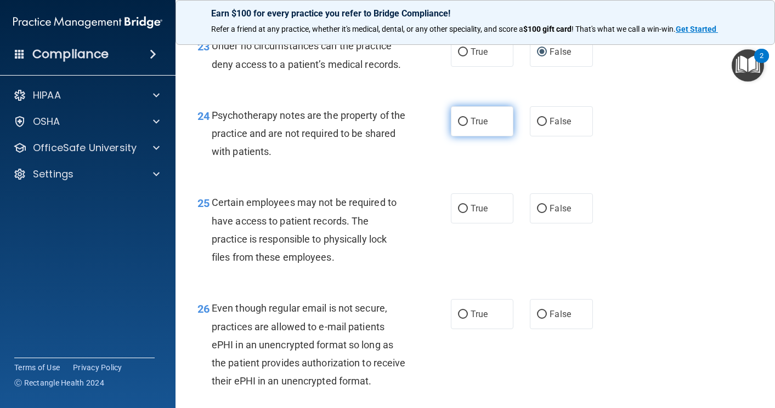
click at [461, 126] on input "True" at bounding box center [463, 122] width 10 height 8
radio input "true"
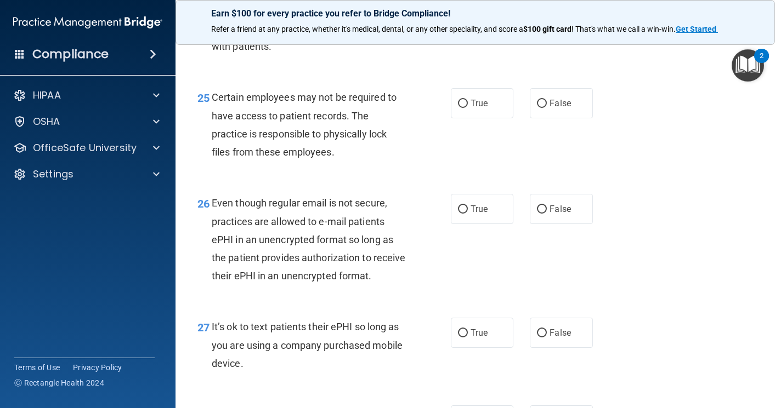
scroll to position [2631, 0]
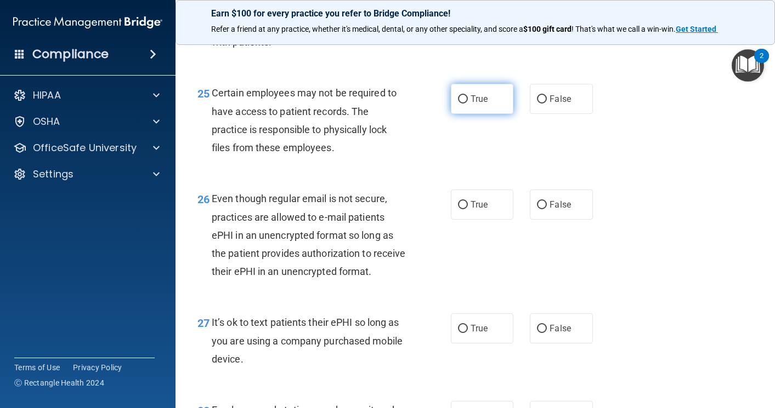
click at [458, 104] on input "True" at bounding box center [463, 99] width 10 height 8
radio input "true"
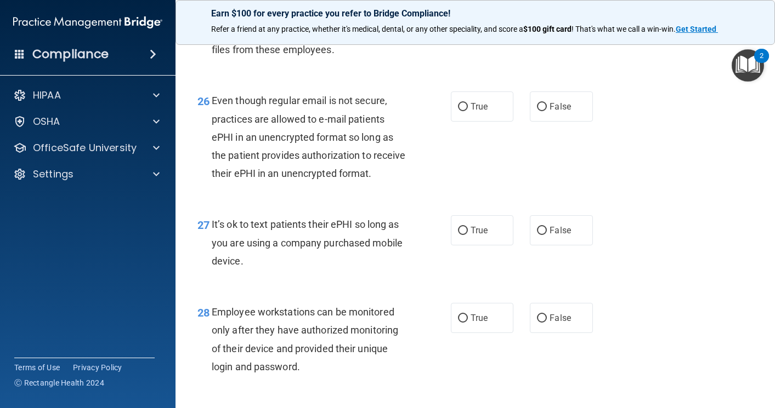
scroll to position [2741, 0]
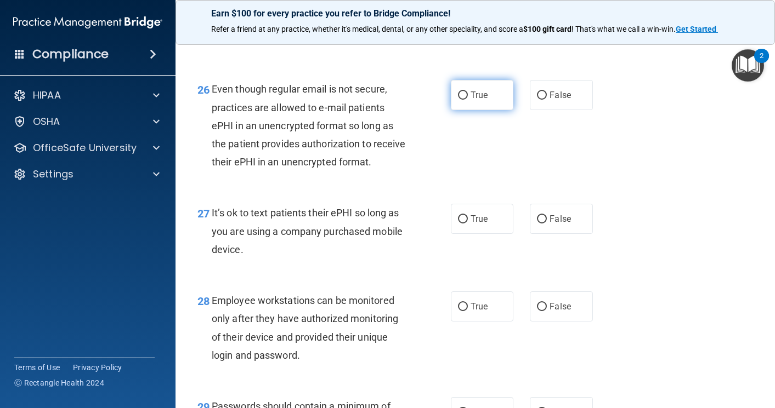
click at [461, 100] on input "True" at bounding box center [463, 96] width 10 height 8
radio input "true"
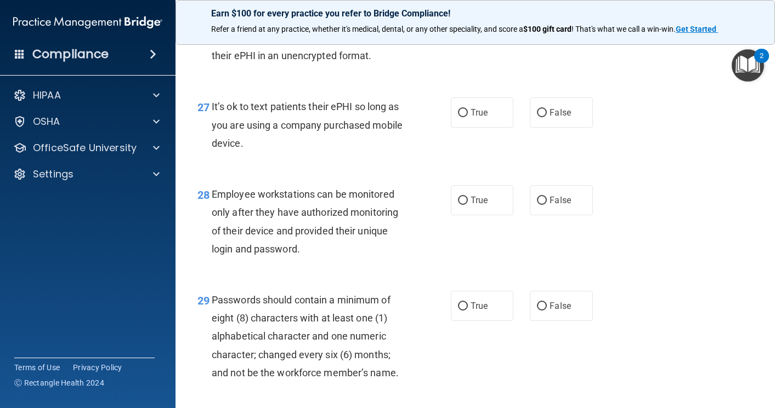
scroll to position [2851, 0]
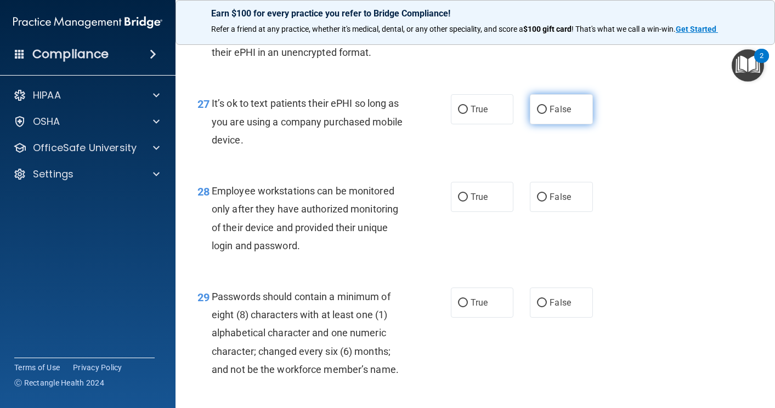
click at [537, 114] on input "False" at bounding box center [542, 110] width 10 height 8
radio input "true"
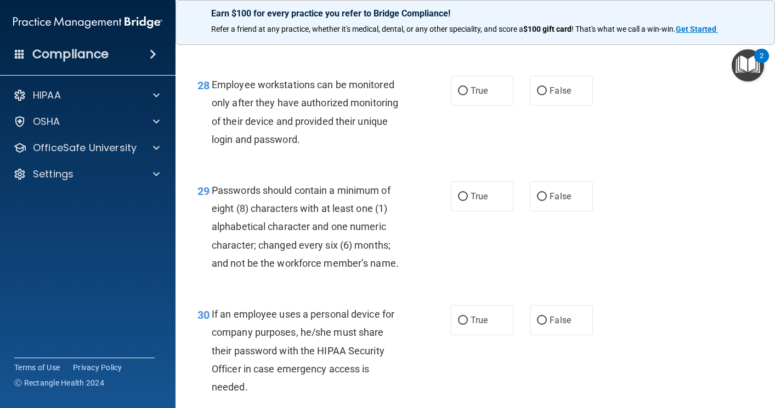
scroll to position [2960, 0]
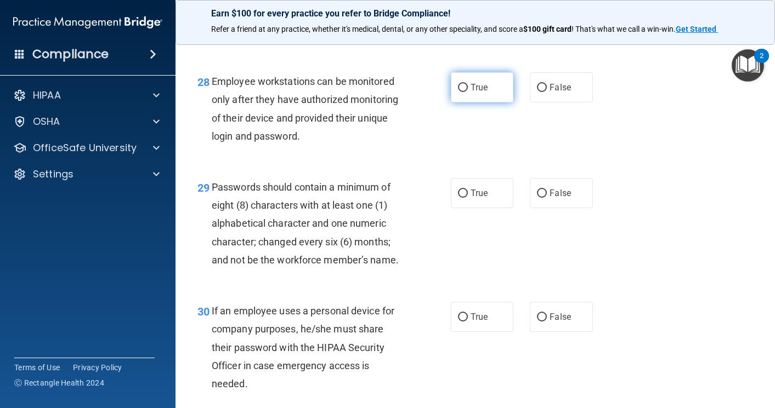
click at [462, 92] on input "True" at bounding box center [463, 88] width 10 height 8
radio input "true"
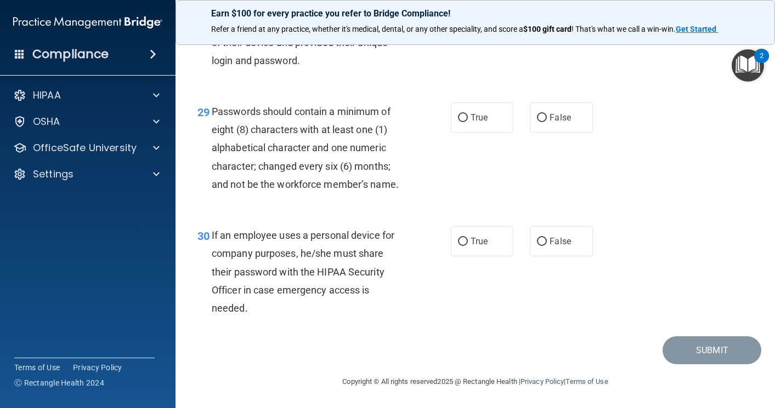
scroll to position [3070, 0]
click at [458, 122] on input "True" at bounding box center [463, 118] width 10 height 8
radio input "true"
click at [460, 239] on input "True" at bounding box center [463, 242] width 10 height 8
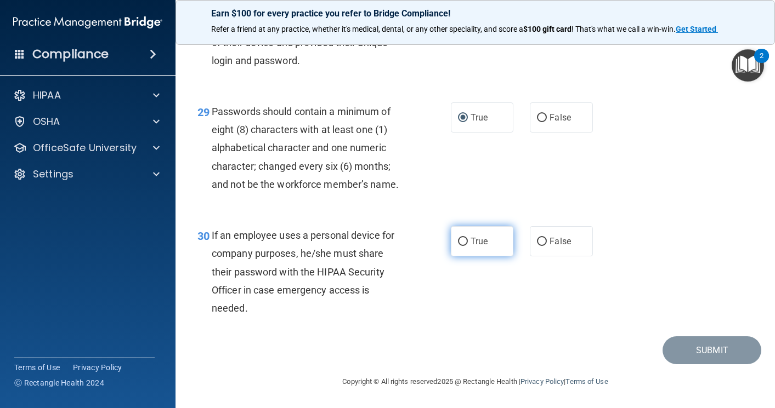
radio input "true"
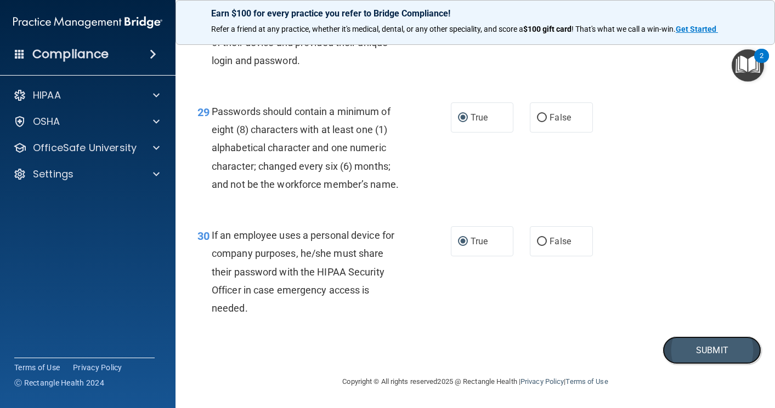
click at [708, 350] on button "Submit" at bounding box center [711, 351] width 99 height 28
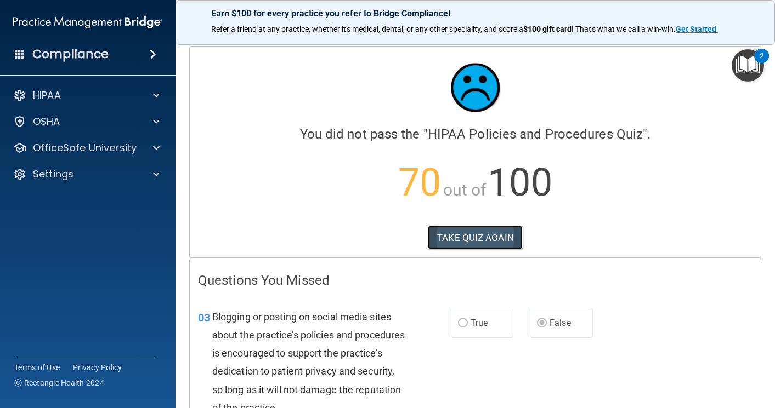
click at [469, 236] on button "TAKE QUIZ AGAIN" at bounding box center [475, 238] width 95 height 24
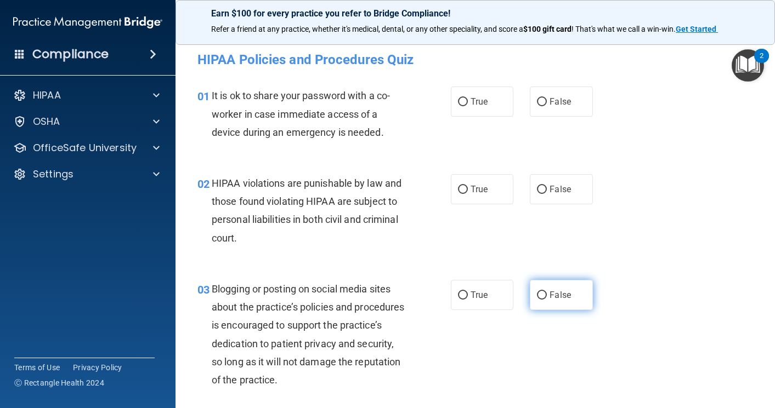
click at [541, 292] on input "False" at bounding box center [542, 296] width 10 height 8
radio input "true"
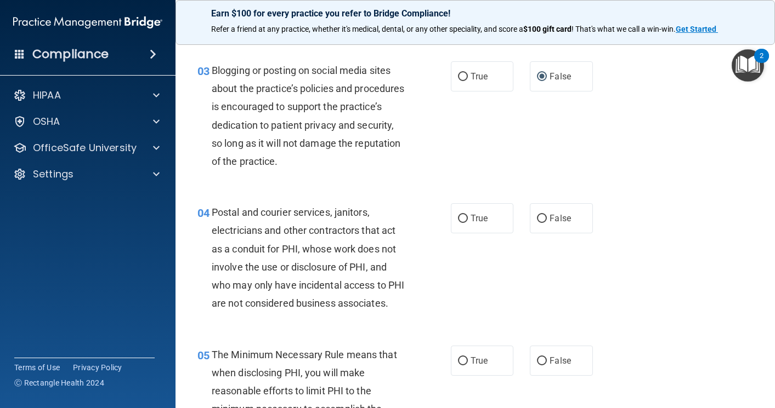
scroll to position [219, 0]
click at [459, 212] on label "True" at bounding box center [482, 218] width 63 height 30
click at [459, 214] on input "True" at bounding box center [463, 218] width 10 height 8
radio input "true"
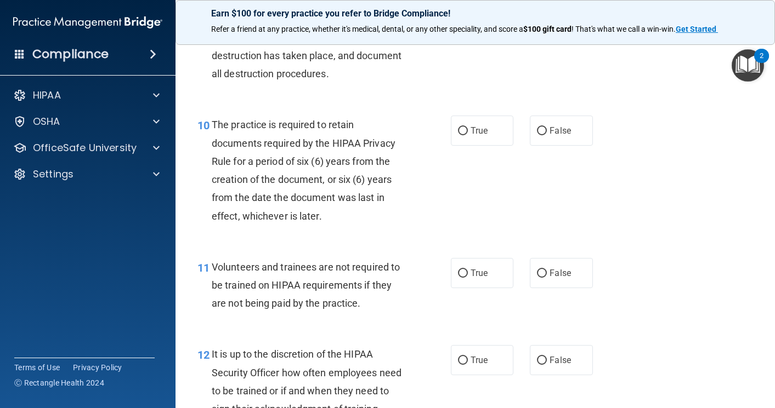
scroll to position [1151, 0]
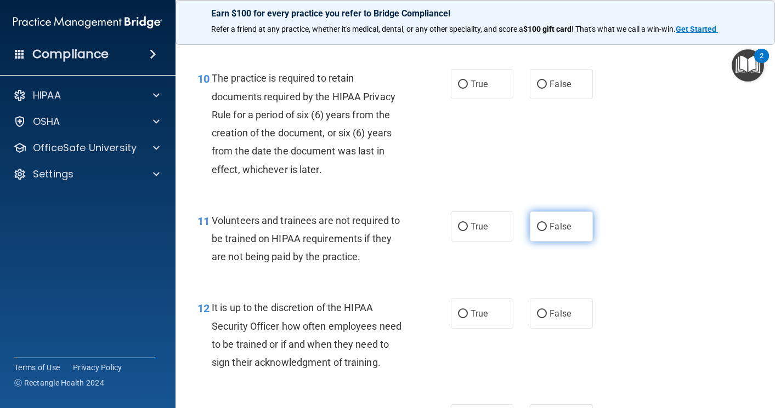
click at [537, 231] on input "False" at bounding box center [542, 227] width 10 height 8
radio input "true"
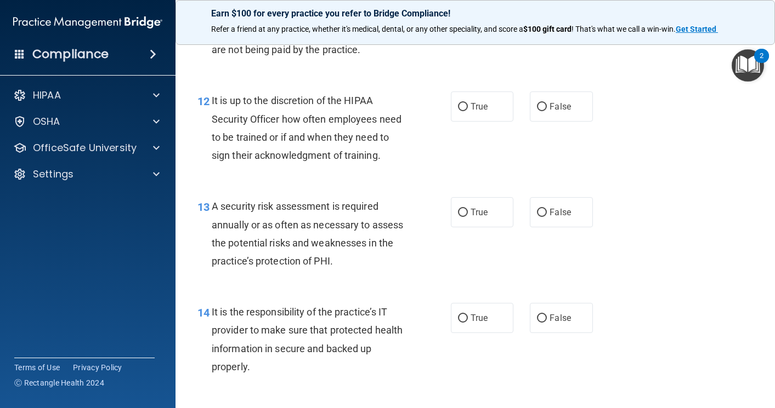
scroll to position [1480, 0]
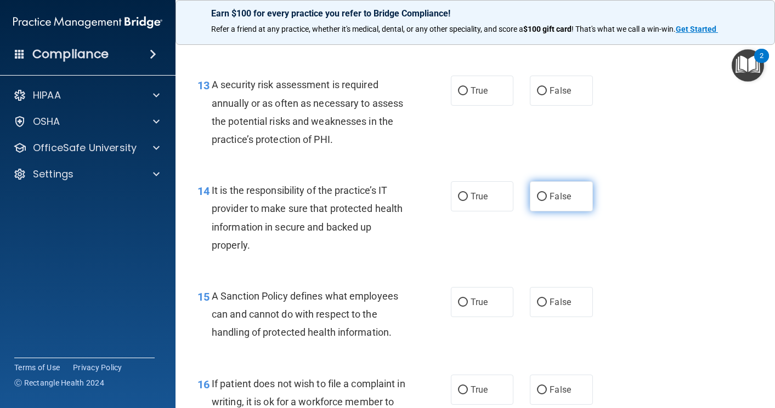
click at [537, 201] on input "False" at bounding box center [542, 197] width 10 height 8
radio input "true"
click at [539, 307] on input "False" at bounding box center [542, 303] width 10 height 8
radio input "true"
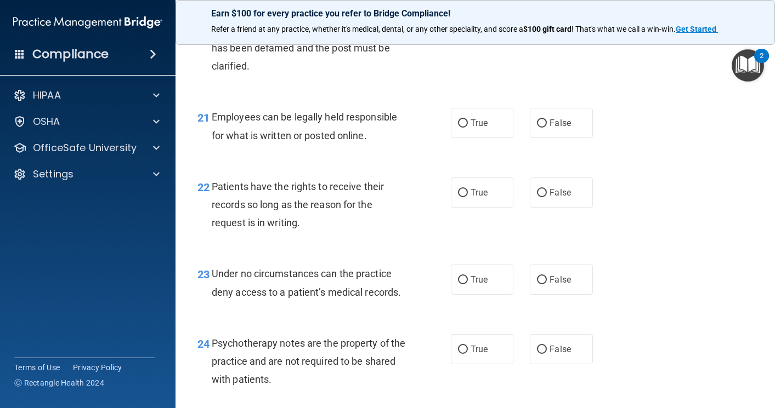
scroll to position [2303, 0]
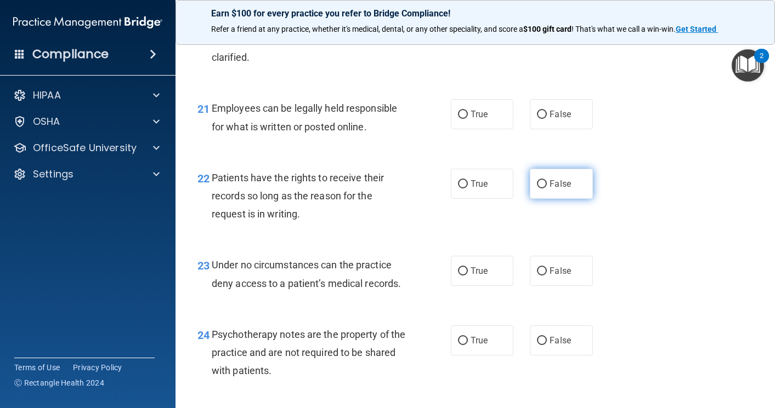
click at [537, 189] on input "False" at bounding box center [542, 184] width 10 height 8
radio input "true"
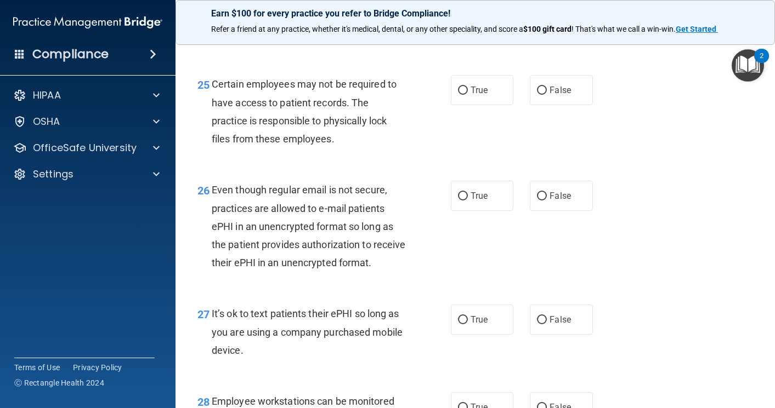
scroll to position [2796, 0]
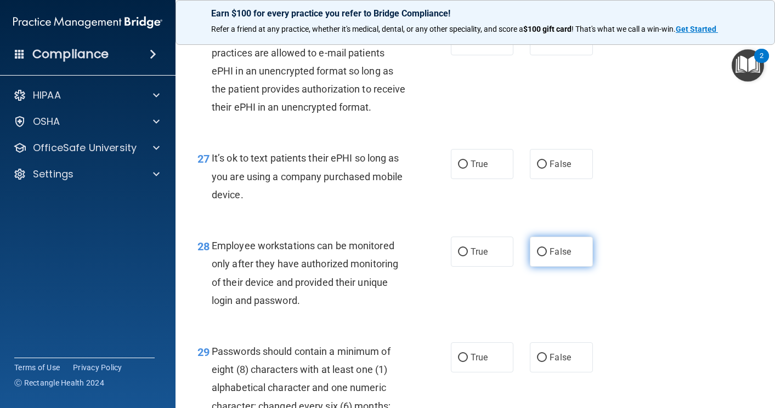
click at [537, 257] on input "False" at bounding box center [542, 252] width 10 height 8
radio input "true"
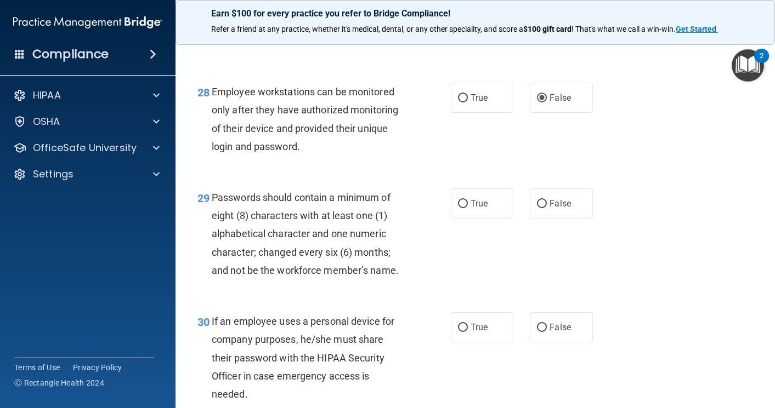
scroll to position [3015, 0]
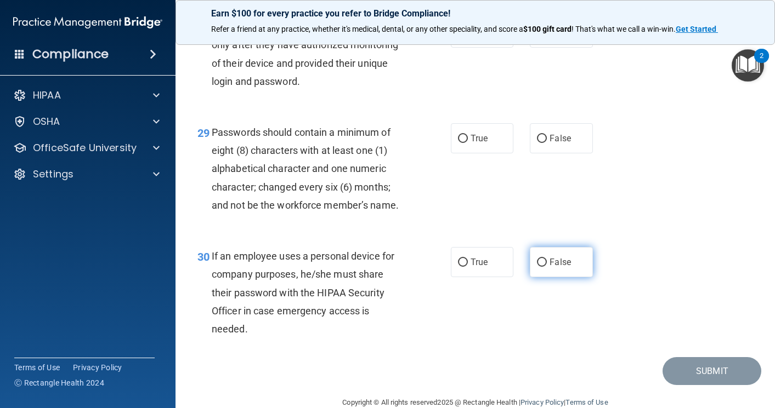
click at [539, 267] on input "False" at bounding box center [542, 263] width 10 height 8
radio input "true"
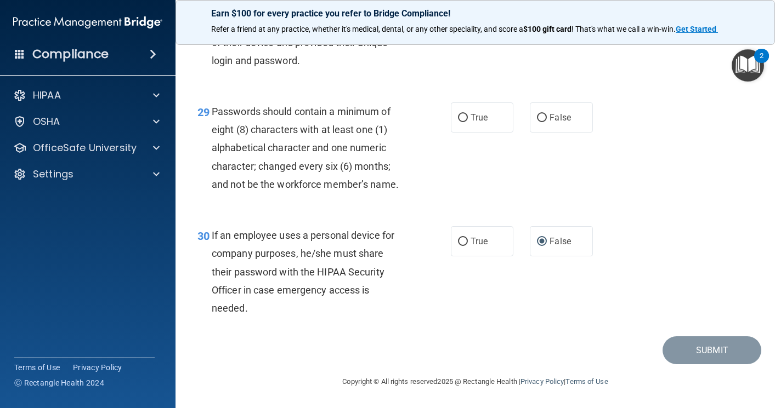
scroll to position [3090, 0]
click at [458, 118] on input "True" at bounding box center [463, 118] width 10 height 8
radio input "true"
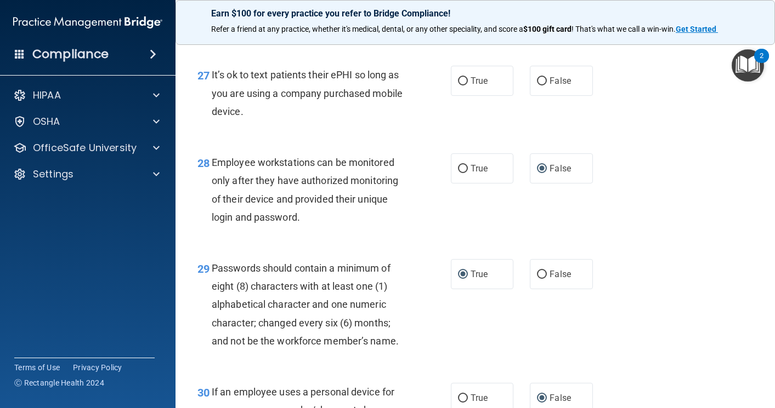
scroll to position [2871, 0]
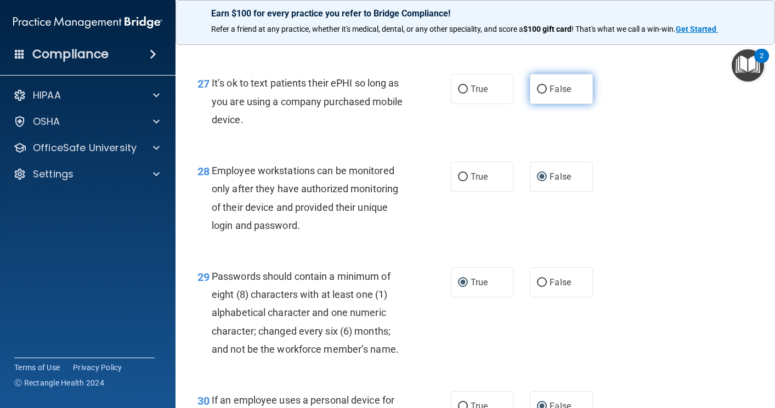
click at [538, 94] on input "False" at bounding box center [542, 90] width 10 height 8
radio input "true"
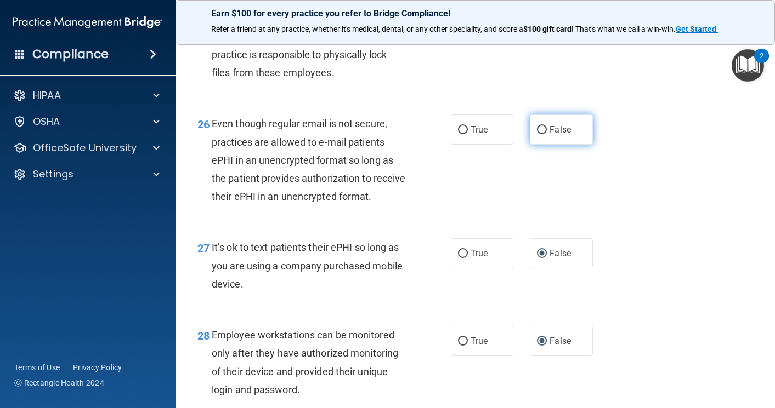
click at [538, 145] on label "False" at bounding box center [561, 130] width 63 height 30
click at [538, 134] on input "False" at bounding box center [542, 130] width 10 height 8
radio input "true"
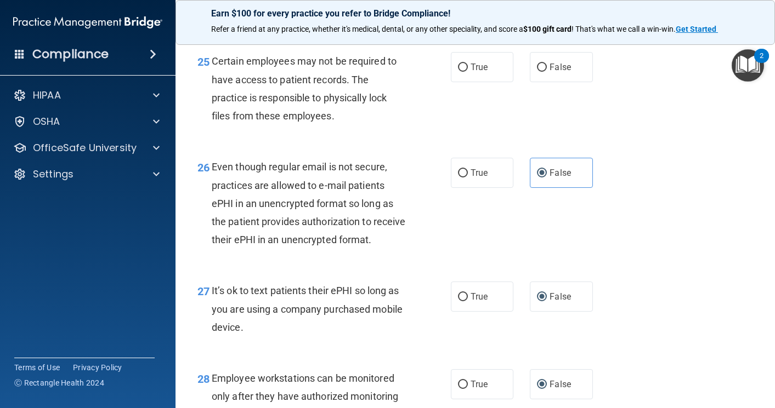
scroll to position [2597, 0]
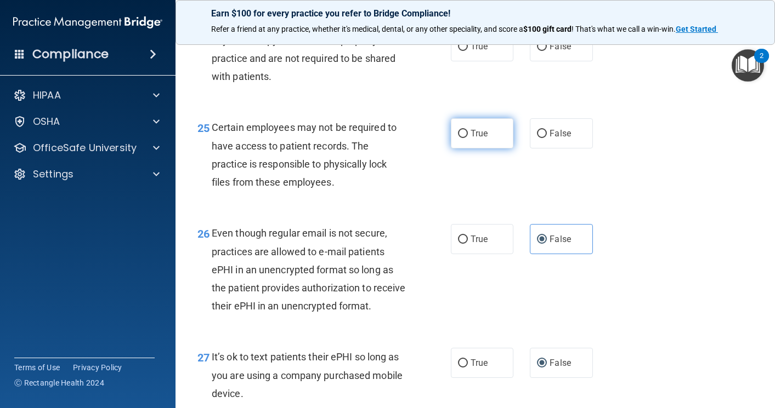
click at [458, 138] on input "True" at bounding box center [463, 134] width 10 height 8
radio input "true"
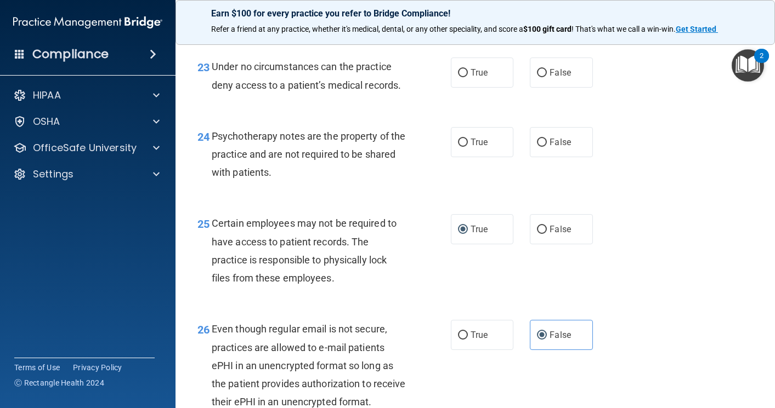
scroll to position [2487, 0]
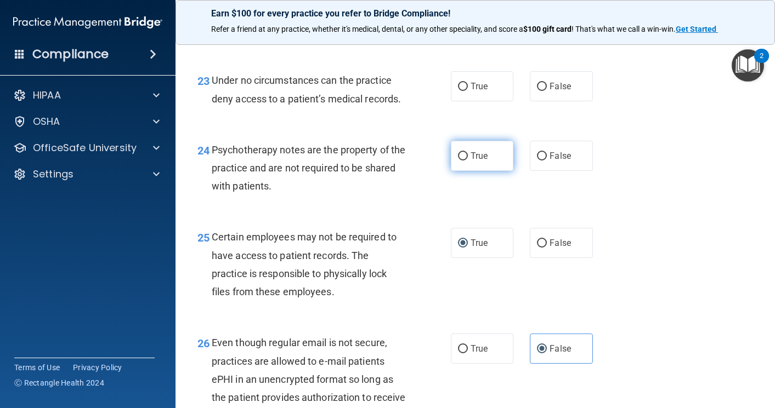
click at [459, 161] on input "True" at bounding box center [463, 156] width 10 height 8
radio input "true"
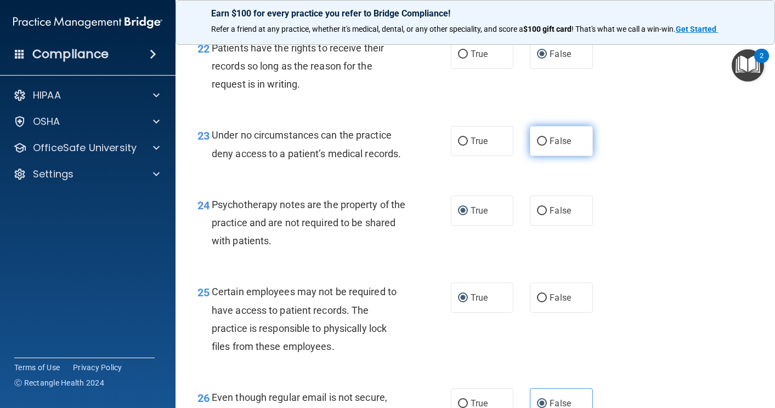
click at [540, 146] on input "False" at bounding box center [542, 142] width 10 height 8
radio input "true"
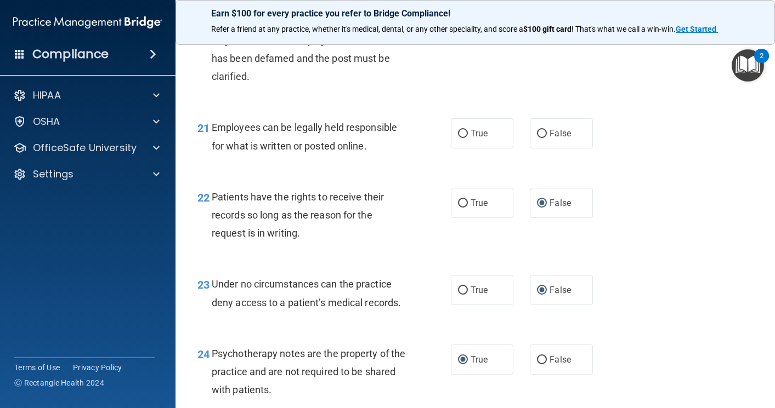
scroll to position [2268, 0]
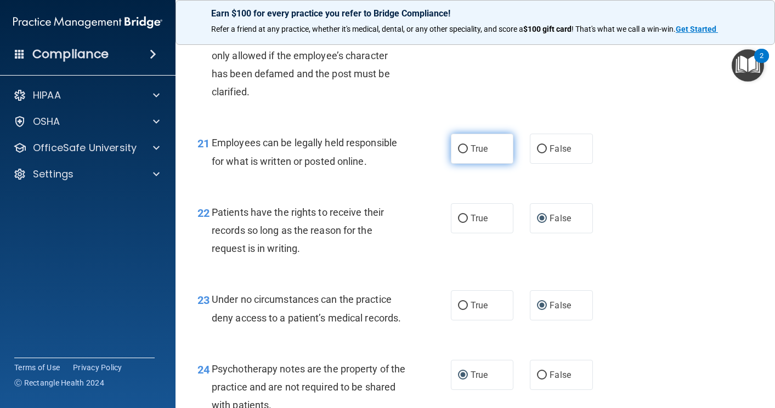
click at [460, 154] on input "True" at bounding box center [463, 149] width 10 height 8
radio input "true"
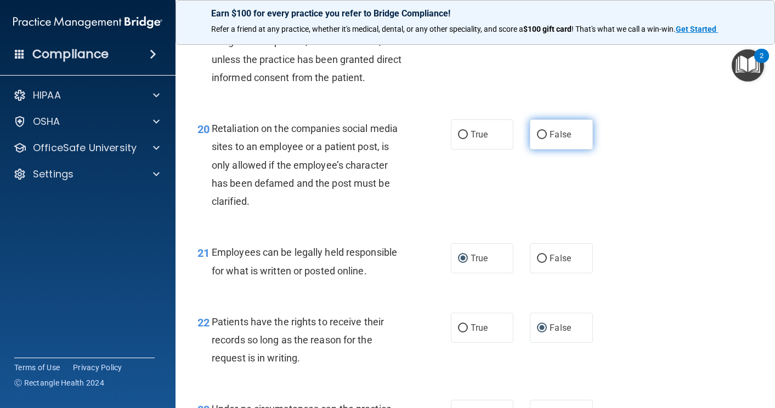
click at [537, 139] on input "False" at bounding box center [542, 135] width 10 height 8
radio input "true"
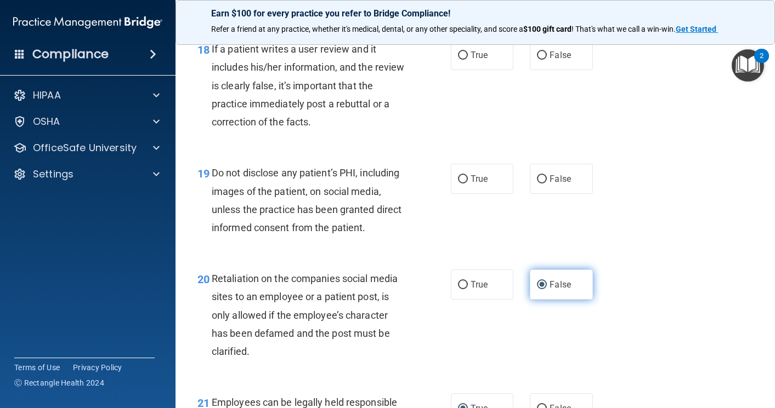
scroll to position [1994, 0]
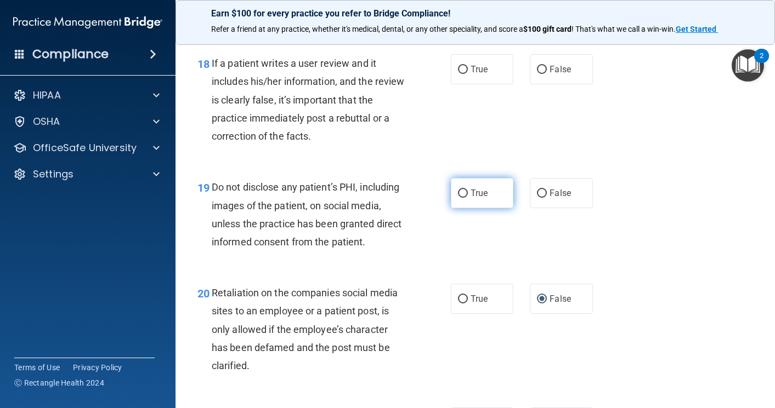
click at [458, 198] on input "True" at bounding box center [463, 194] width 10 height 8
radio input "true"
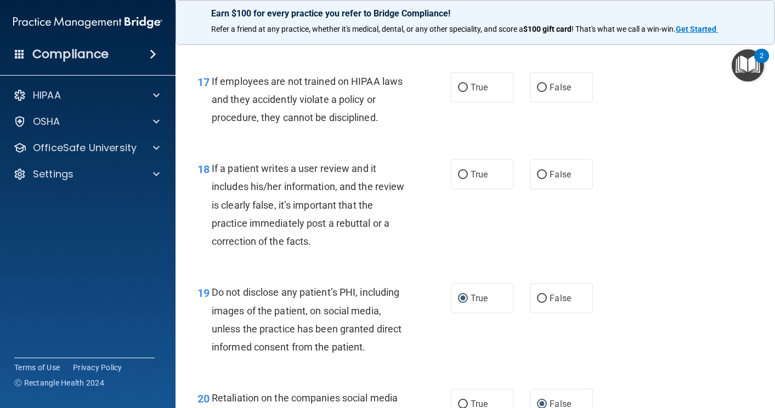
scroll to position [1884, 0]
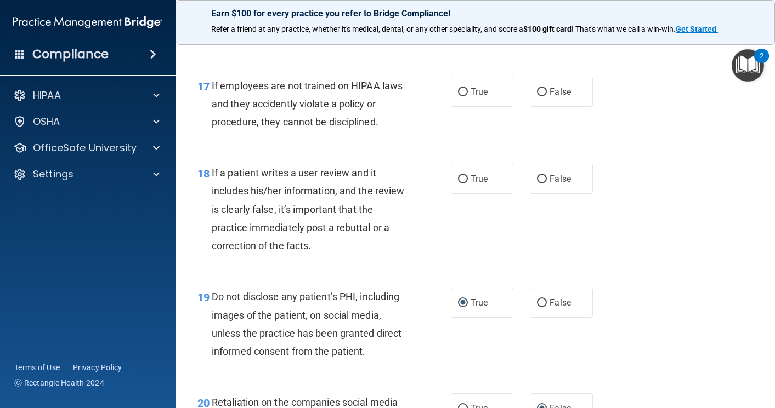
drag, startPoint x: 534, startPoint y: 211, endPoint x: 519, endPoint y: 213, distance: 15.6
click at [532, 194] on label "False" at bounding box center [561, 179] width 63 height 30
click at [537, 184] on input "False" at bounding box center [542, 179] width 10 height 8
radio input "true"
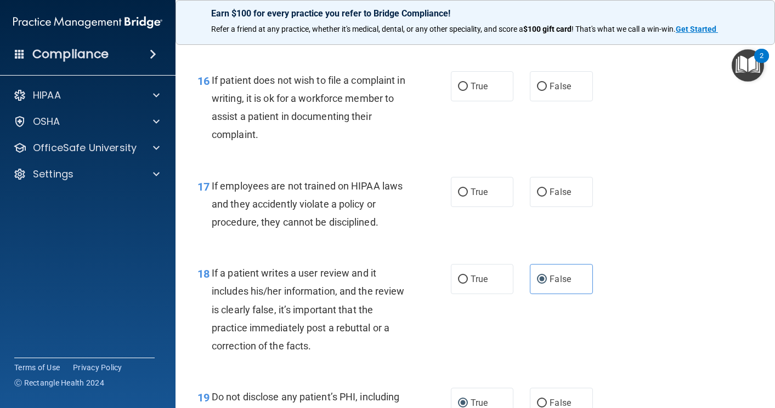
scroll to position [1775, 0]
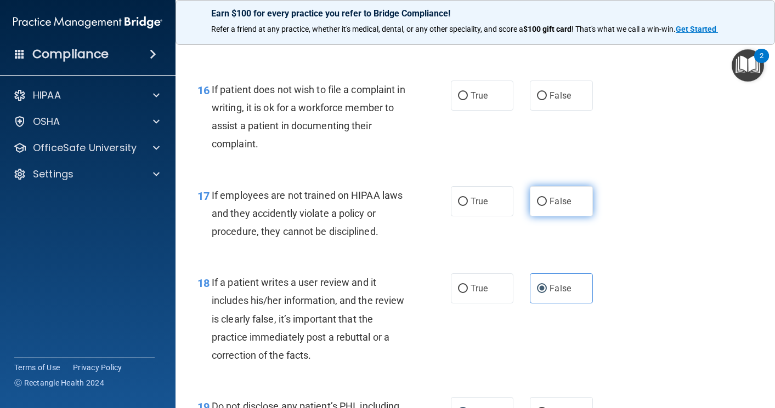
click at [537, 206] on input "False" at bounding box center [542, 202] width 10 height 8
radio input "true"
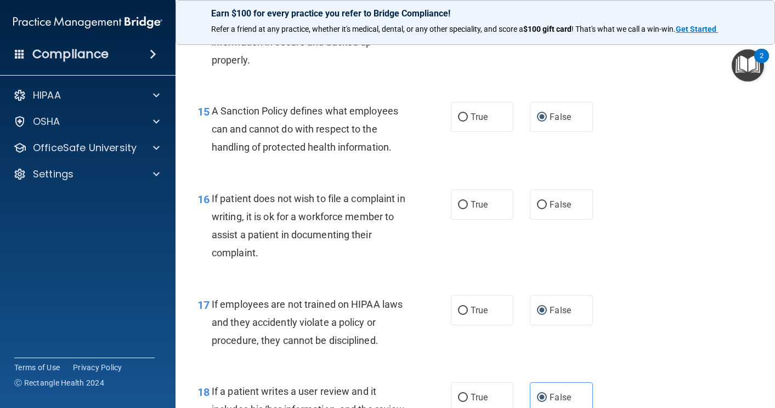
scroll to position [1665, 0]
click at [458, 210] on input "True" at bounding box center [463, 206] width 10 height 8
radio input "true"
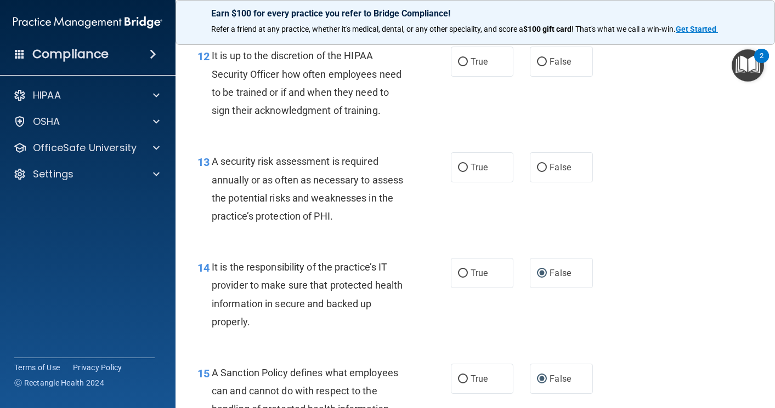
scroll to position [1391, 0]
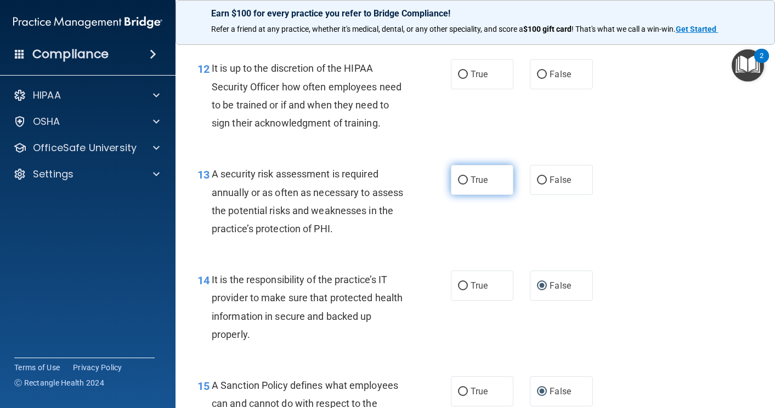
click at [458, 185] on input "True" at bounding box center [463, 181] width 10 height 8
radio input "true"
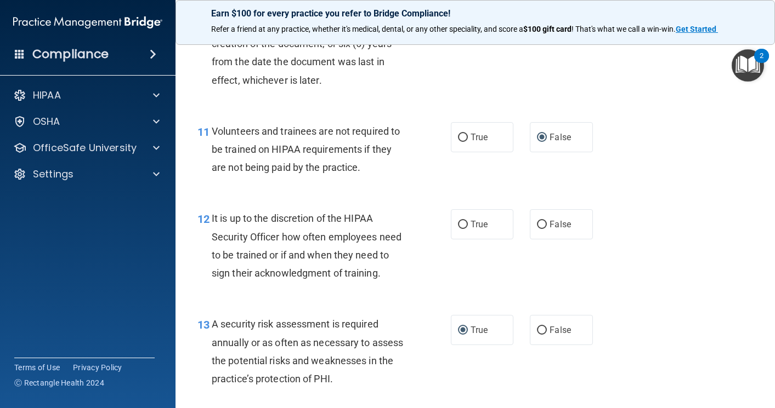
scroll to position [1226, 0]
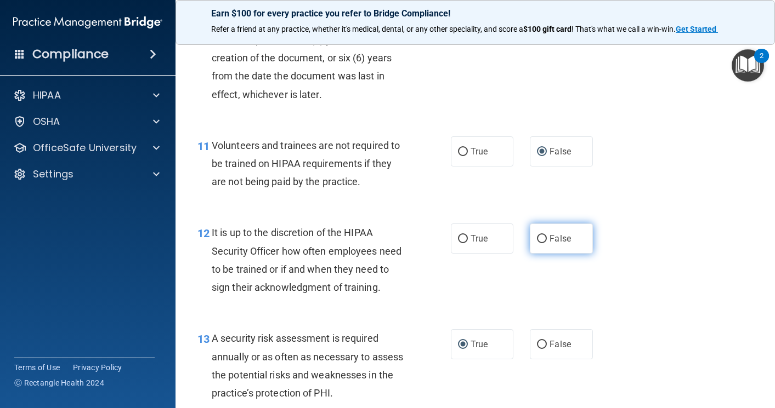
click at [538, 254] on label "False" at bounding box center [561, 239] width 63 height 30
click at [538, 243] on input "False" at bounding box center [542, 239] width 10 height 8
radio input "true"
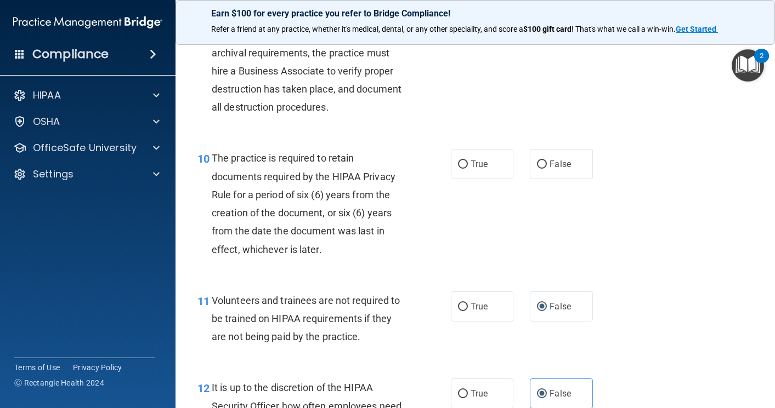
scroll to position [1062, 0]
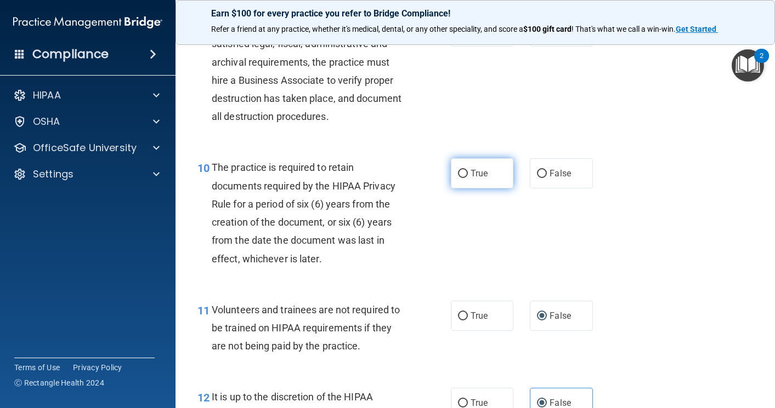
click at [458, 178] on input "True" at bounding box center [463, 174] width 10 height 8
radio input "true"
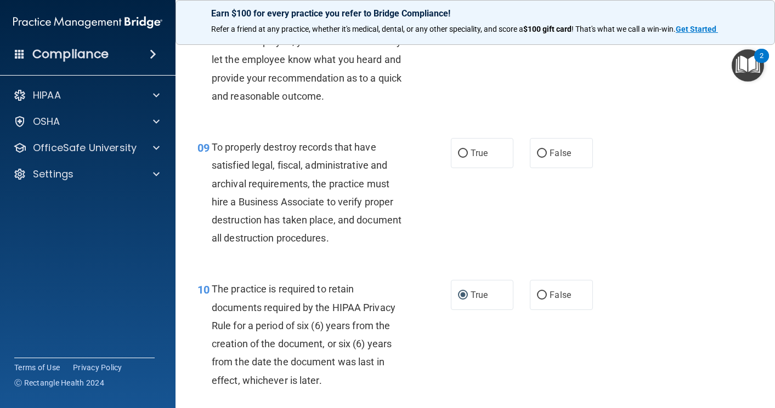
scroll to position [897, 0]
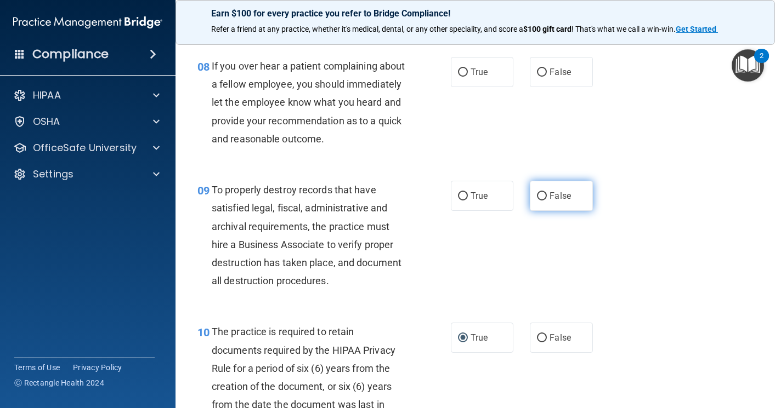
click at [540, 201] on input "False" at bounding box center [542, 196] width 10 height 8
radio input "true"
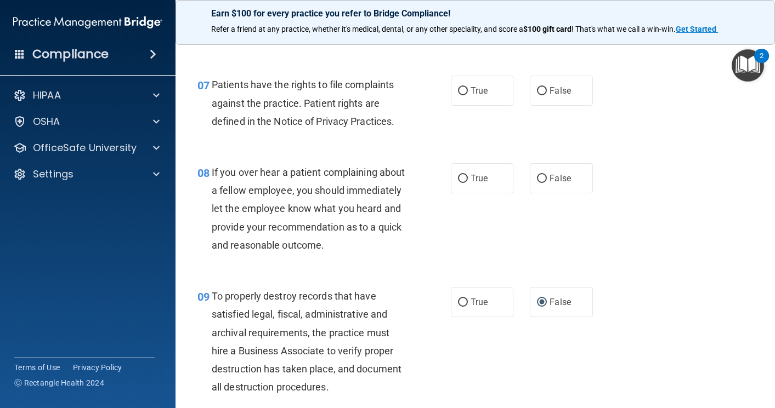
scroll to position [788, 0]
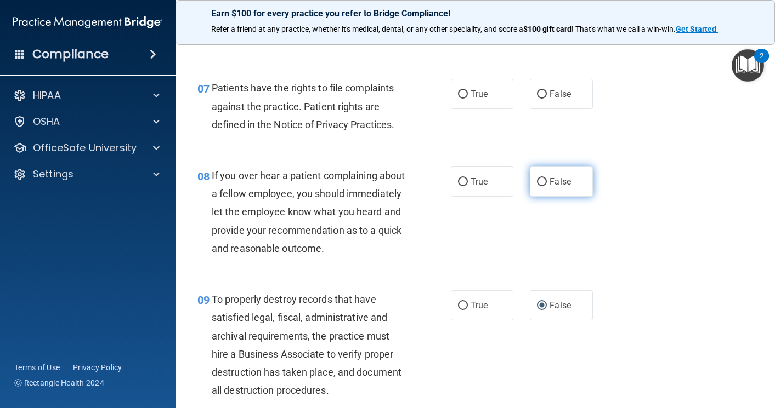
click at [537, 186] on input "False" at bounding box center [542, 182] width 10 height 8
radio input "true"
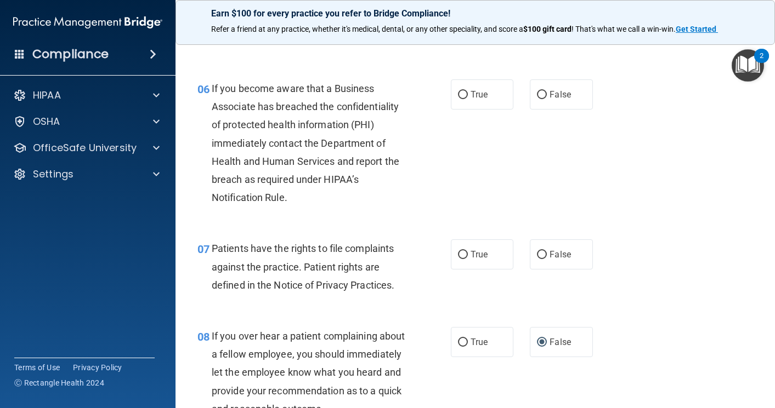
scroll to position [623, 0]
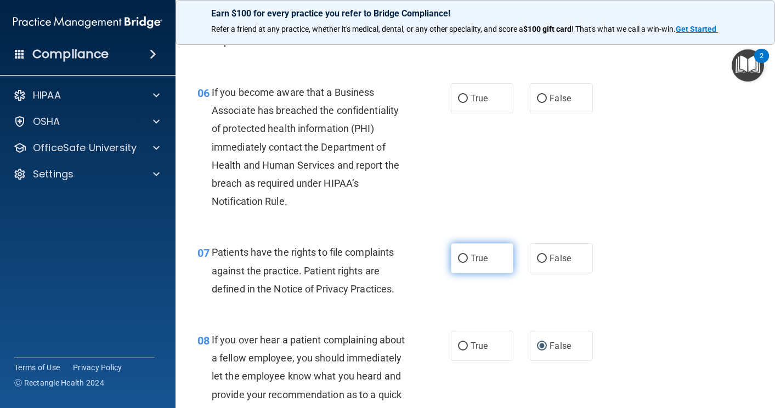
click at [462, 272] on label "True" at bounding box center [482, 258] width 63 height 30
click at [462, 263] on input "True" at bounding box center [463, 259] width 10 height 8
radio input "true"
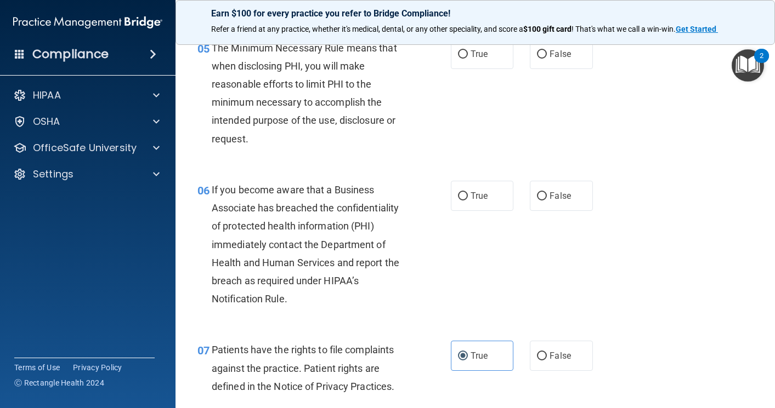
scroll to position [514, 0]
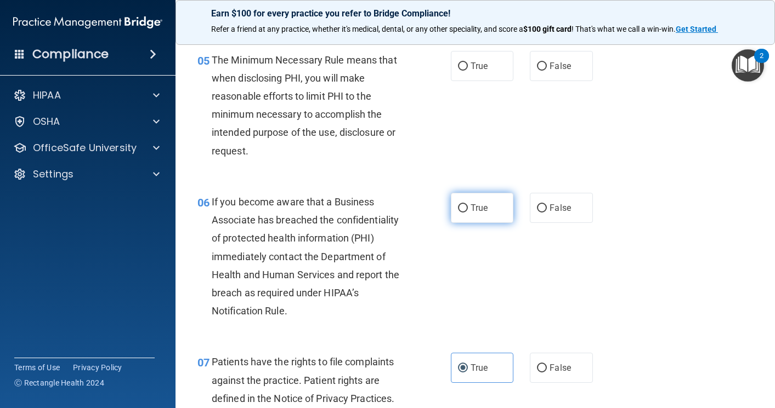
click at [458, 213] on input "True" at bounding box center [463, 208] width 10 height 8
radio input "true"
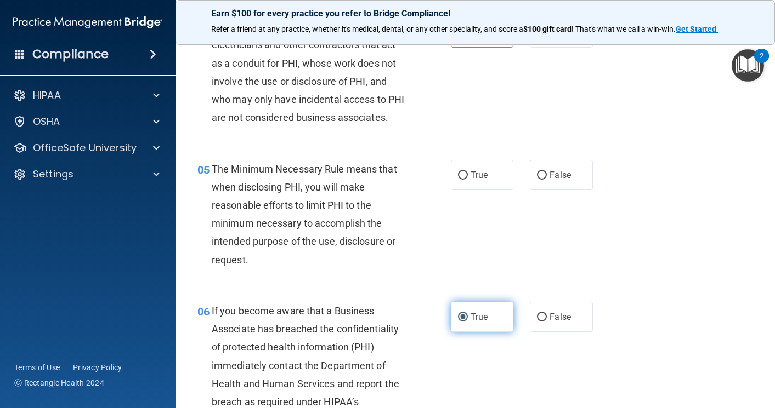
scroll to position [404, 0]
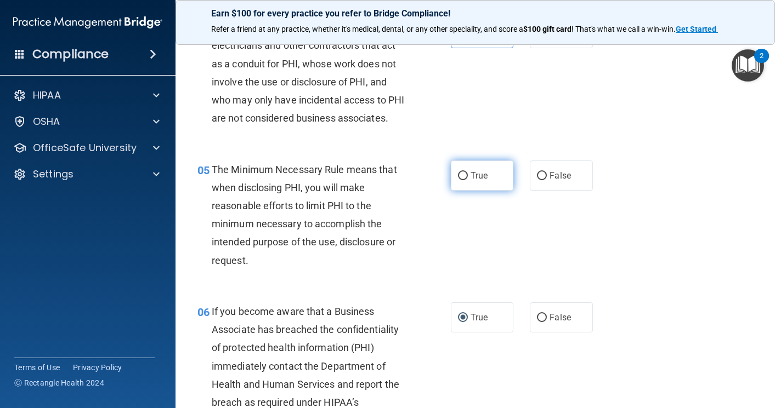
click at [458, 180] on input "True" at bounding box center [463, 176] width 10 height 8
radio input "true"
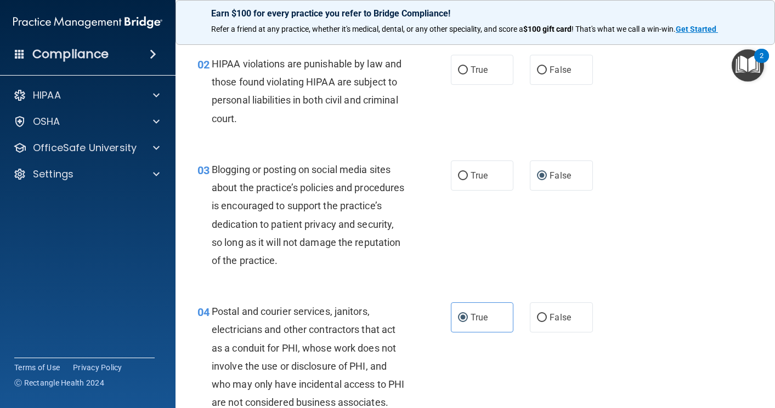
scroll to position [20, 0]
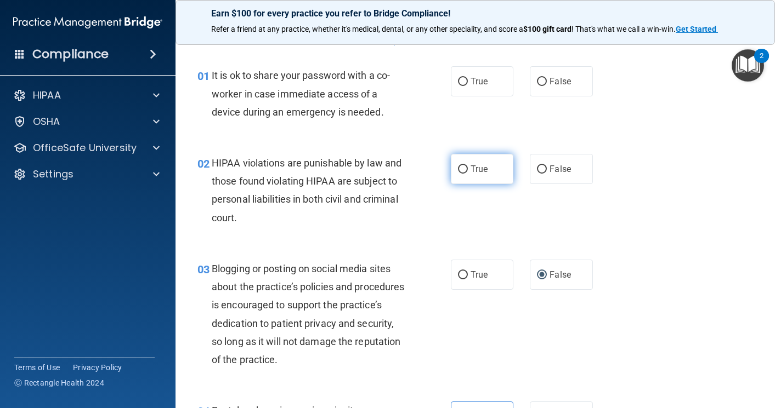
click at [458, 168] on input "True" at bounding box center [463, 170] width 10 height 8
radio input "true"
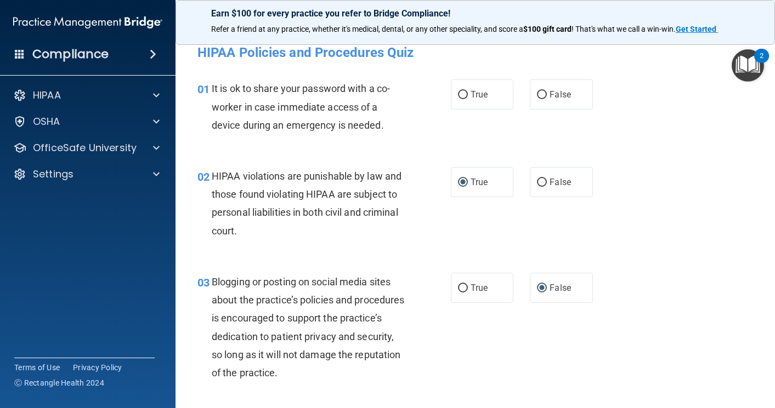
scroll to position [0, 0]
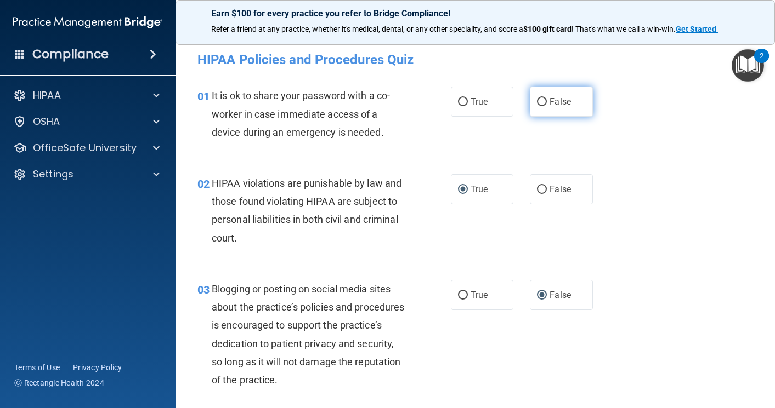
click at [537, 98] on input "False" at bounding box center [542, 102] width 10 height 8
radio input "true"
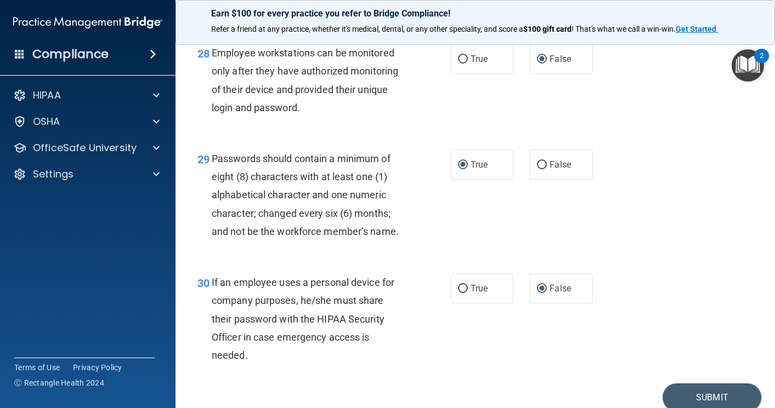
scroll to position [3090, 0]
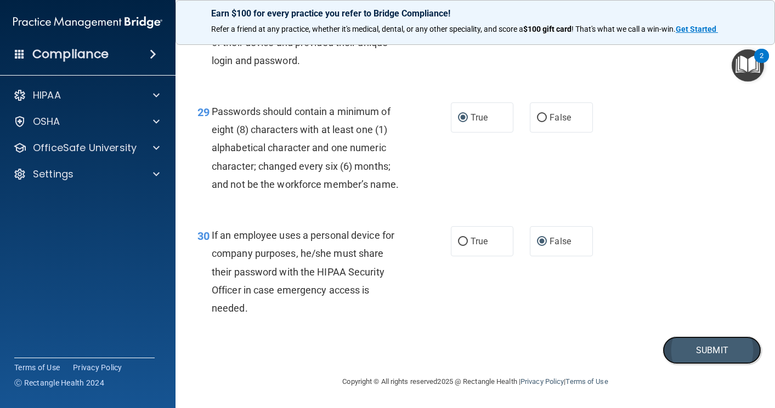
click at [686, 345] on button "Submit" at bounding box center [711, 351] width 99 height 28
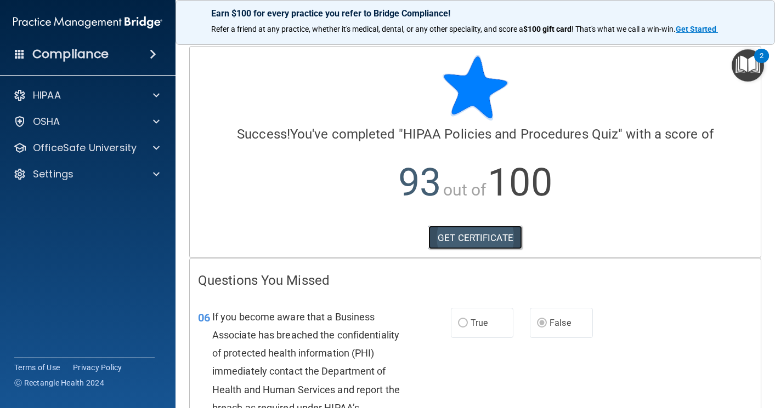
click at [452, 235] on link "GET CERTIFICATE" at bounding box center [475, 238] width 94 height 24
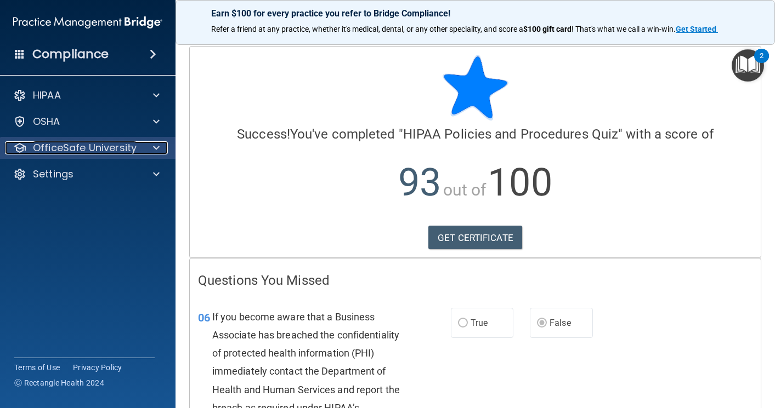
click at [59, 147] on p "OfficeSafe University" at bounding box center [85, 147] width 104 height 13
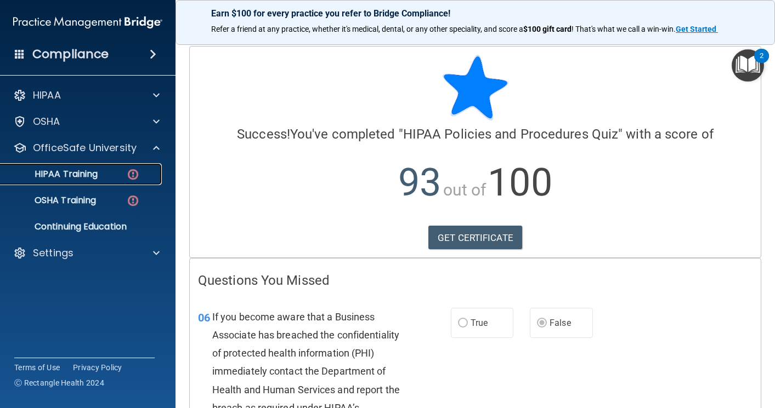
click at [102, 174] on div "HIPAA Training" at bounding box center [82, 174] width 150 height 11
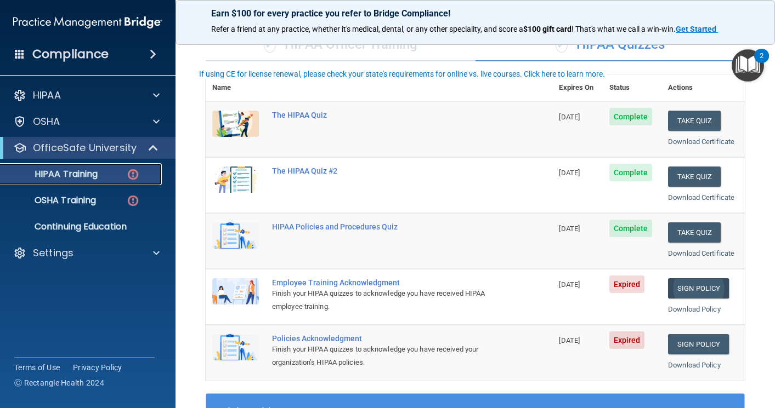
scroll to position [110, 0]
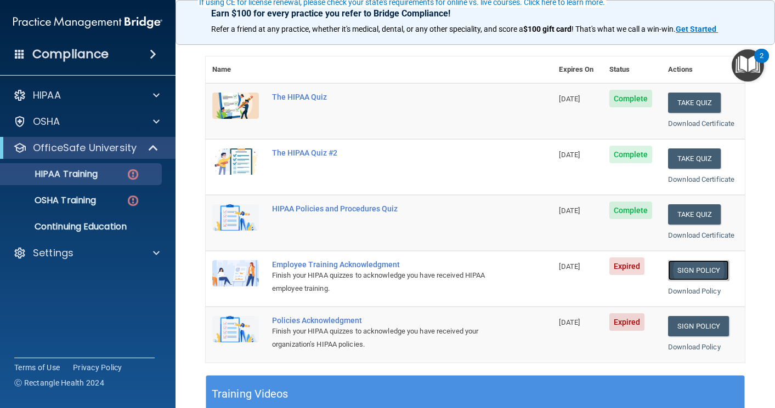
click at [686, 266] on link "Sign Policy" at bounding box center [698, 270] width 61 height 20
click at [686, 267] on link "Sign Policy" at bounding box center [698, 270] width 61 height 20
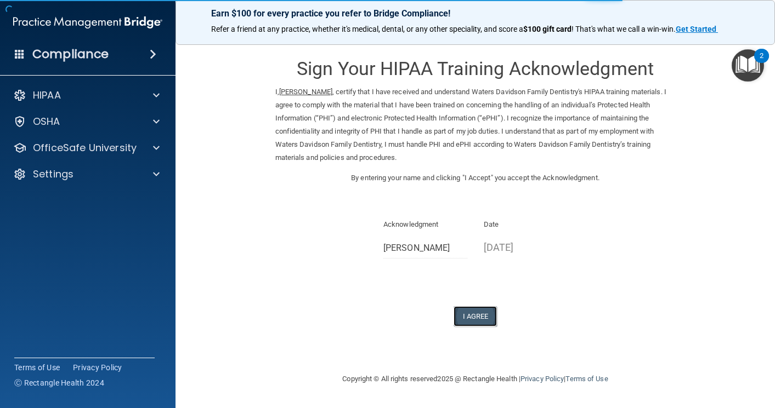
click at [476, 315] on button "I Agree" at bounding box center [475, 316] width 44 height 20
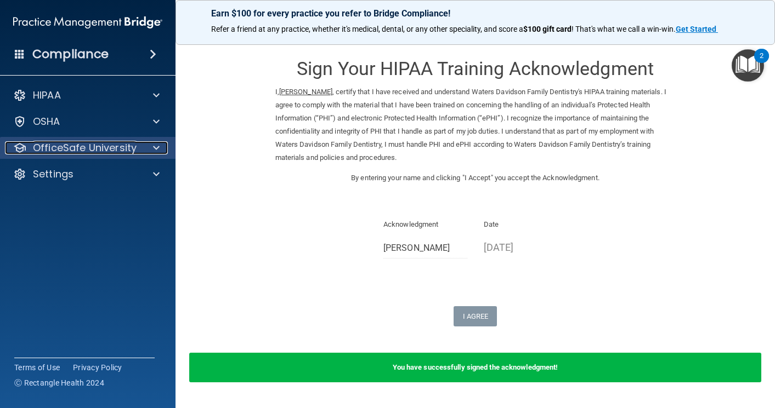
click at [76, 147] on p "OfficeSafe University" at bounding box center [85, 147] width 104 height 13
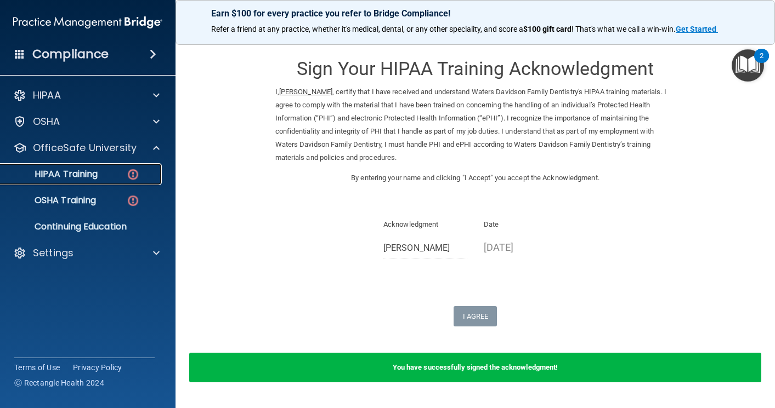
click at [93, 173] on p "HIPAA Training" at bounding box center [52, 174] width 90 height 11
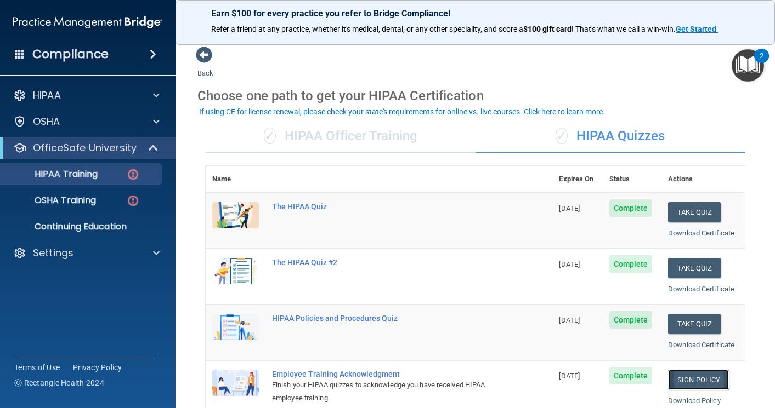
click at [690, 378] on link "Sign Policy" at bounding box center [698, 380] width 61 height 20
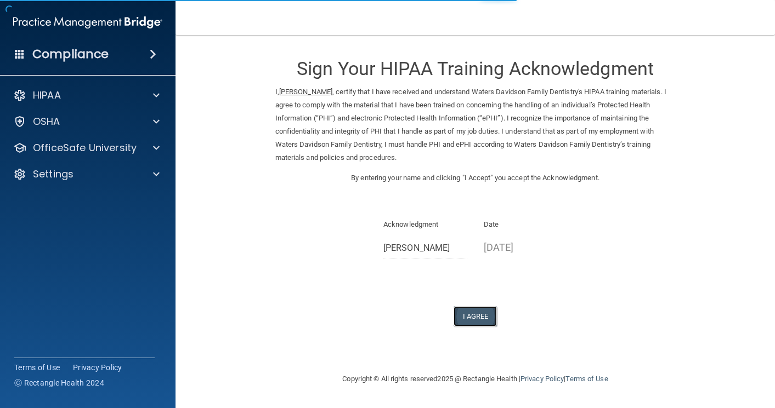
click at [474, 314] on button "I Agree" at bounding box center [475, 316] width 44 height 20
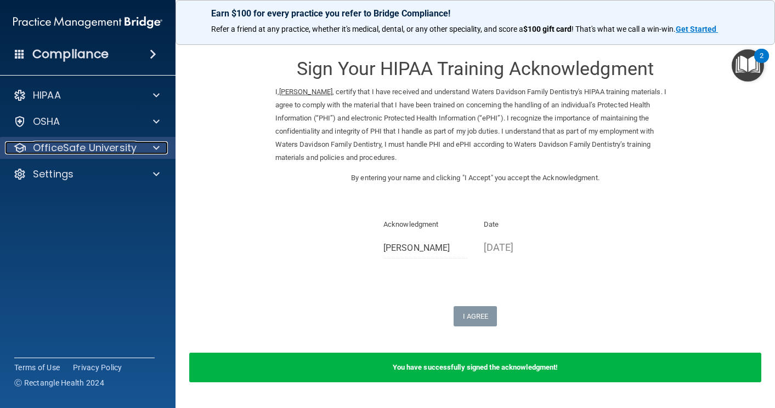
click at [53, 146] on p "OfficeSafe University" at bounding box center [85, 147] width 104 height 13
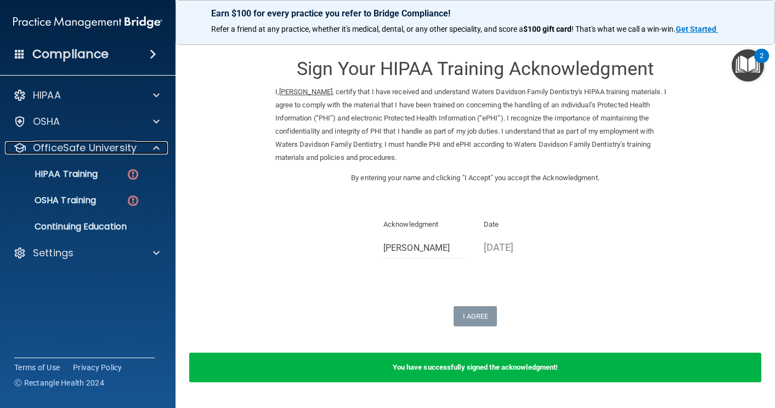
scroll to position [31, 0]
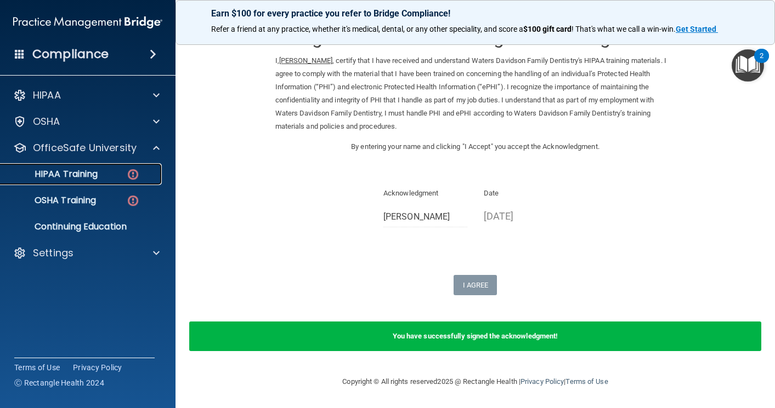
click at [82, 174] on p "HIPAA Training" at bounding box center [52, 174] width 90 height 11
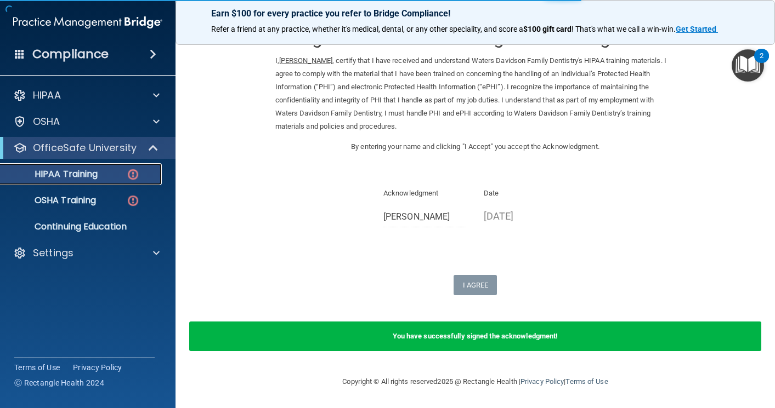
scroll to position [417, 0]
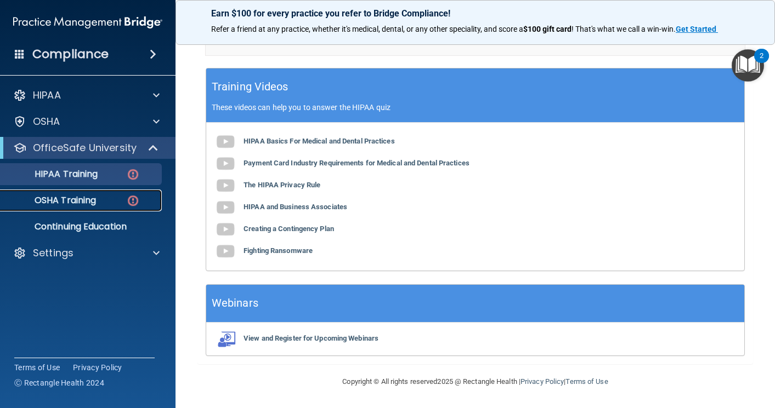
click at [71, 197] on p "OSHA Training" at bounding box center [51, 200] width 89 height 11
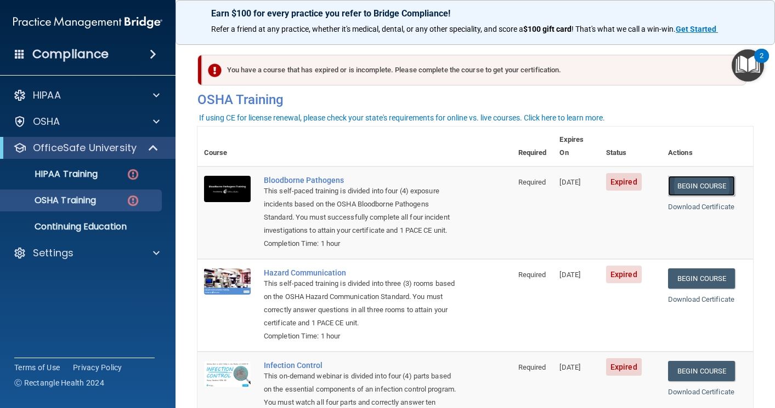
click at [696, 176] on link "Begin Course" at bounding box center [701, 186] width 67 height 20
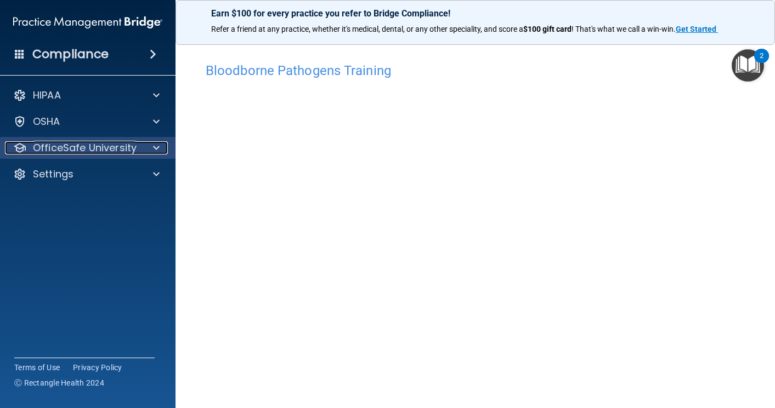
click at [45, 145] on p "OfficeSafe University" at bounding box center [85, 147] width 104 height 13
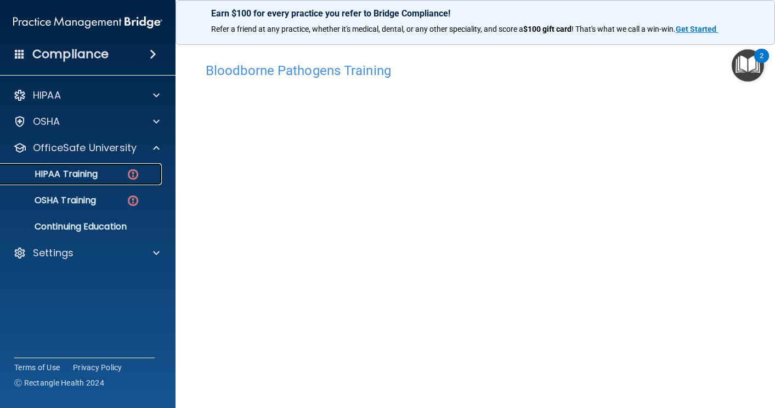
click at [65, 170] on p "HIPAA Training" at bounding box center [52, 174] width 90 height 11
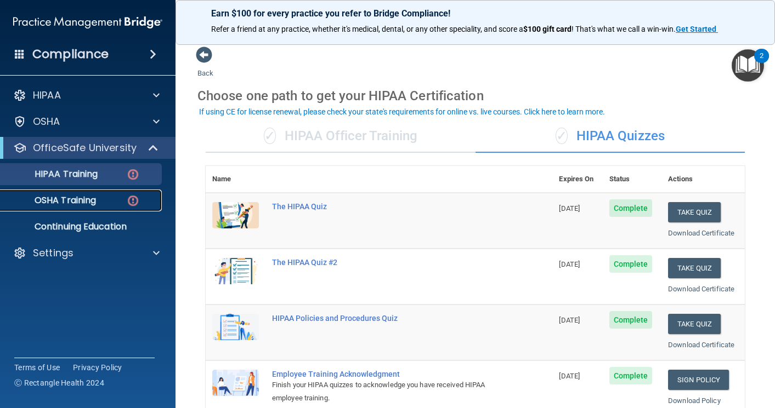
click at [72, 200] on p "OSHA Training" at bounding box center [51, 200] width 89 height 11
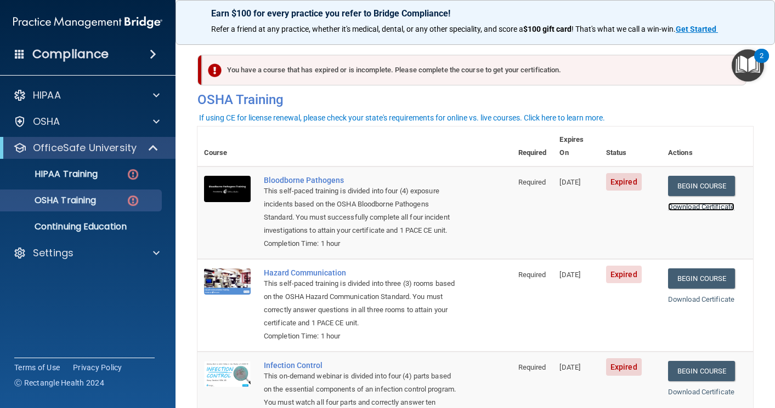
click at [692, 203] on link "Download Certificate" at bounding box center [701, 207] width 66 height 8
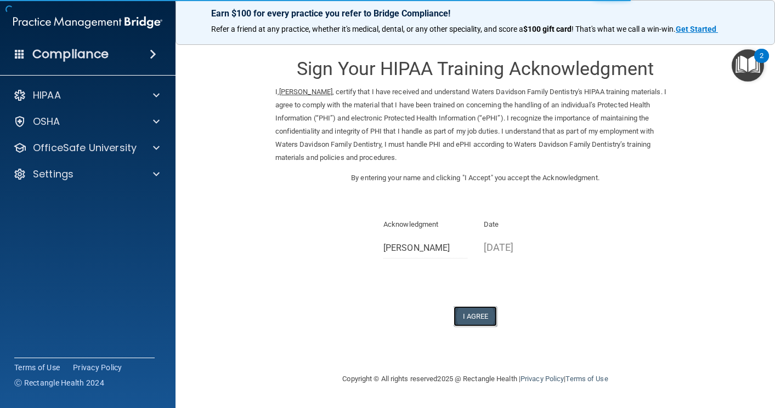
click at [478, 312] on button "I Agree" at bounding box center [475, 316] width 44 height 20
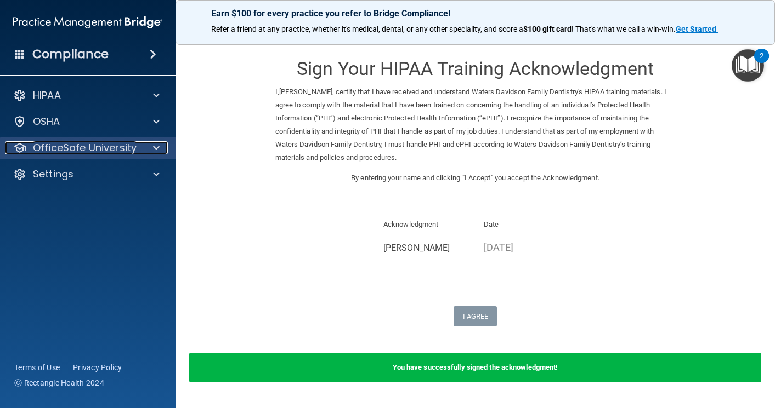
click at [43, 145] on p "OfficeSafe University" at bounding box center [85, 147] width 104 height 13
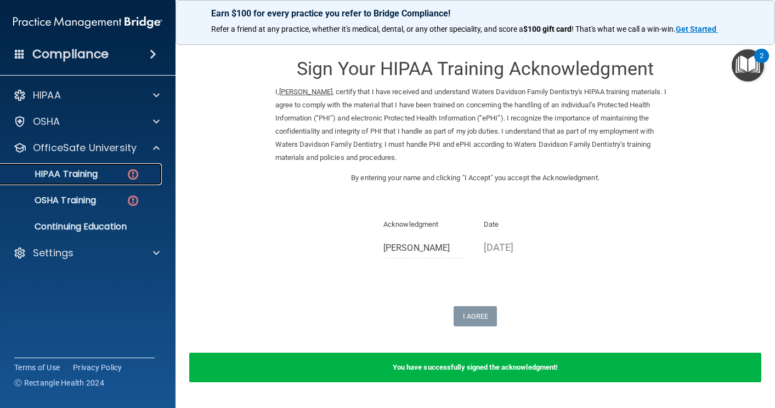
click at [88, 173] on p "HIPAA Training" at bounding box center [52, 174] width 90 height 11
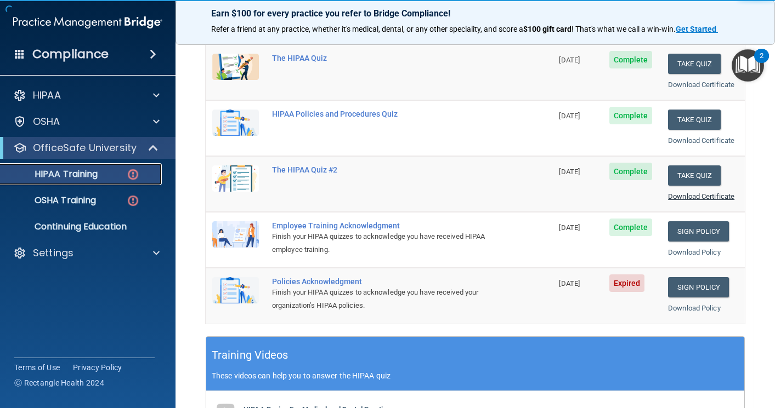
scroll to position [164, 0]
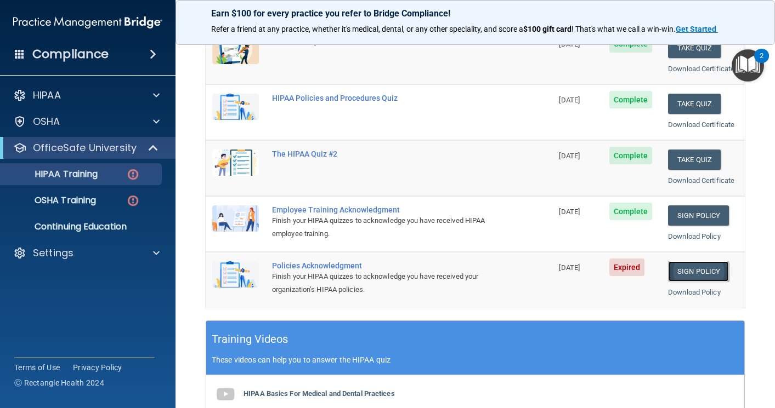
click at [701, 269] on link "Sign Policy" at bounding box center [698, 272] width 61 height 20
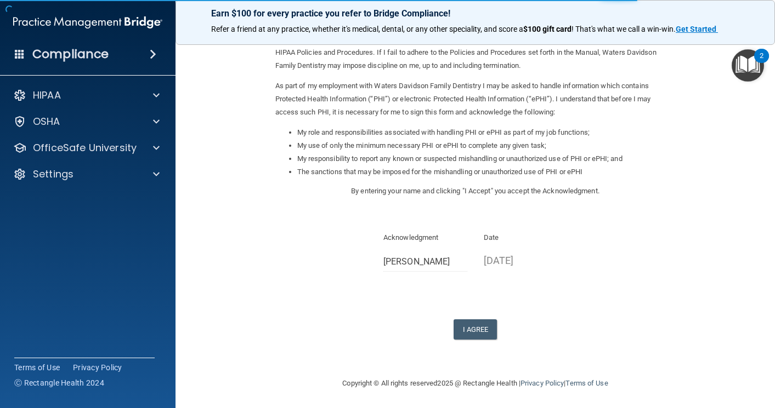
scroll to position [94, 0]
click at [464, 325] on button "I Agree" at bounding box center [475, 328] width 44 height 20
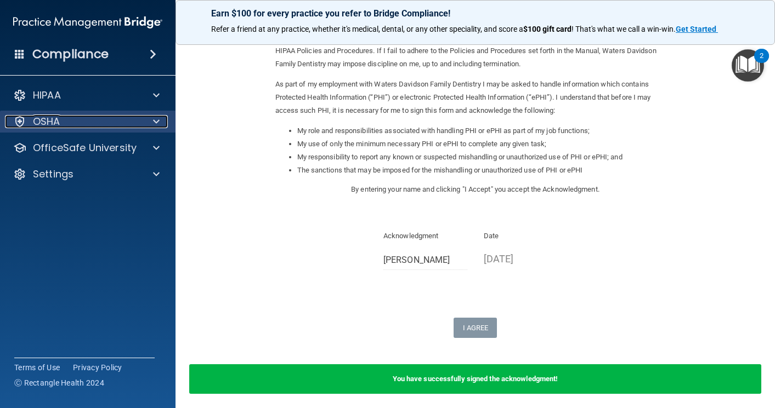
click at [53, 120] on p "OSHA" at bounding box center [46, 121] width 27 height 13
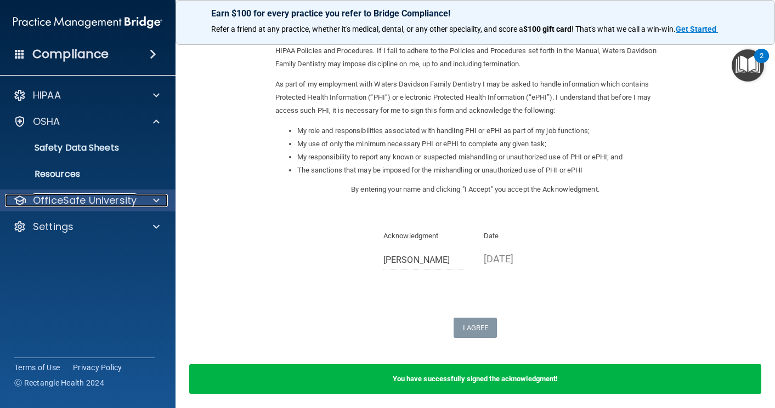
click at [53, 197] on p "OfficeSafe University" at bounding box center [85, 200] width 104 height 13
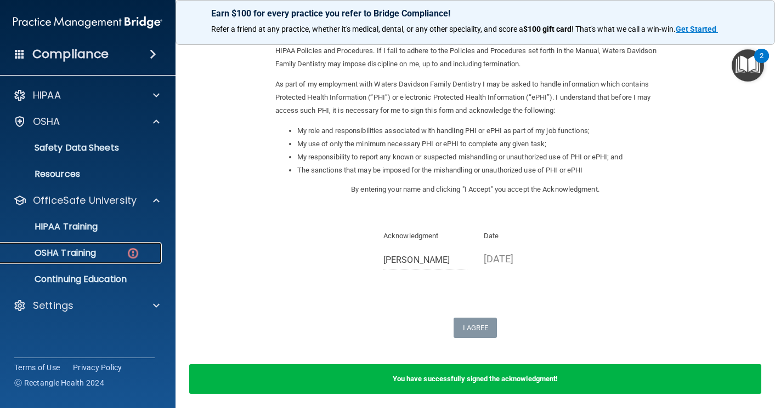
click at [61, 253] on p "OSHA Training" at bounding box center [51, 253] width 89 height 11
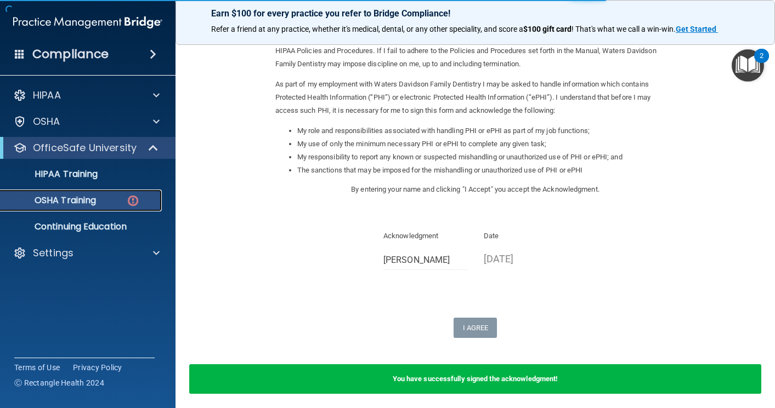
scroll to position [158, 0]
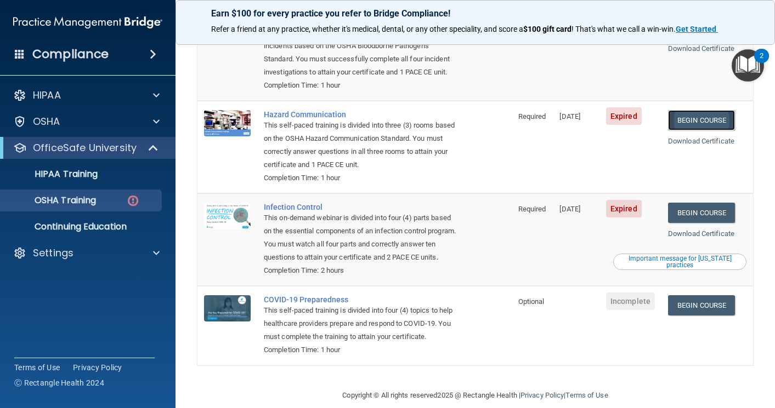
click at [691, 118] on link "Begin Course" at bounding box center [701, 120] width 67 height 20
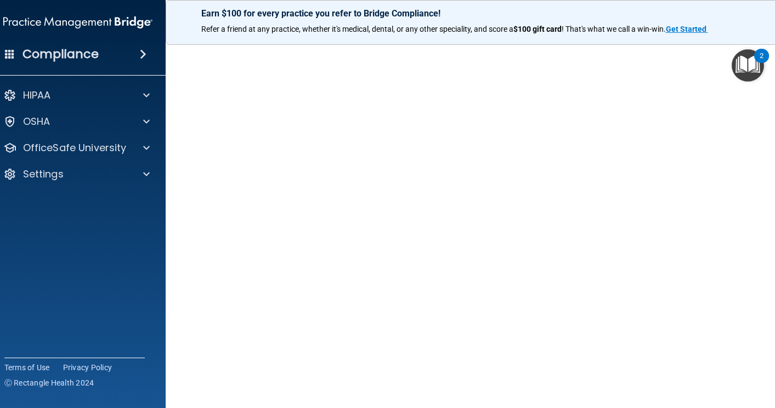
scroll to position [4, 0]
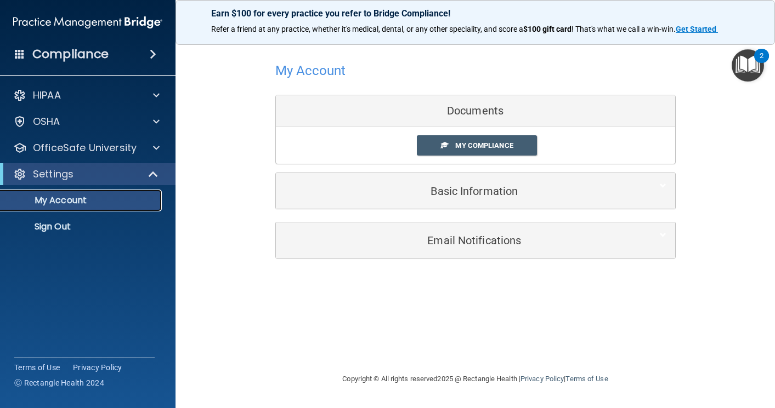
click at [84, 203] on p "My Account" at bounding box center [82, 200] width 150 height 11
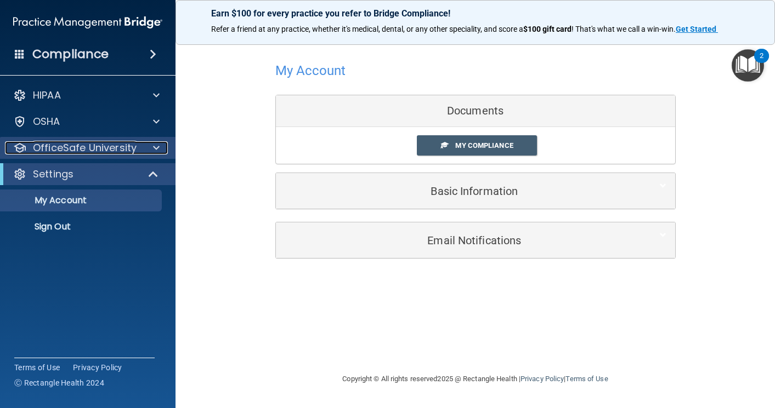
click at [70, 148] on p "OfficeSafe University" at bounding box center [85, 147] width 104 height 13
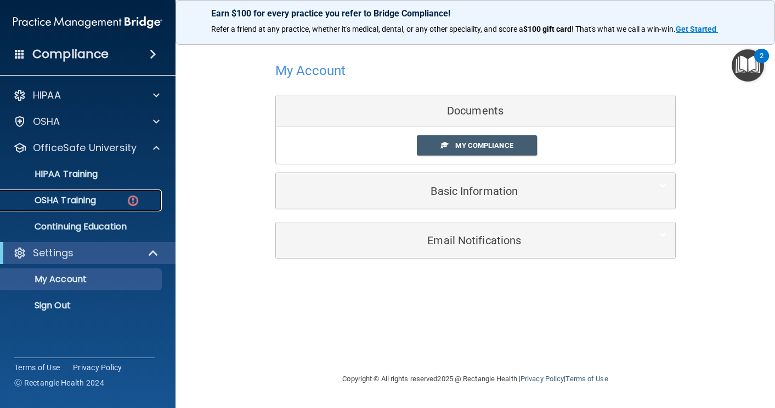
click at [65, 199] on p "OSHA Training" at bounding box center [51, 200] width 89 height 11
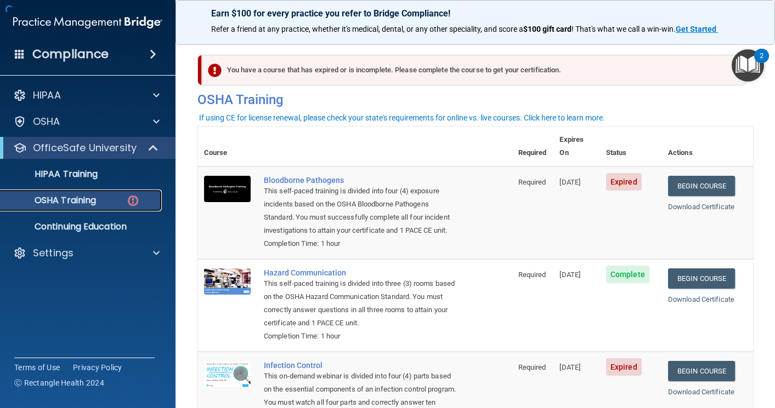
click at [135, 197] on img at bounding box center [133, 201] width 14 height 14
click at [690, 176] on link "Begin Course" at bounding box center [701, 186] width 67 height 20
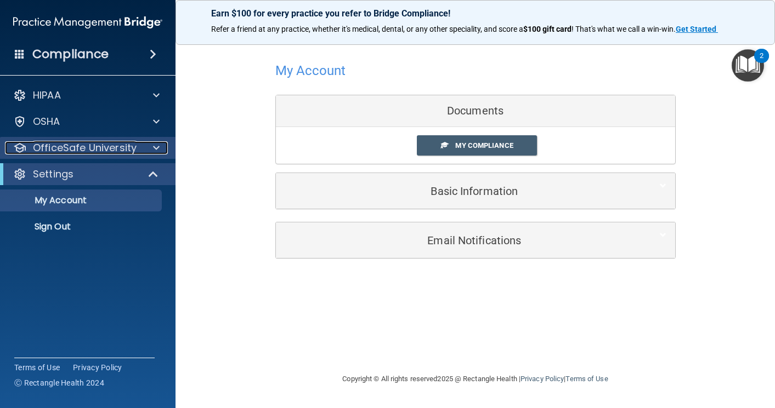
click at [89, 144] on p "OfficeSafe University" at bounding box center [85, 147] width 104 height 13
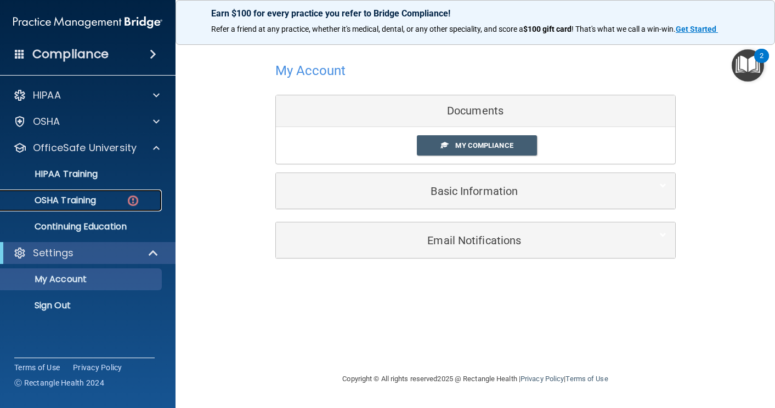
click at [74, 200] on p "OSHA Training" at bounding box center [51, 200] width 89 height 11
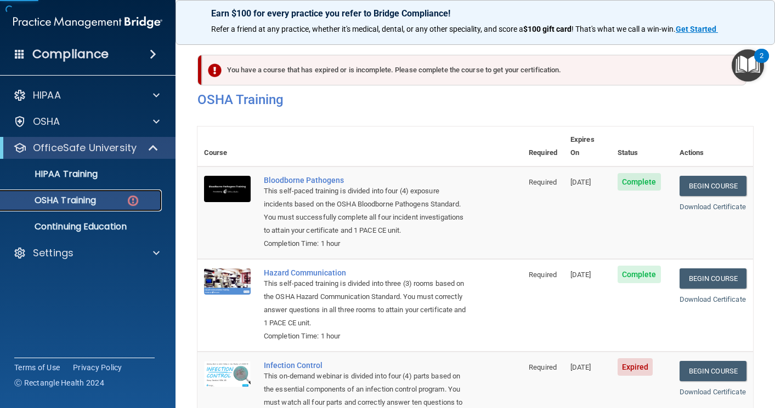
click at [90, 196] on p "OSHA Training" at bounding box center [51, 200] width 89 height 11
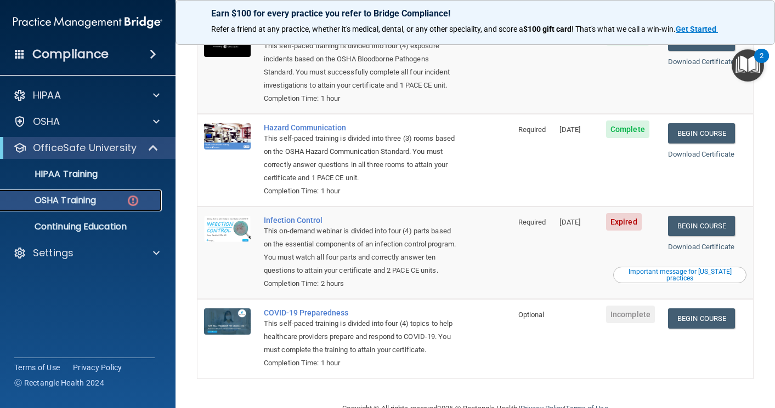
scroll to position [201, 0]
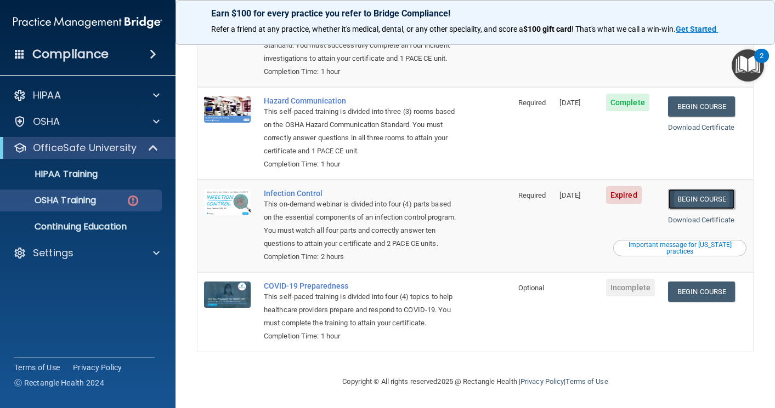
click at [697, 189] on link "Begin Course" at bounding box center [701, 199] width 67 height 20
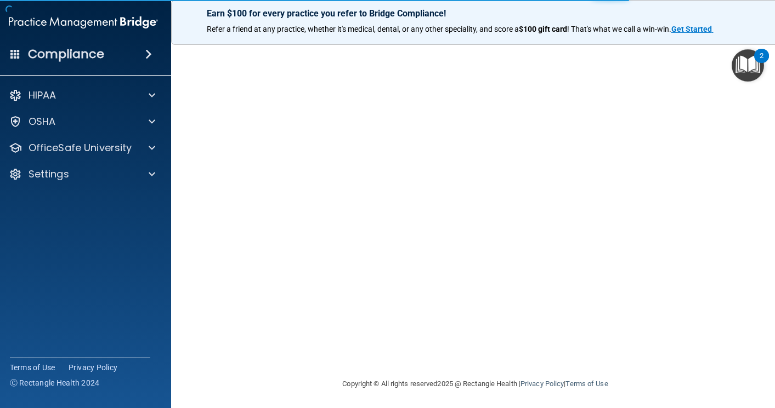
scroll to position [61, 0]
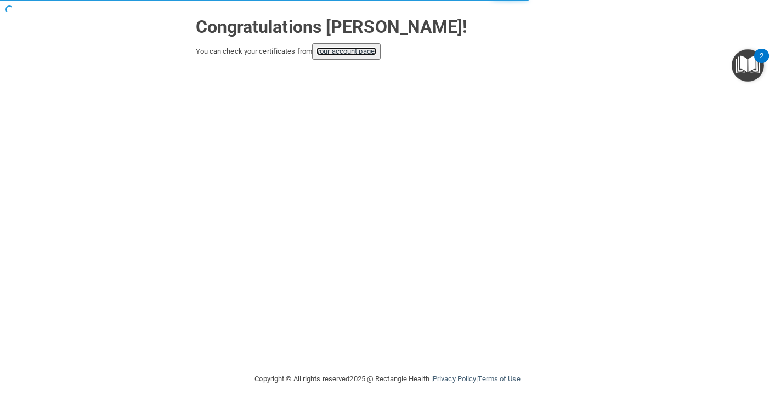
click at [349, 48] on link "your account page!" at bounding box center [346, 51] width 60 height 8
click at [349, 49] on link "your account page!" at bounding box center [346, 51] width 60 height 8
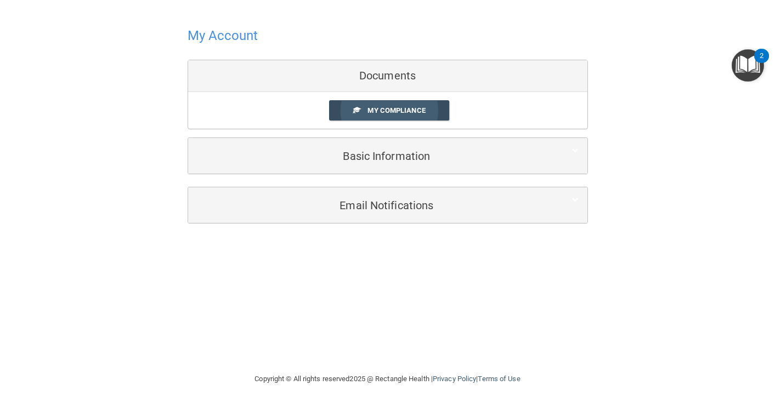
click at [394, 107] on span "My Compliance" at bounding box center [396, 110] width 58 height 8
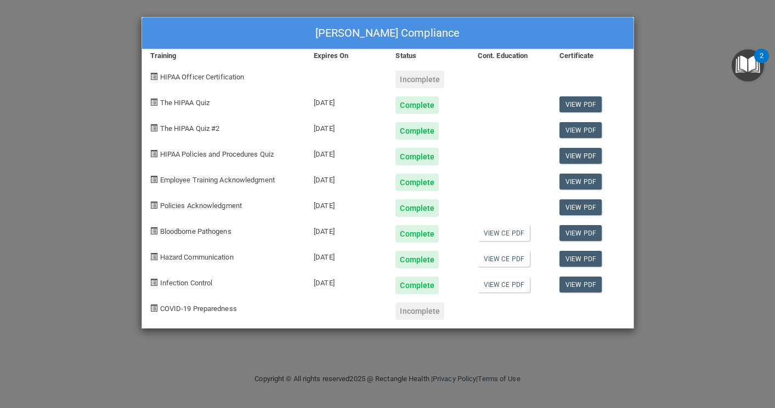
click at [170, 303] on div "COVID-19 Preparedness" at bounding box center [224, 307] width 164 height 26
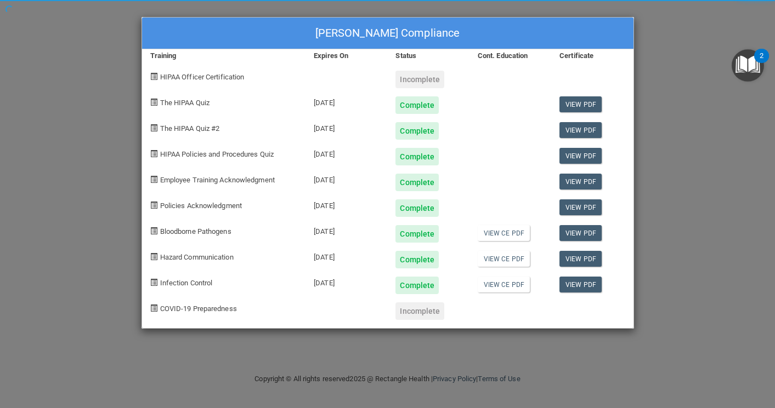
click at [712, 34] on div "Jani Findley's Compliance Training Expires On Status Cont. Education Certificat…" at bounding box center [387, 204] width 775 height 408
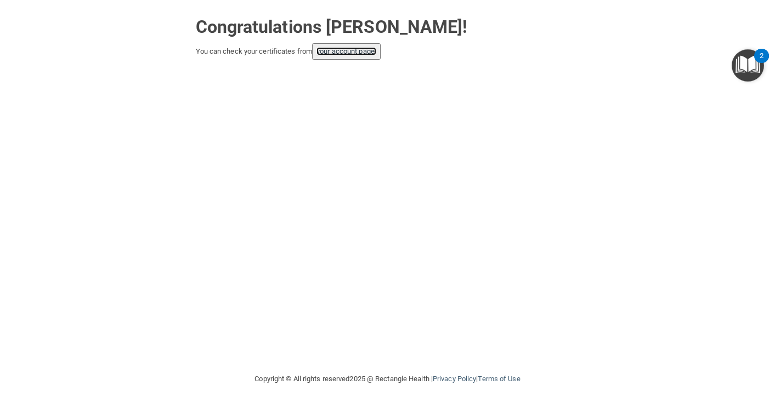
click at [339, 49] on link "your account page!" at bounding box center [346, 51] width 60 height 8
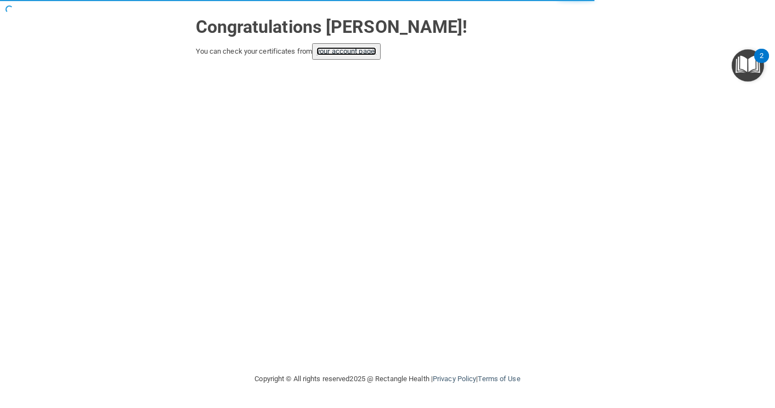
click at [375, 48] on link "your account page!" at bounding box center [346, 51] width 60 height 8
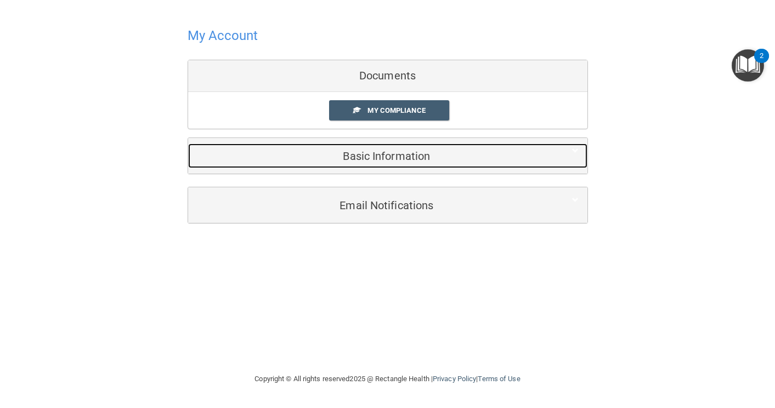
click at [365, 164] on div "Basic Information" at bounding box center [371, 156] width 366 height 25
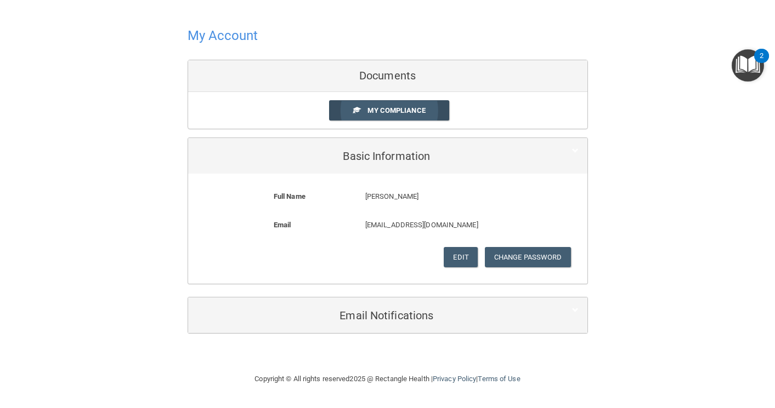
click at [385, 109] on span "My Compliance" at bounding box center [396, 110] width 58 height 8
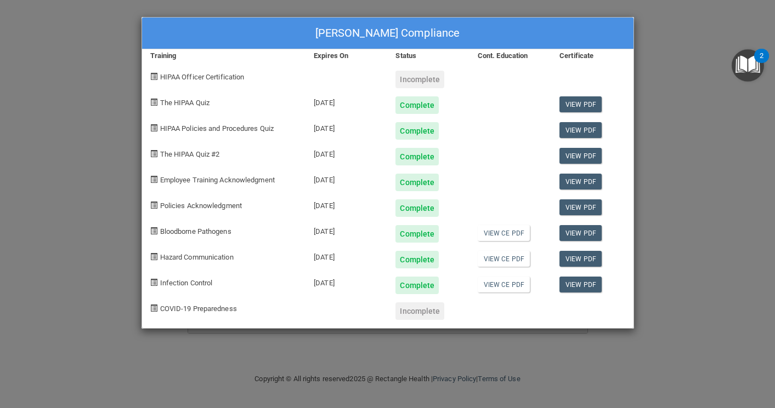
click at [418, 310] on div "Incomplete" at bounding box center [419, 312] width 49 height 18
click at [593, 314] on div at bounding box center [592, 307] width 82 height 26
click at [199, 308] on span "COVID-19 Preparedness" at bounding box center [198, 309] width 77 height 8
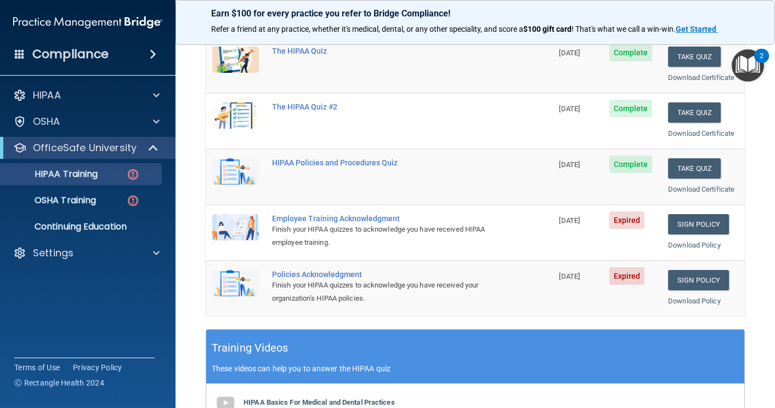
scroll to position [219, 0]
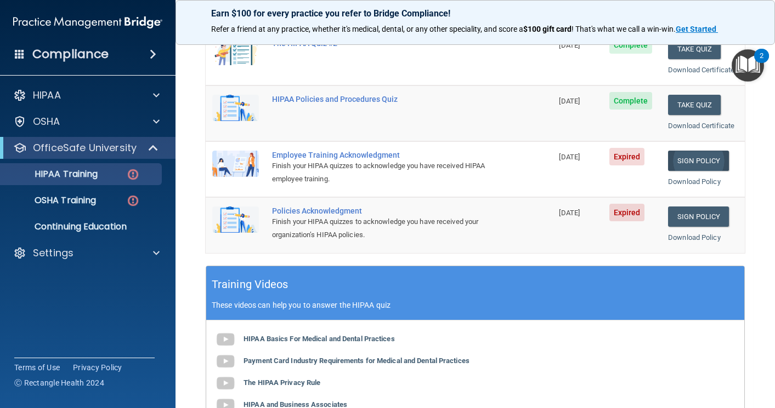
click at [698, 157] on link "Sign Policy" at bounding box center [698, 161] width 61 height 20
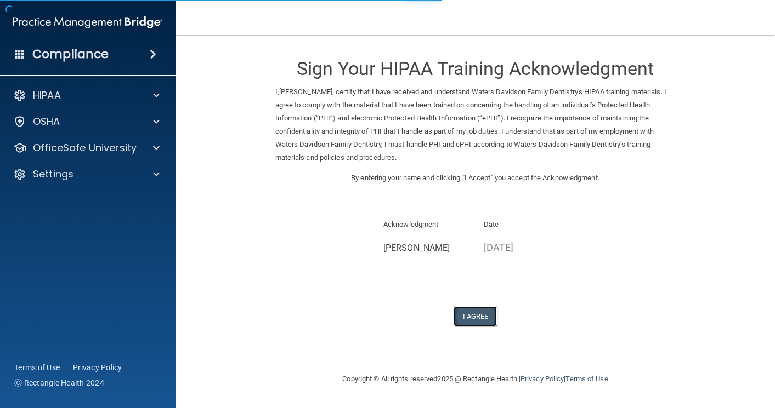
click at [475, 312] on button "I Agree" at bounding box center [475, 316] width 44 height 20
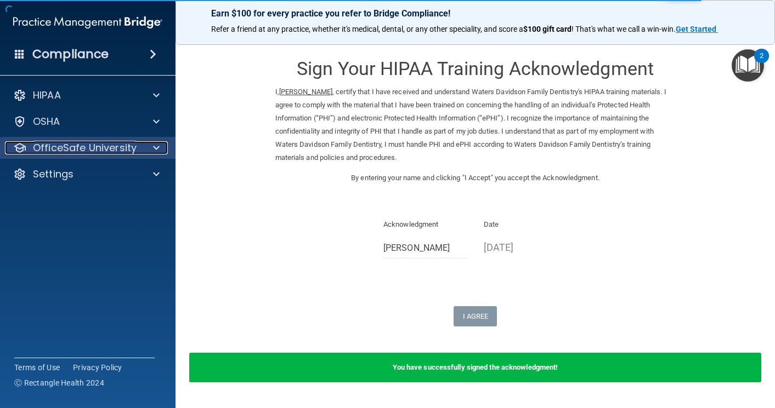
click at [53, 143] on p "OfficeSafe University" at bounding box center [85, 147] width 104 height 13
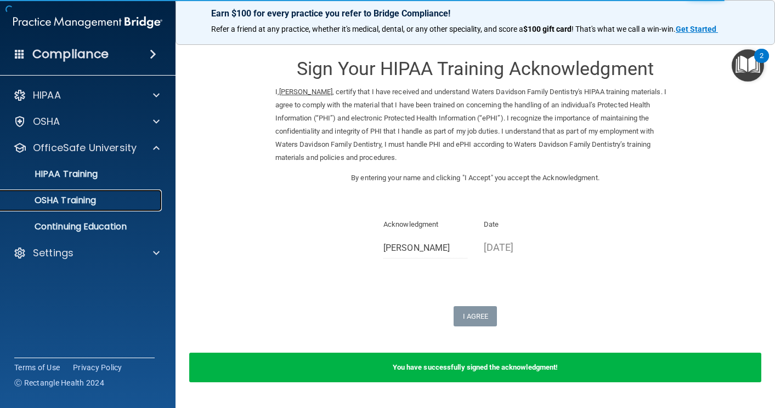
click at [84, 201] on p "OSHA Training" at bounding box center [51, 200] width 89 height 11
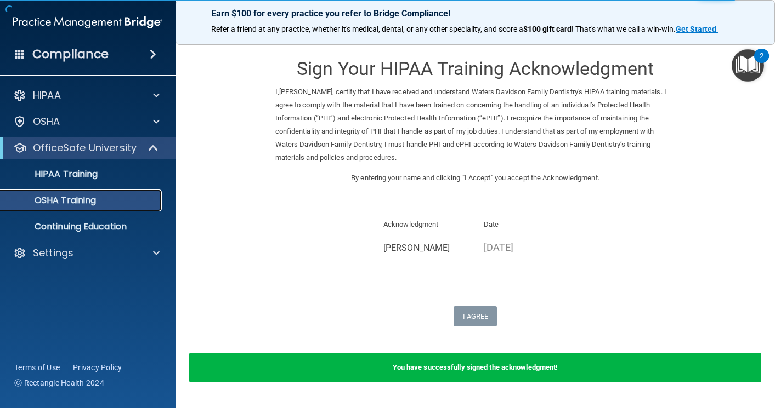
click at [66, 200] on p "OSHA Training" at bounding box center [51, 200] width 89 height 11
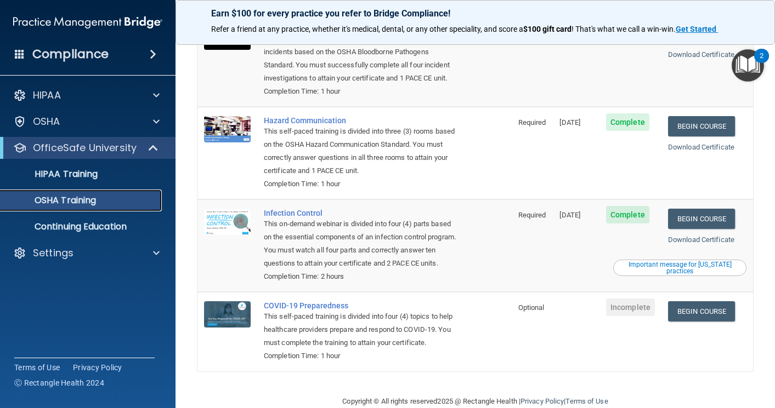
scroll to position [170, 0]
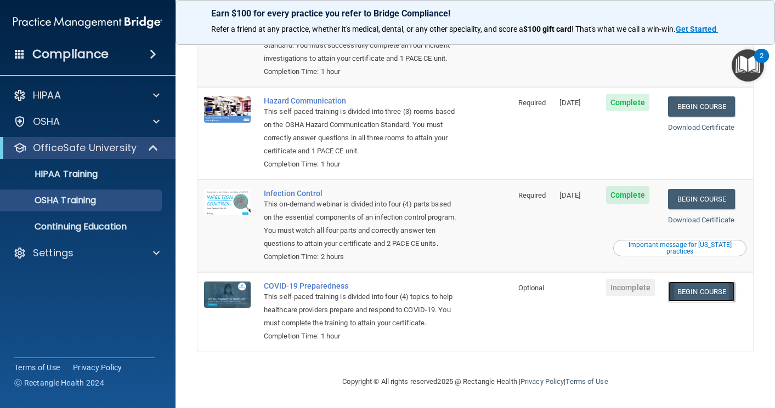
click at [685, 282] on link "Begin Course" at bounding box center [701, 292] width 67 height 20
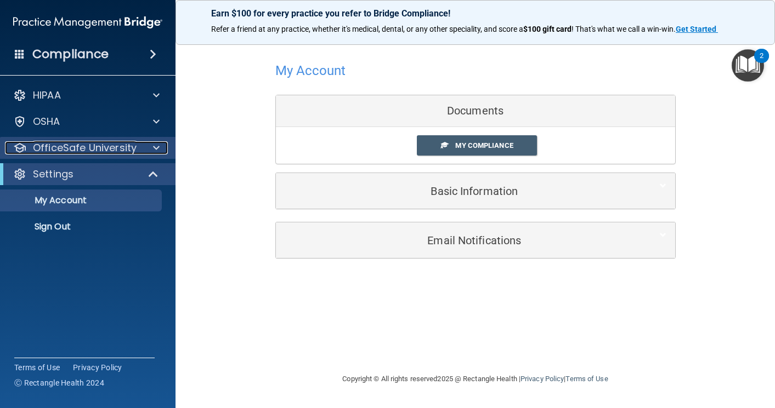
click at [71, 145] on p "OfficeSafe University" at bounding box center [85, 147] width 104 height 13
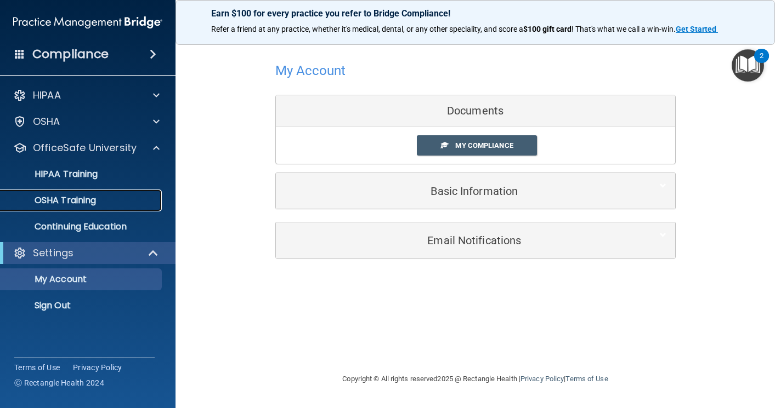
click at [71, 197] on p "OSHA Training" at bounding box center [51, 200] width 89 height 11
